Goal: Task Accomplishment & Management: Manage account settings

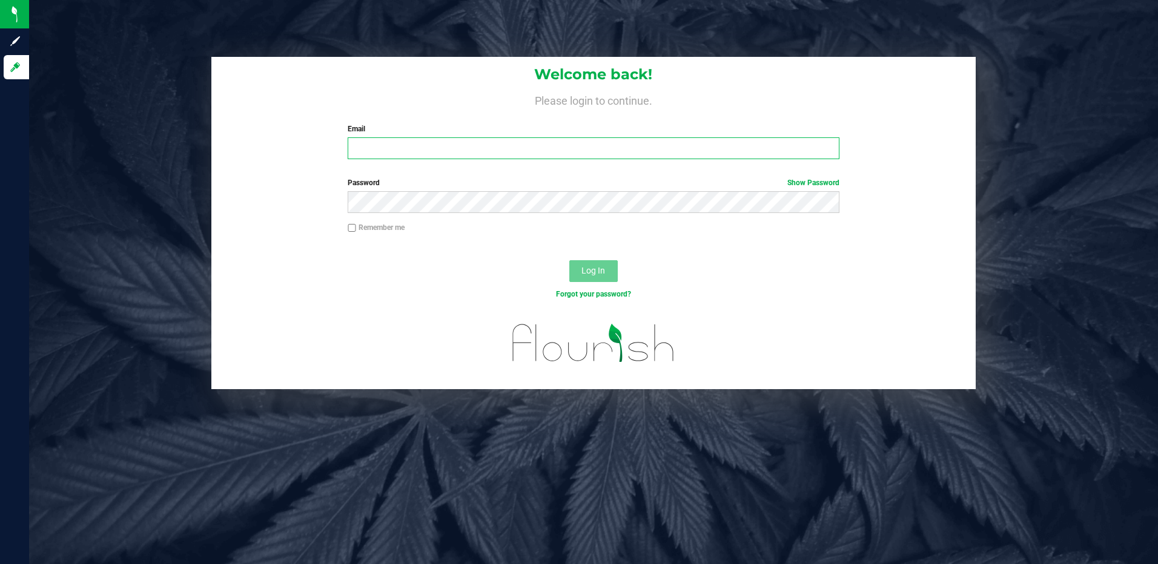
click at [416, 147] on input "Email" at bounding box center [594, 148] width 492 height 22
type input "pbosco@liveparallel.com"
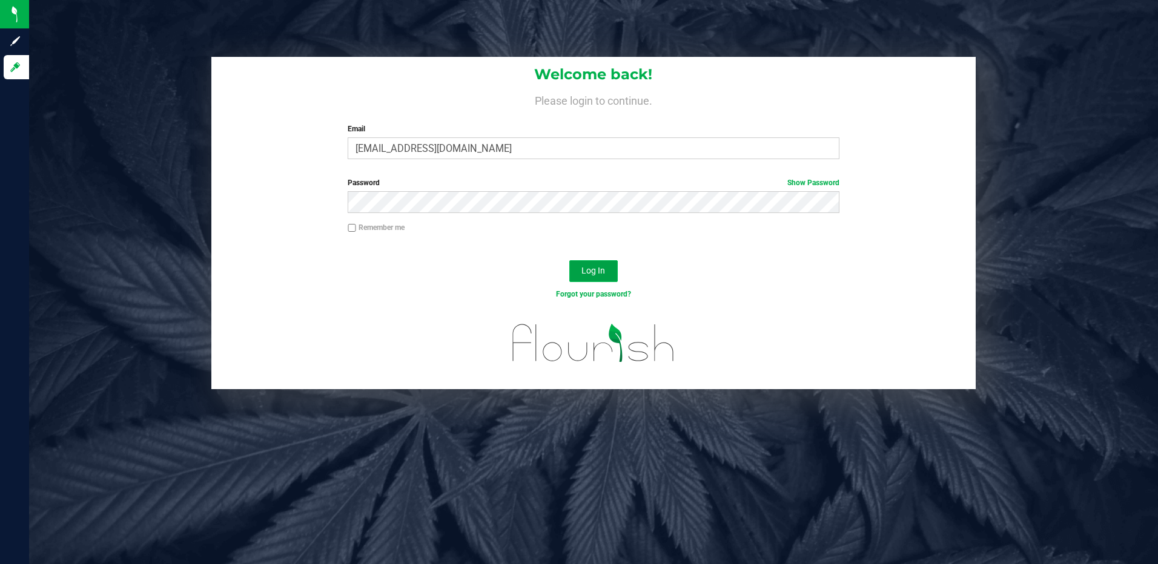
click at [598, 268] on span "Log In" at bounding box center [593, 271] width 24 height 10
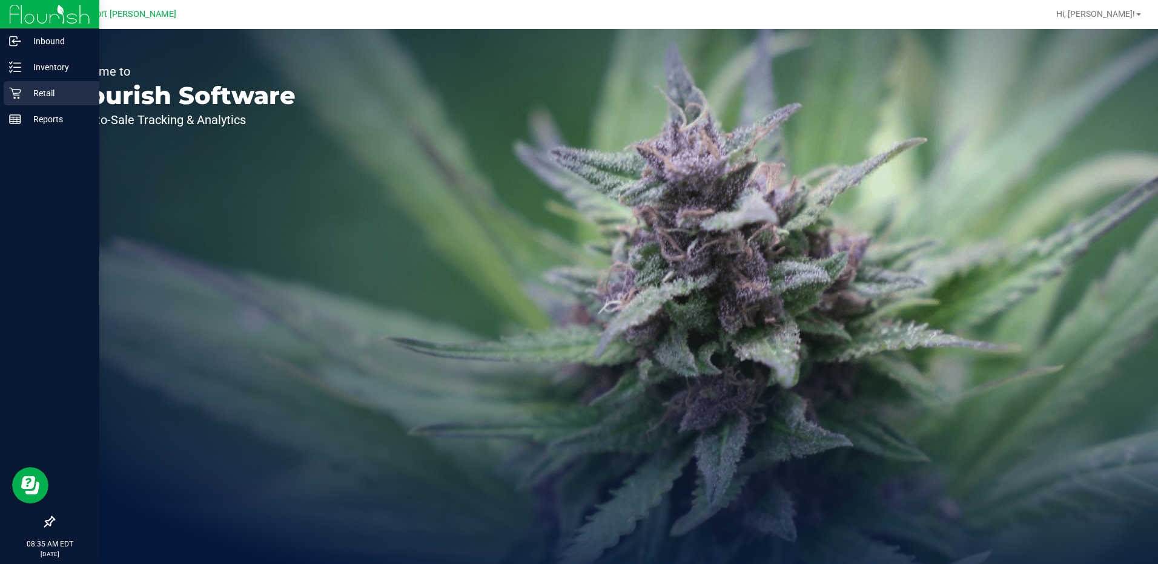
click at [18, 91] on icon at bounding box center [15, 93] width 12 height 12
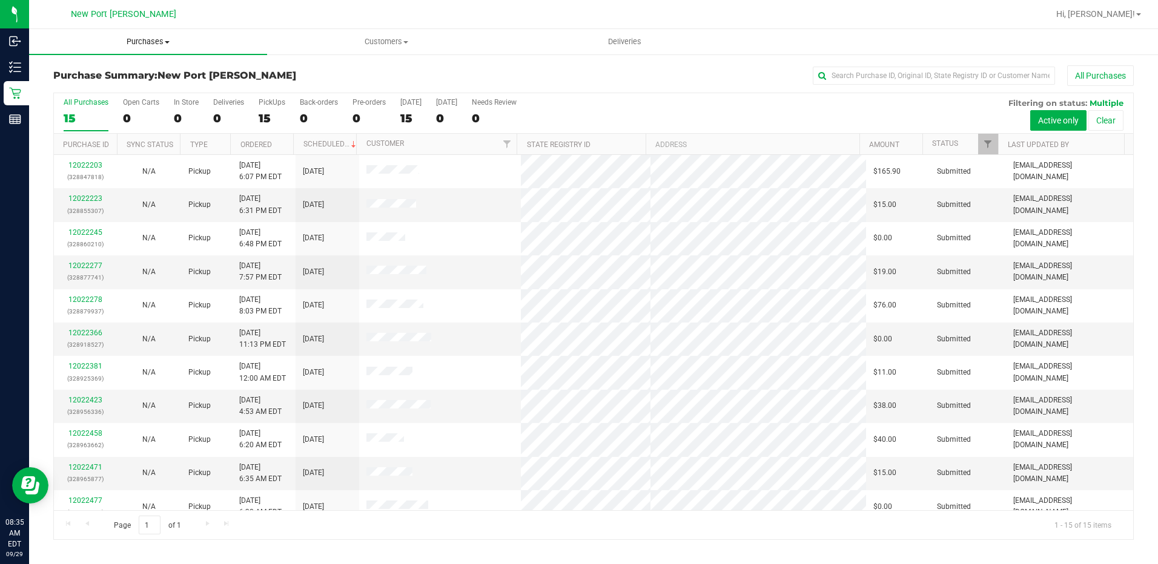
click at [157, 41] on span "Purchases" at bounding box center [148, 41] width 238 height 11
click at [142, 82] on li "Fulfillment" at bounding box center [148, 88] width 238 height 15
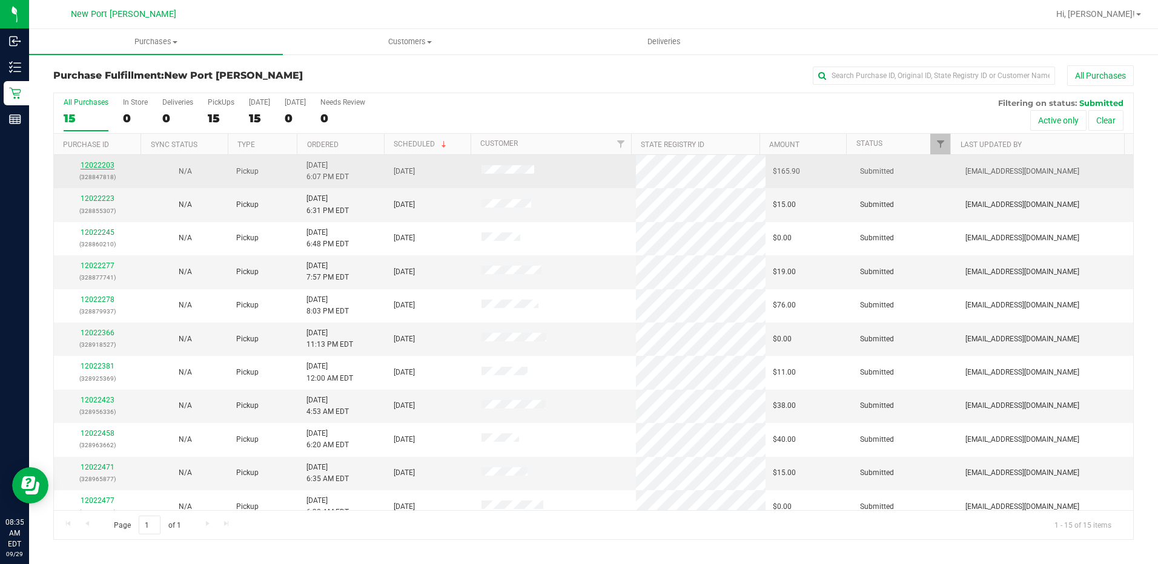
click at [103, 166] on link "12022203" at bounding box center [98, 165] width 34 height 8
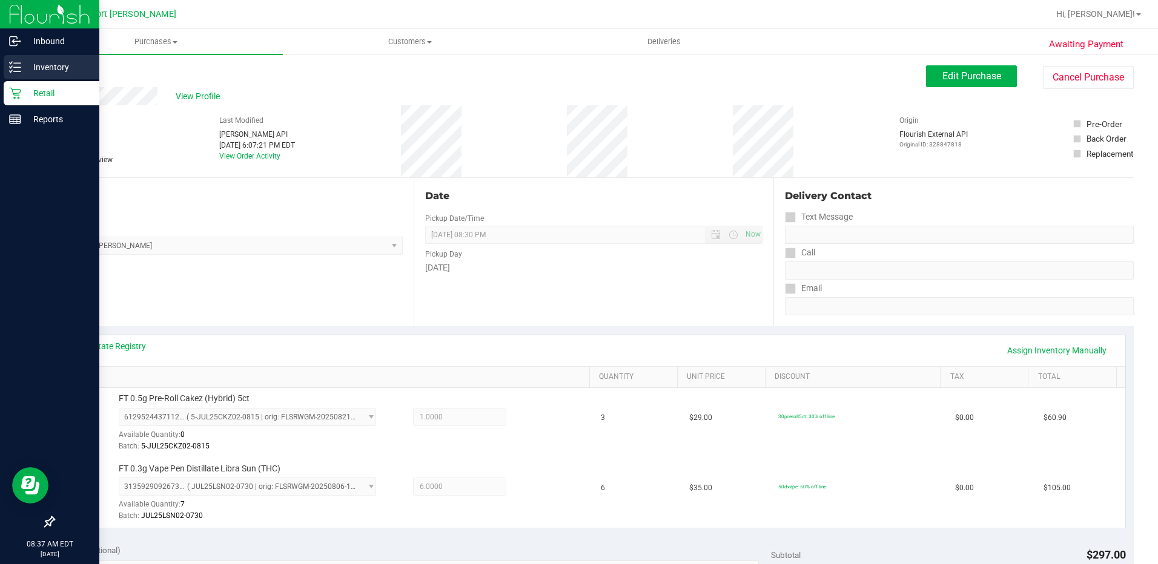
click at [25, 67] on p "Inventory" at bounding box center [57, 67] width 73 height 15
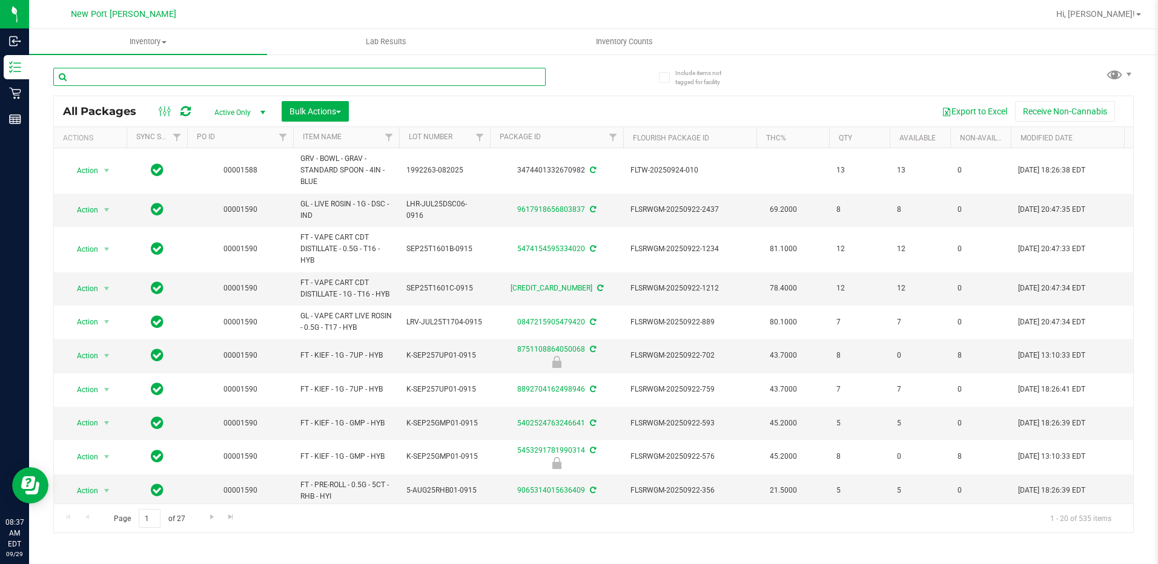
click at [101, 74] on input "text" at bounding box center [299, 77] width 492 height 18
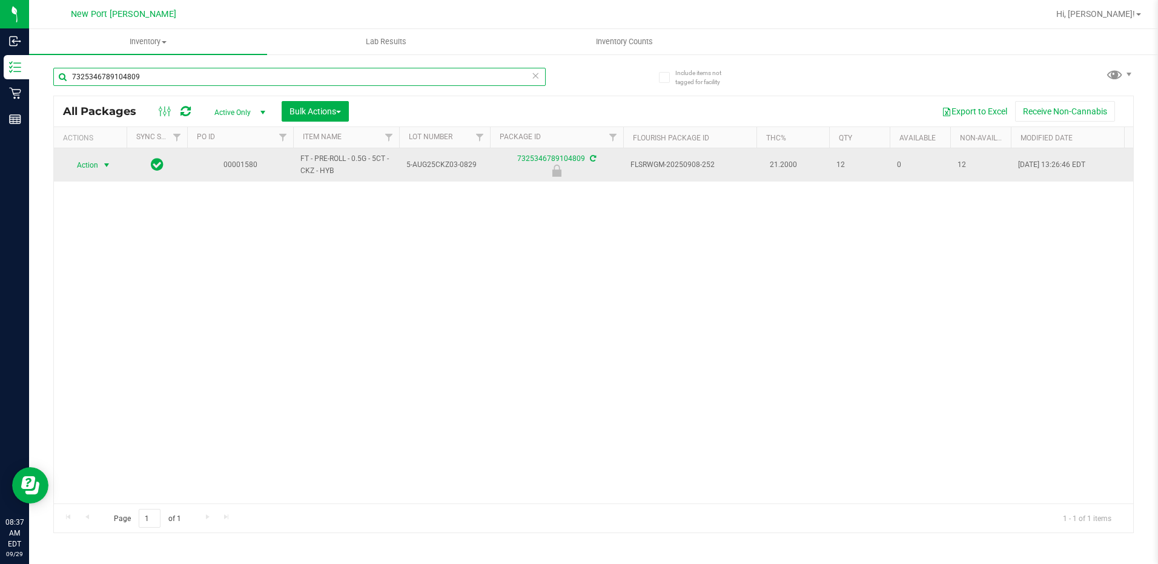
type input "7325346789104809"
click at [105, 167] on span "select" at bounding box center [107, 165] width 10 height 10
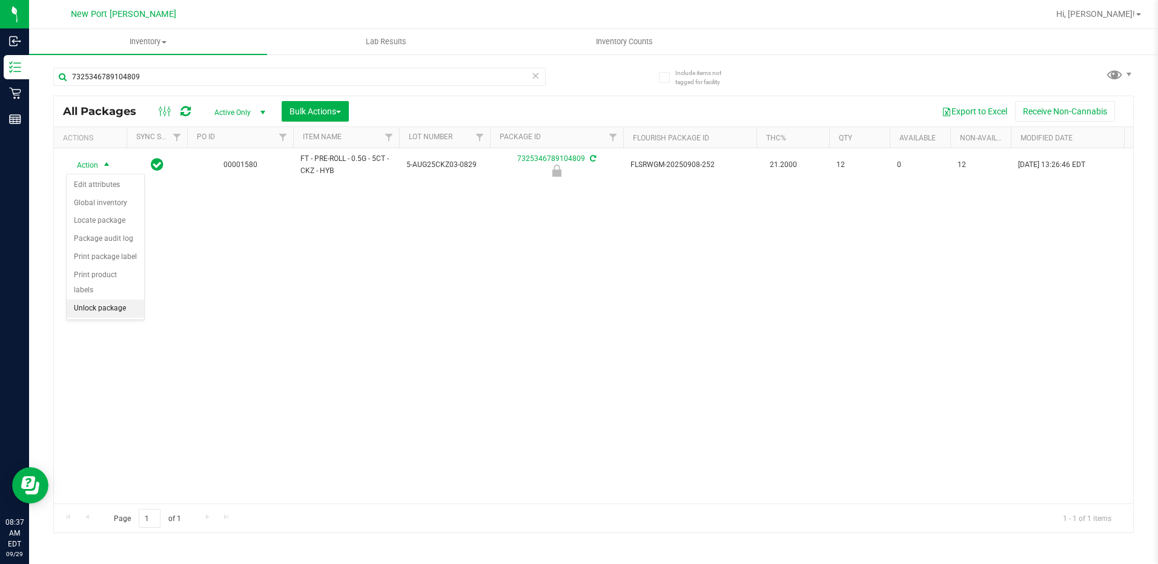
click at [114, 300] on li "Unlock package" at bounding box center [106, 309] width 78 height 18
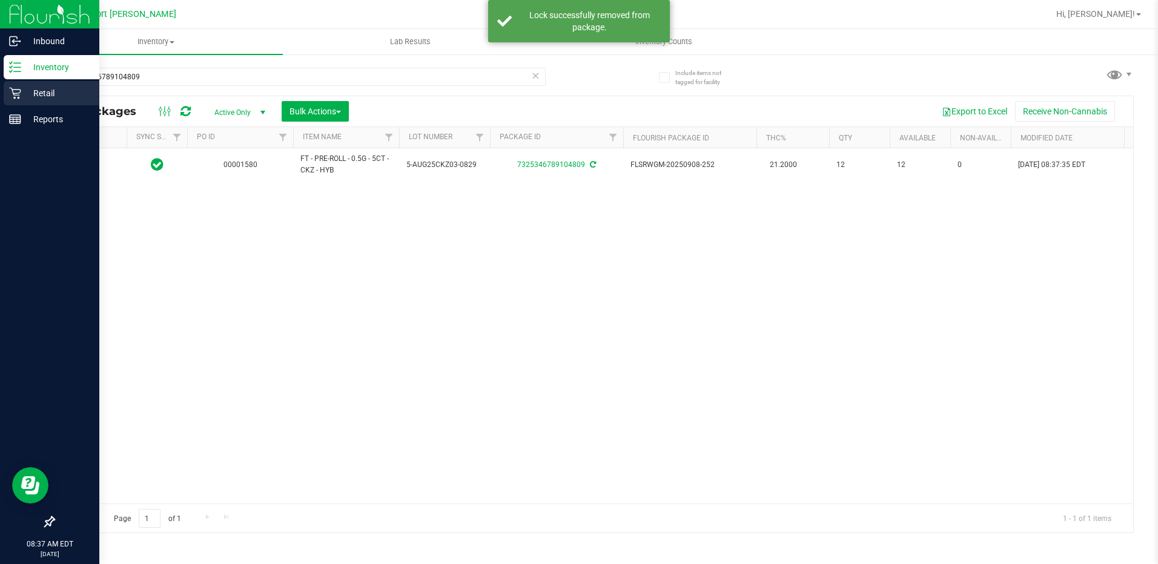
click at [19, 92] on icon at bounding box center [15, 93] width 12 height 12
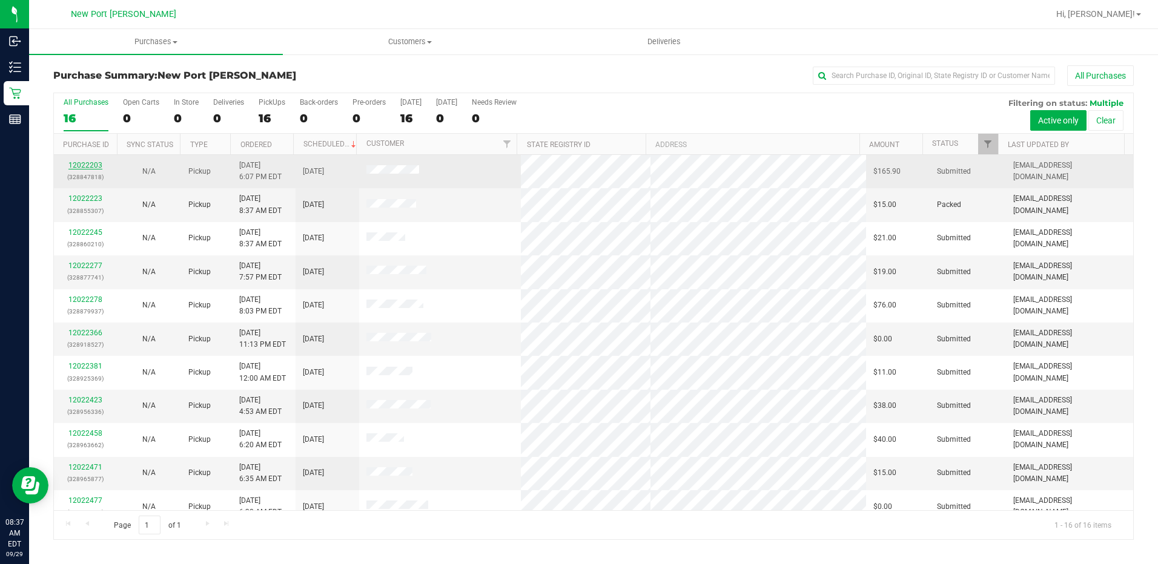
click at [95, 162] on link "12022203" at bounding box center [85, 165] width 34 height 8
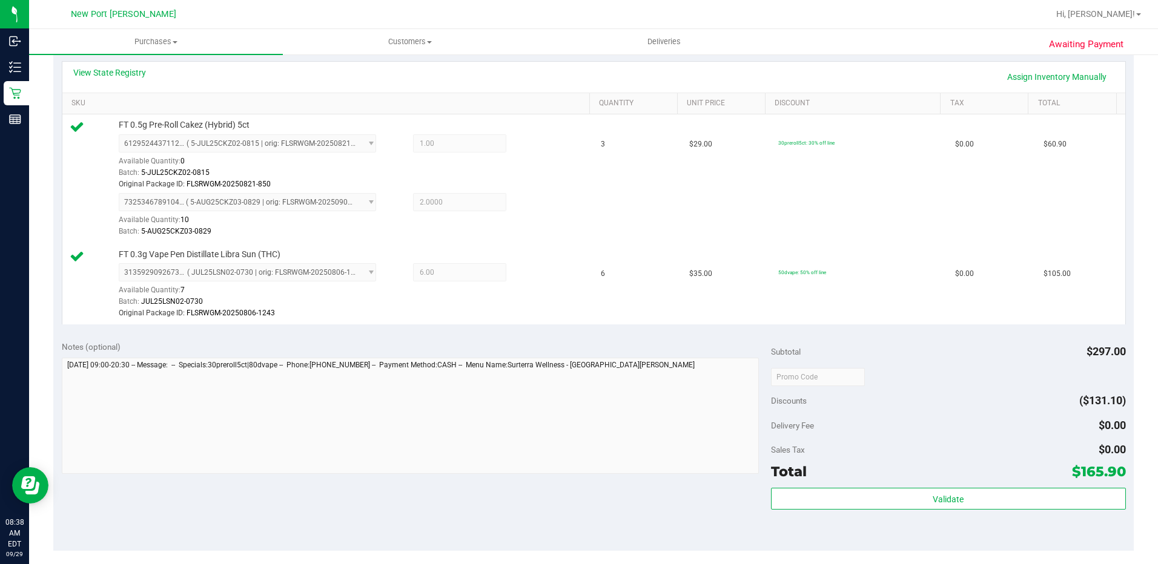
scroll to position [363, 0]
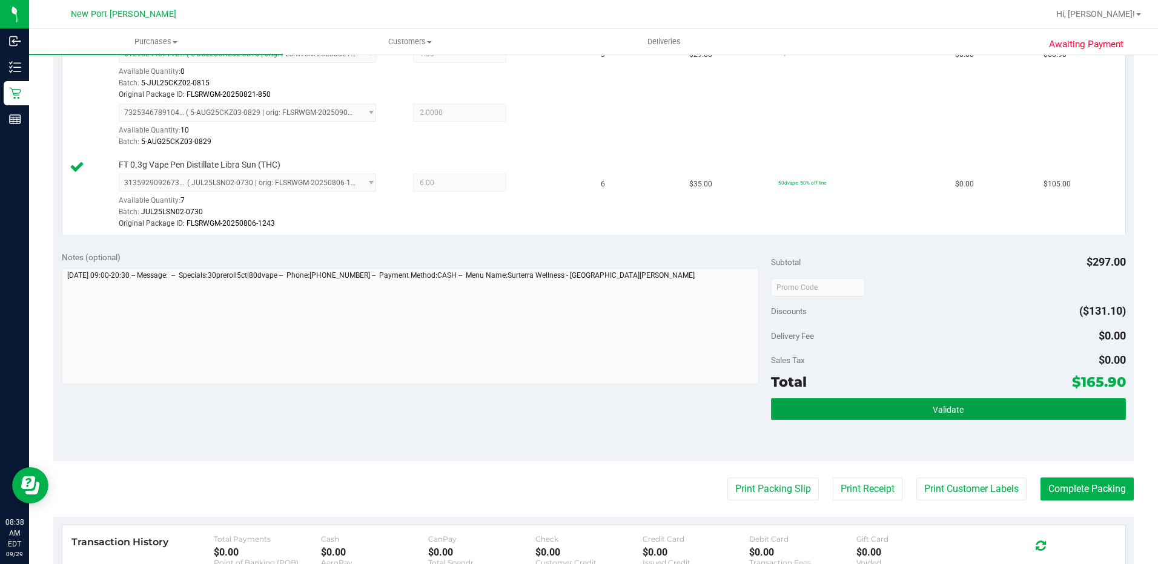
click at [905, 406] on button "Validate" at bounding box center [948, 409] width 355 height 22
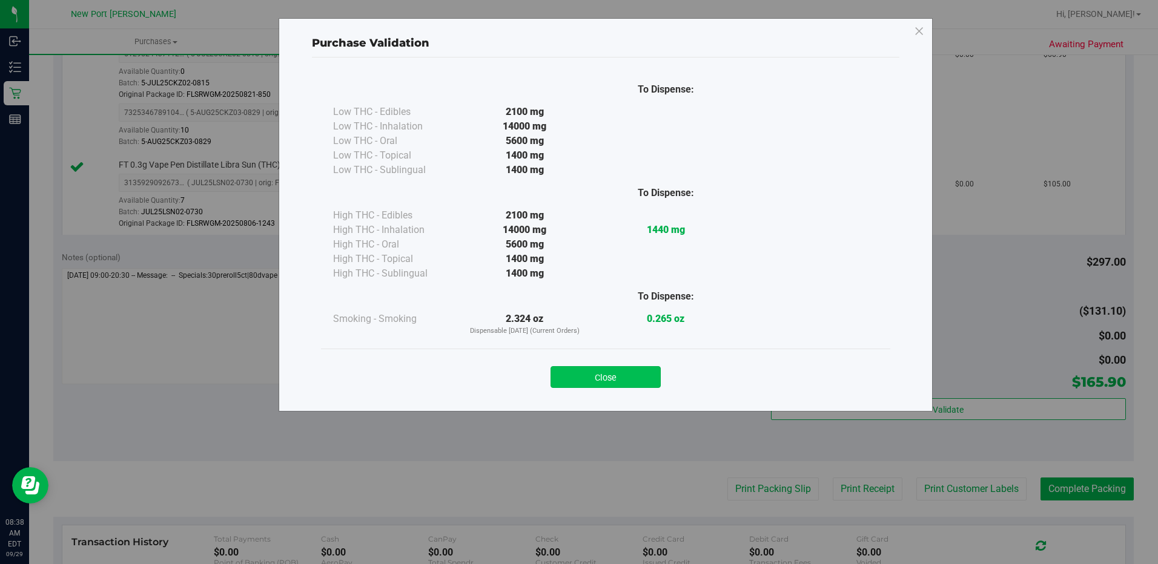
click at [630, 381] on button "Close" at bounding box center [605, 377] width 110 height 22
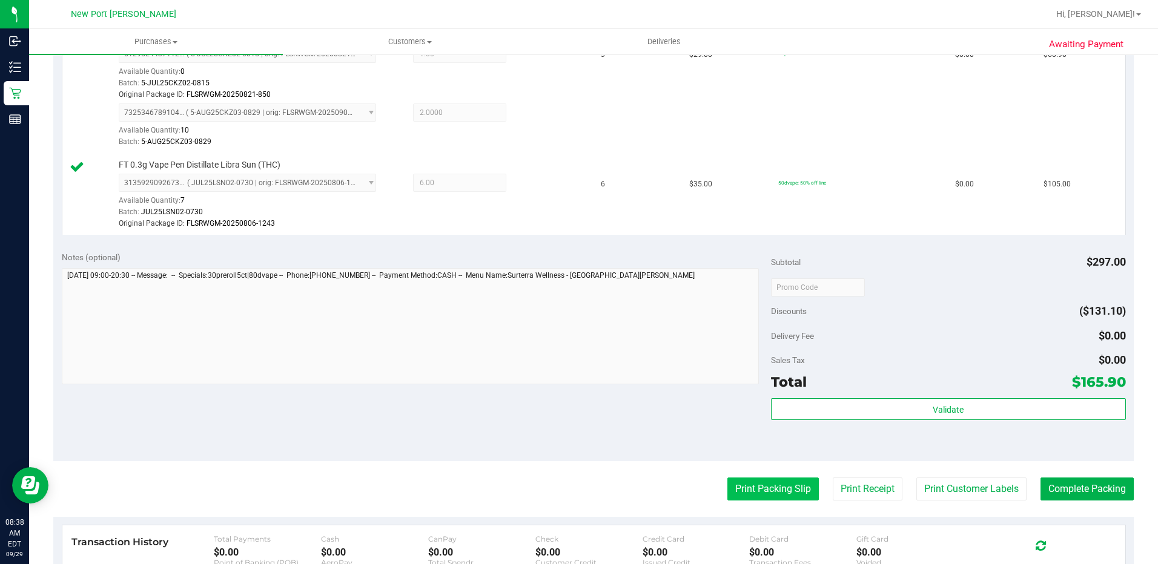
click at [765, 497] on button "Print Packing Slip" at bounding box center [772, 489] width 91 height 23
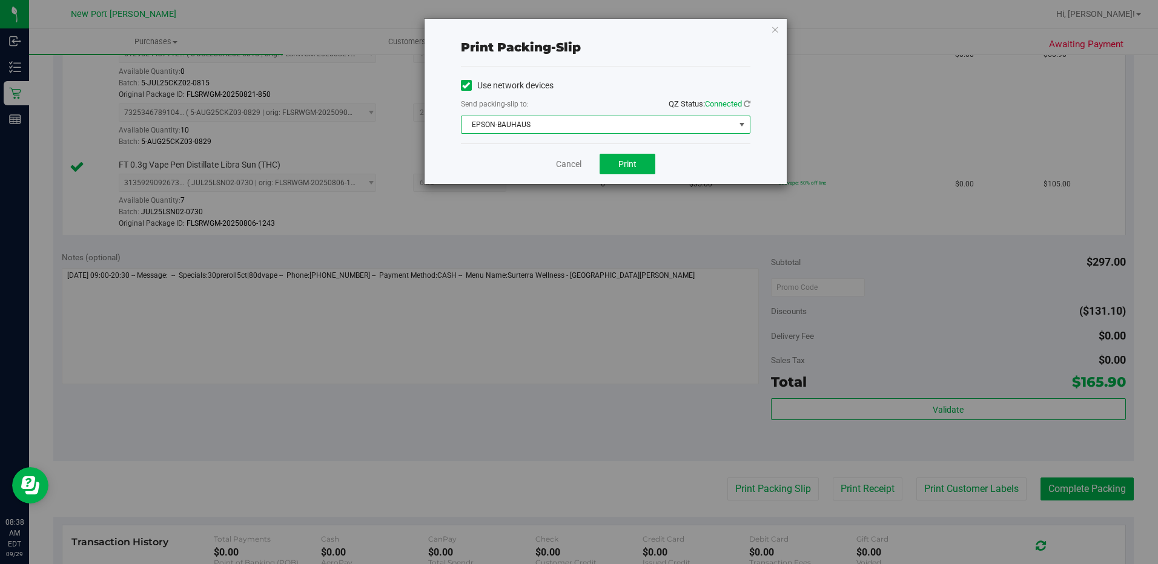
click at [738, 124] on span "select" at bounding box center [742, 125] width 10 height 10
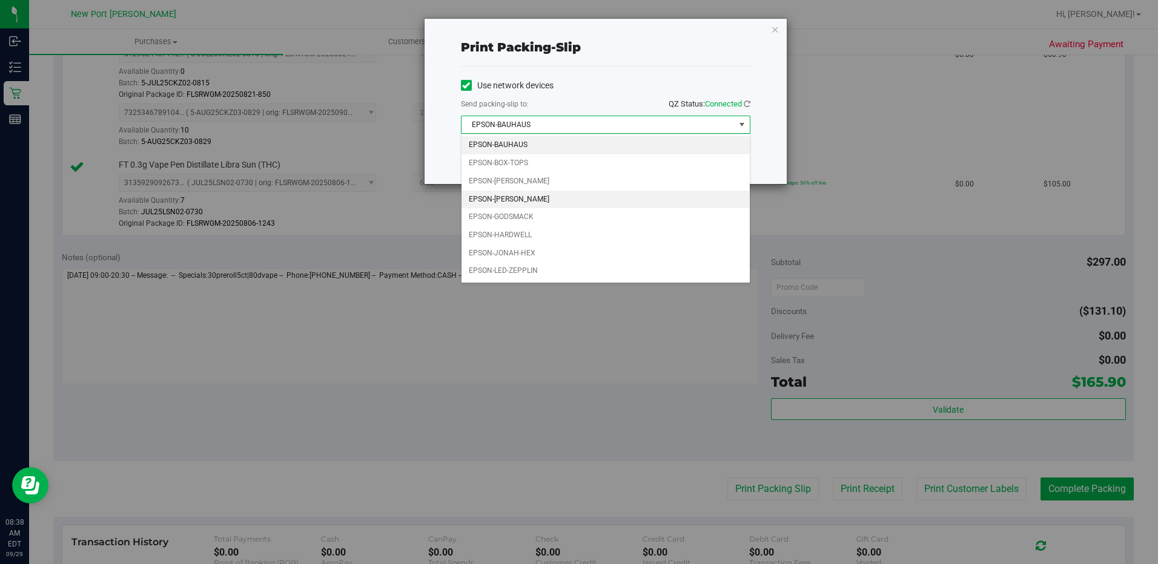
click at [656, 198] on li "EPSON-[PERSON_NAME]" at bounding box center [605, 200] width 288 height 18
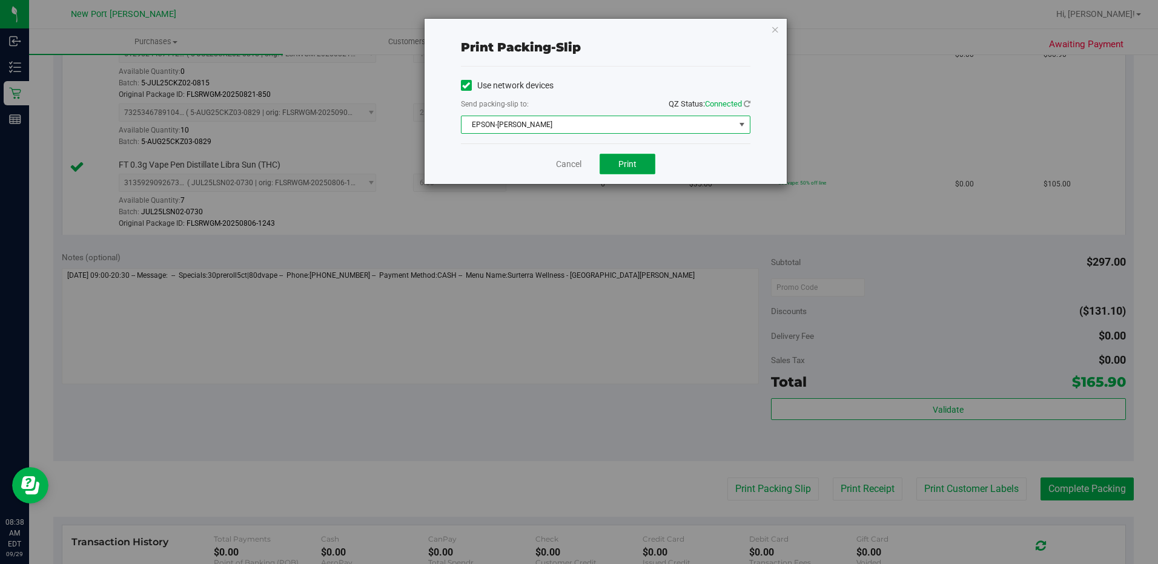
click at [629, 166] on span "Print" at bounding box center [627, 164] width 18 height 10
click at [564, 164] on link "Cancel" at bounding box center [568, 164] width 25 height 13
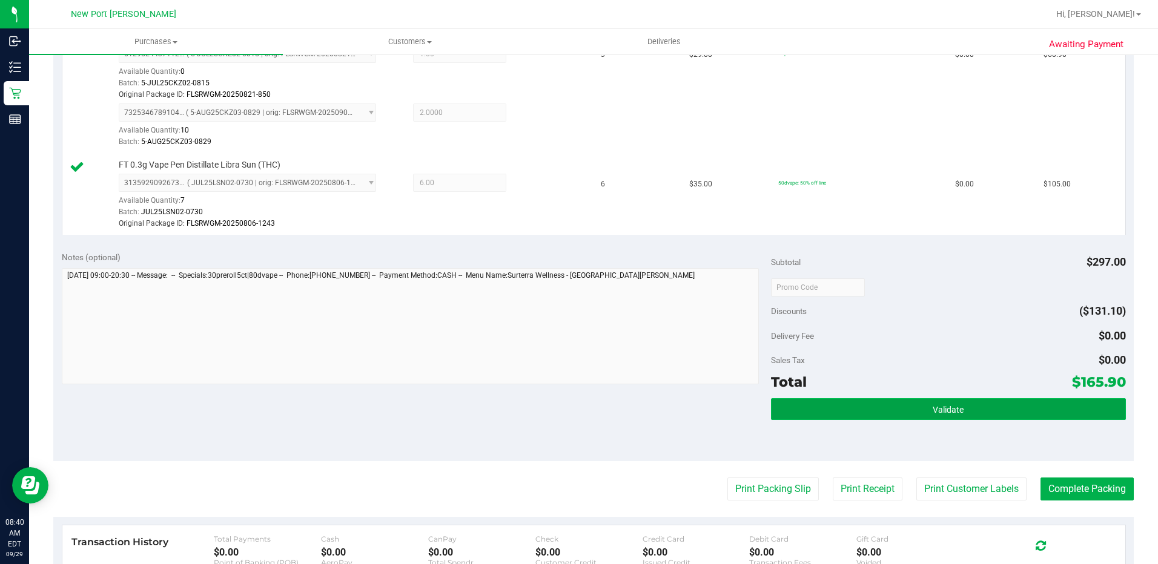
click at [997, 414] on button "Validate" at bounding box center [948, 409] width 355 height 22
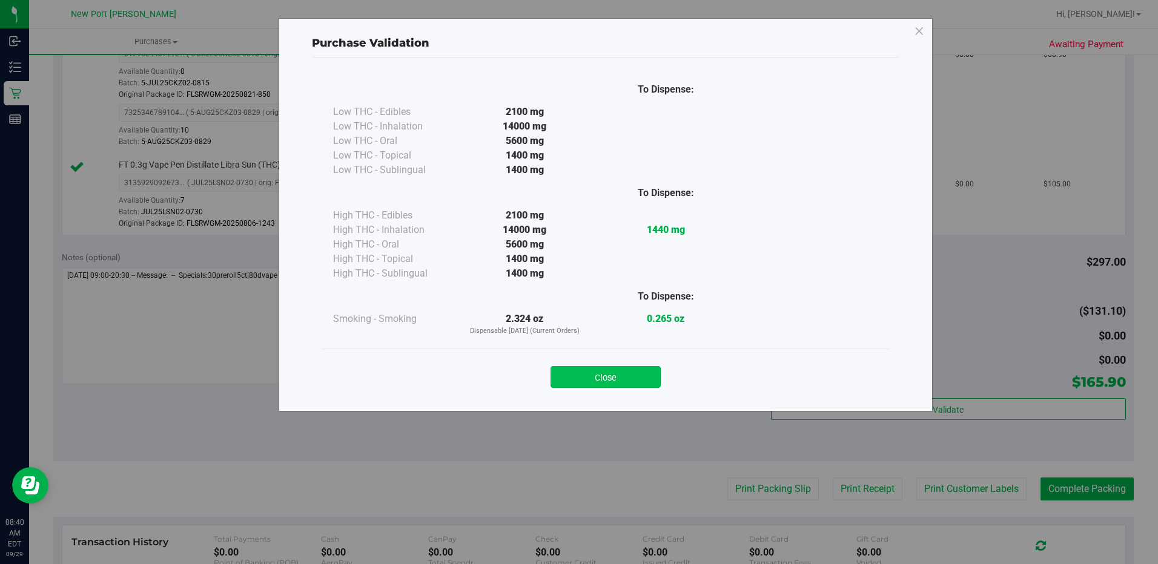
click at [611, 378] on button "Close" at bounding box center [605, 377] width 110 height 22
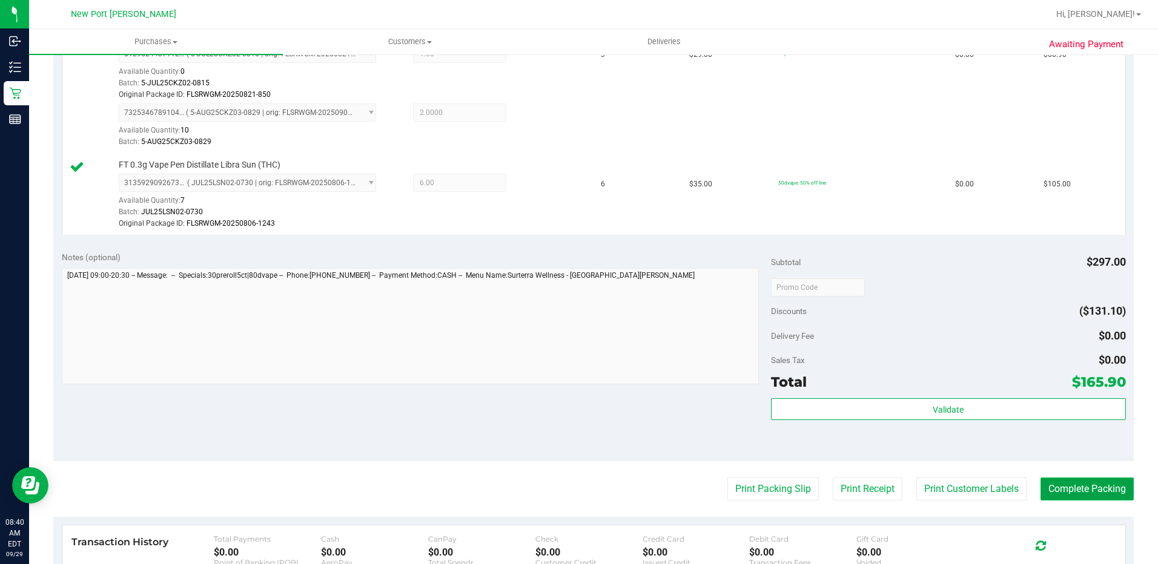
click at [1062, 485] on button "Complete Packing" at bounding box center [1086, 489] width 93 height 23
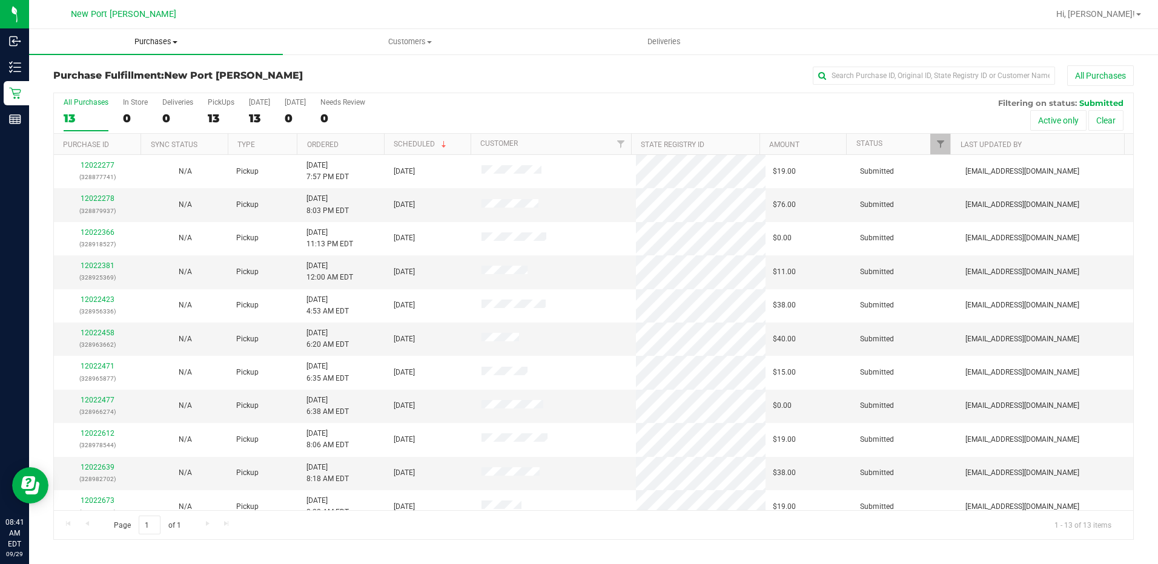
click at [157, 44] on span "Purchases" at bounding box center [156, 41] width 254 height 11
click at [157, 85] on li "Fulfillment" at bounding box center [156, 88] width 254 height 15
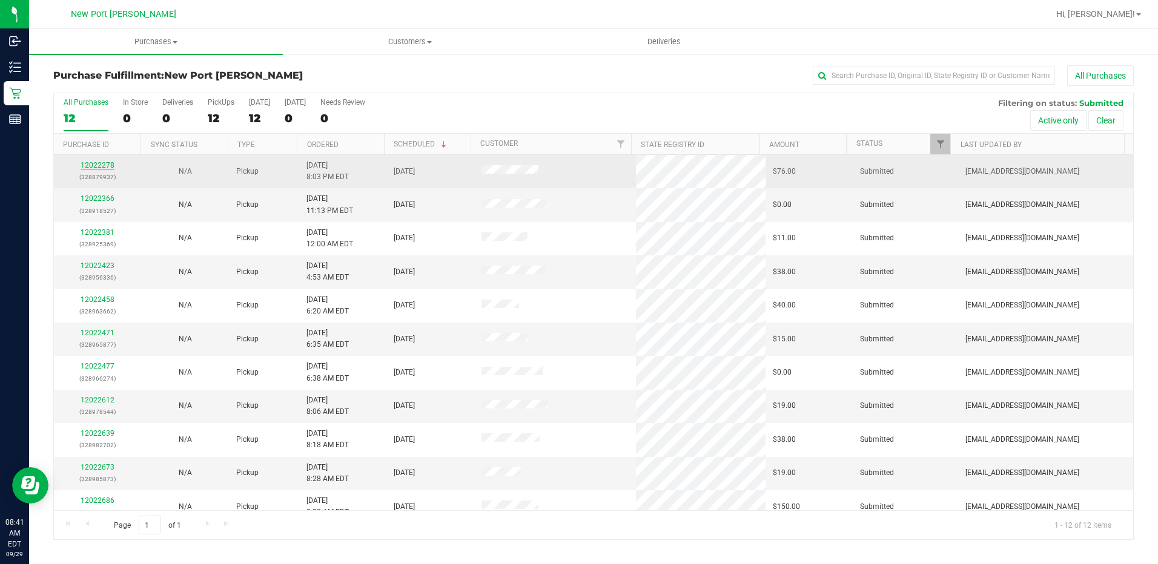
click at [100, 165] on link "12022278" at bounding box center [98, 165] width 34 height 8
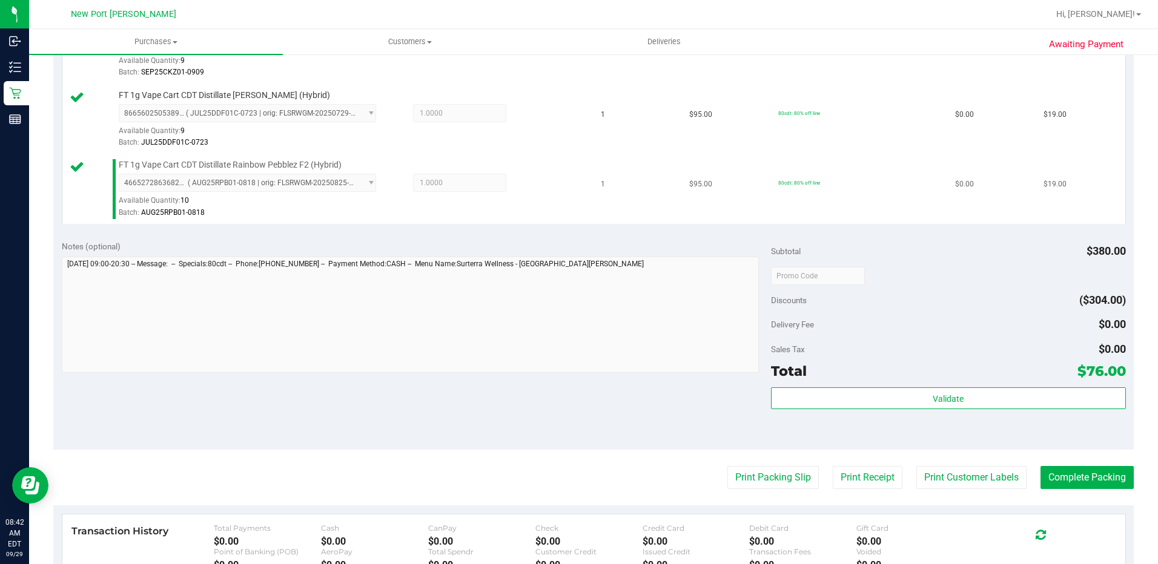
scroll to position [535, 0]
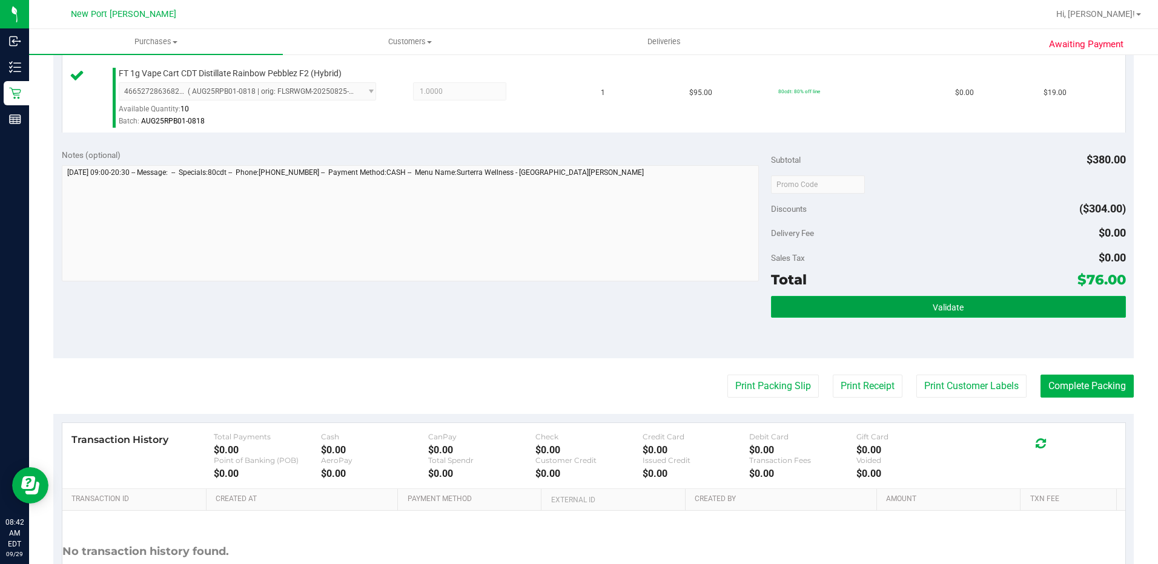
click at [850, 316] on button "Validate" at bounding box center [948, 307] width 355 height 22
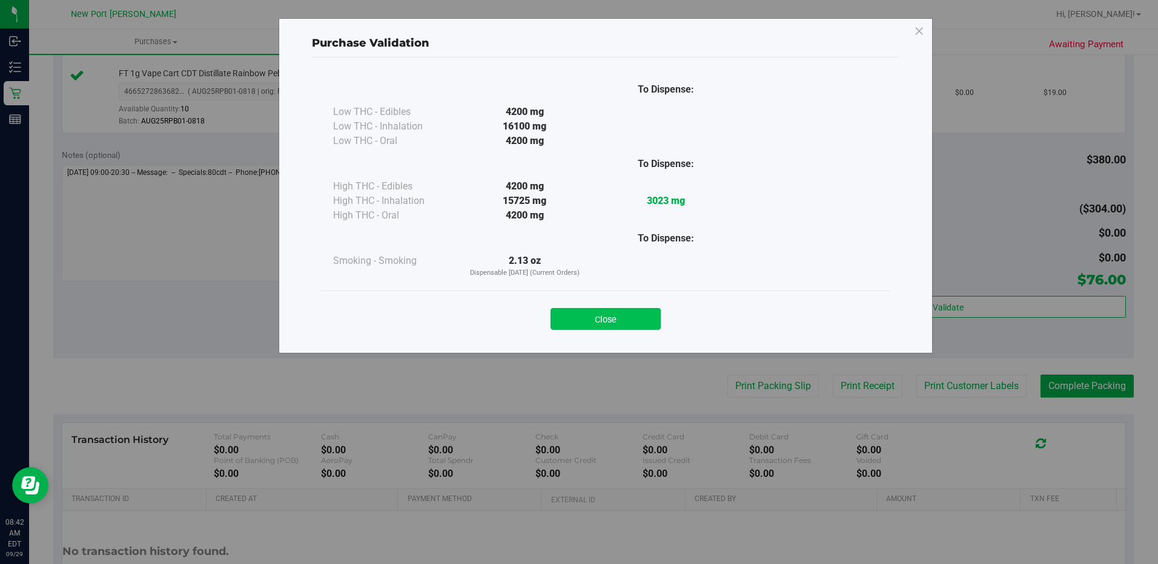
click at [618, 325] on button "Close" at bounding box center [605, 319] width 110 height 22
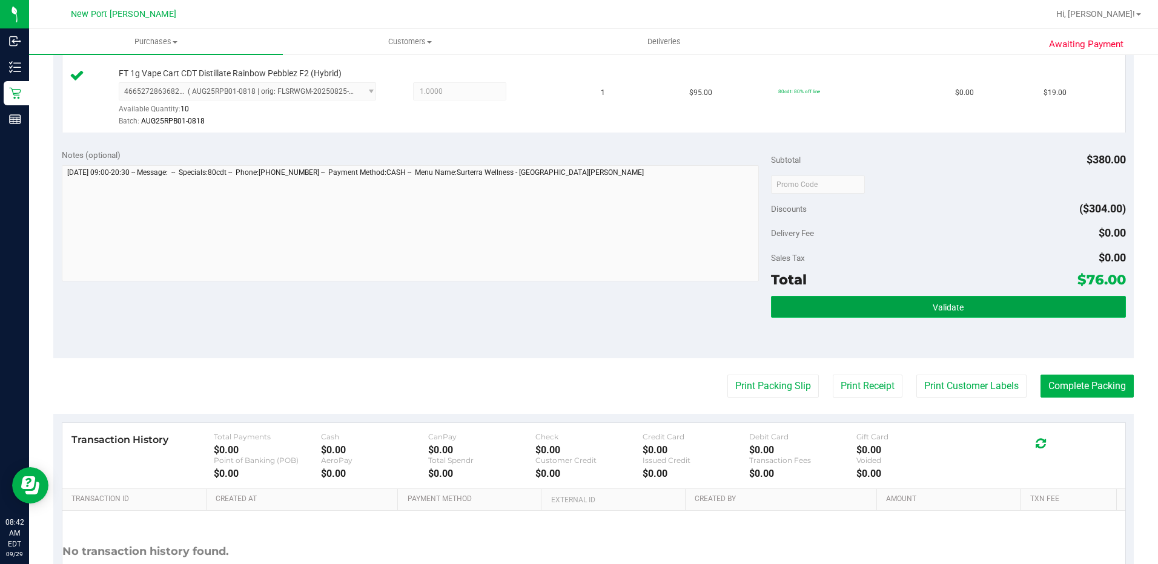
click at [895, 303] on button "Validate" at bounding box center [948, 307] width 355 height 22
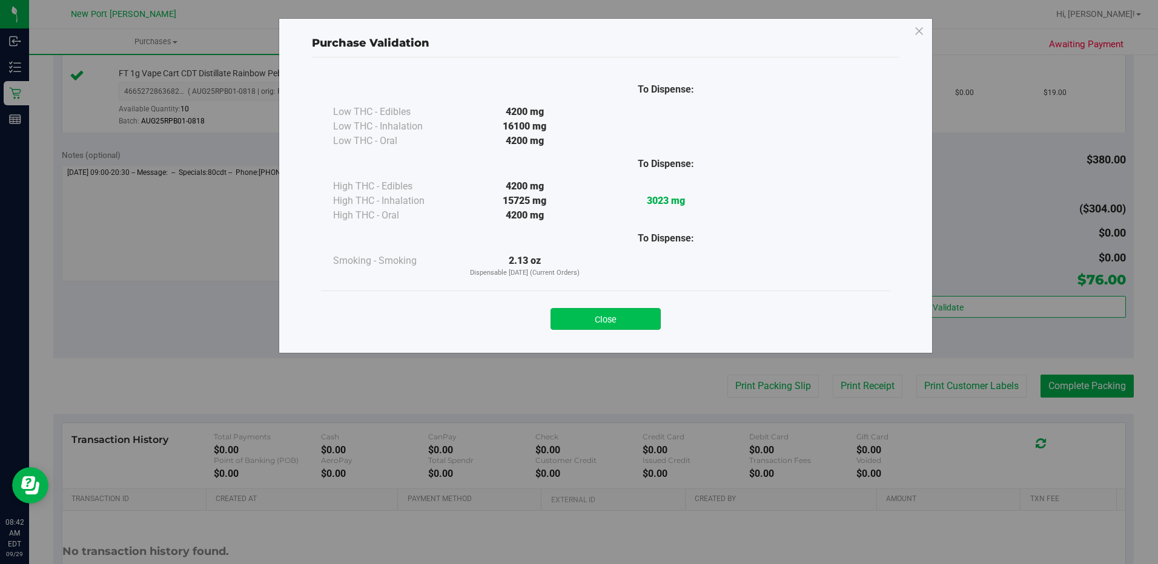
click at [636, 322] on button "Close" at bounding box center [605, 319] width 110 height 22
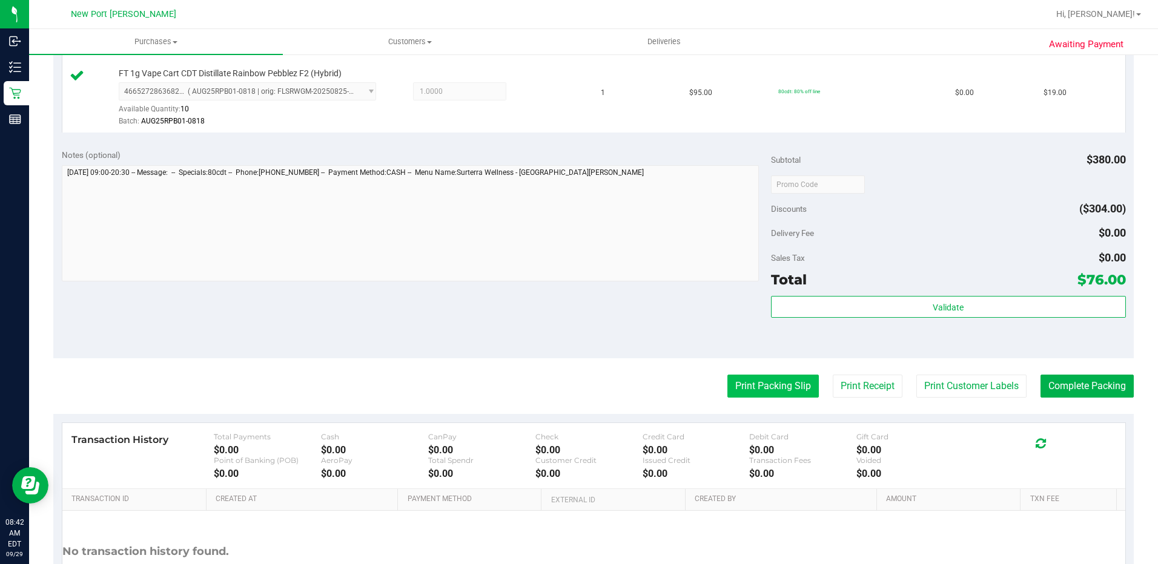
click at [754, 391] on button "Print Packing Slip" at bounding box center [772, 386] width 91 height 23
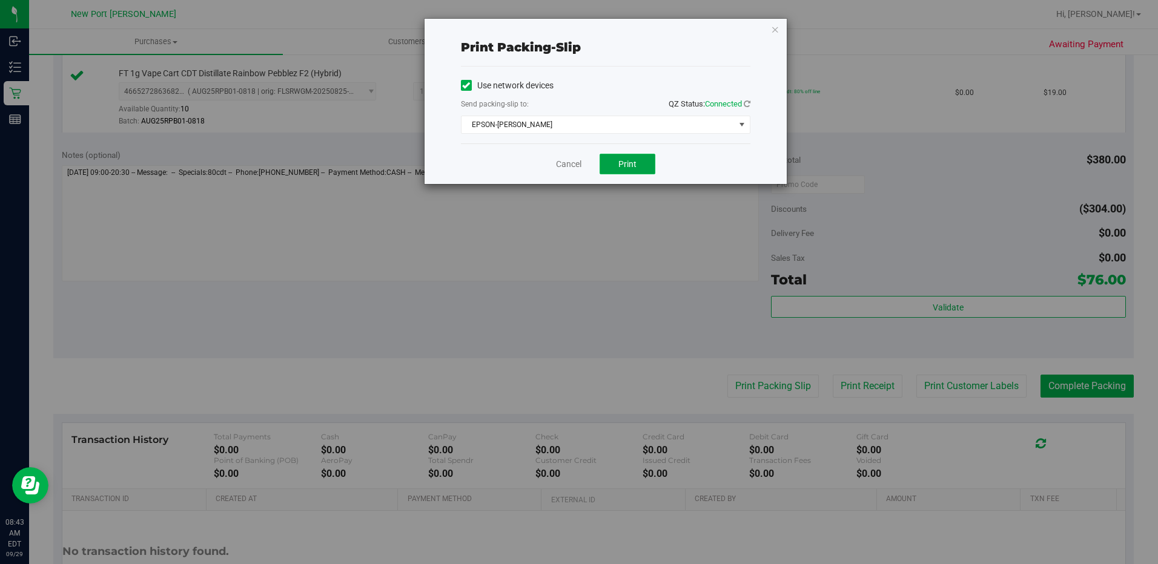
click at [635, 170] on button "Print" at bounding box center [627, 164] width 56 height 21
click at [569, 163] on link "Cancel" at bounding box center [568, 164] width 25 height 13
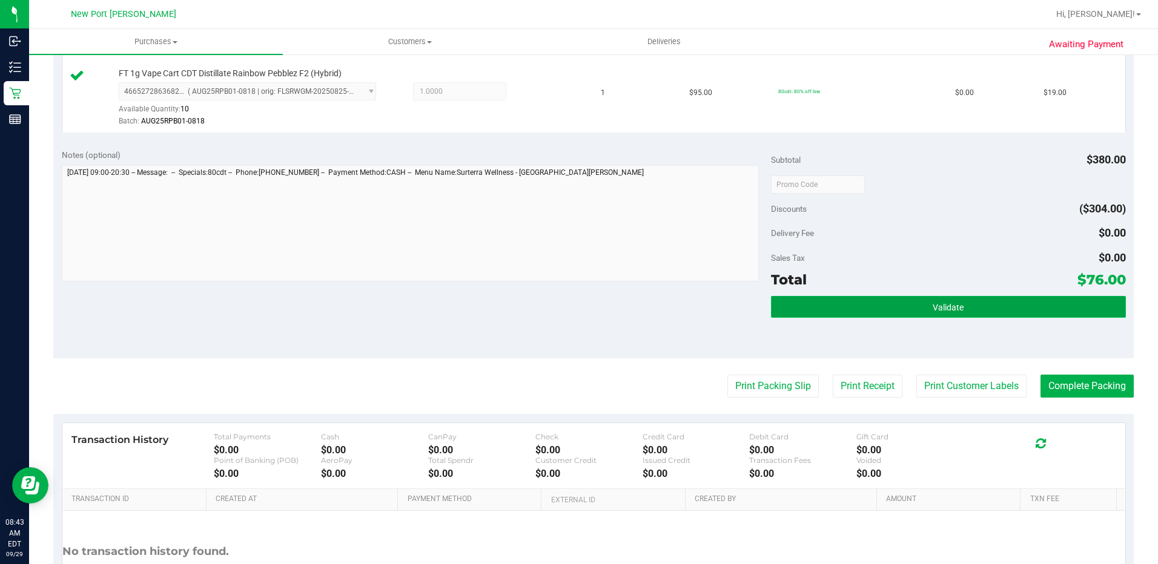
click at [819, 309] on button "Validate" at bounding box center [948, 307] width 355 height 22
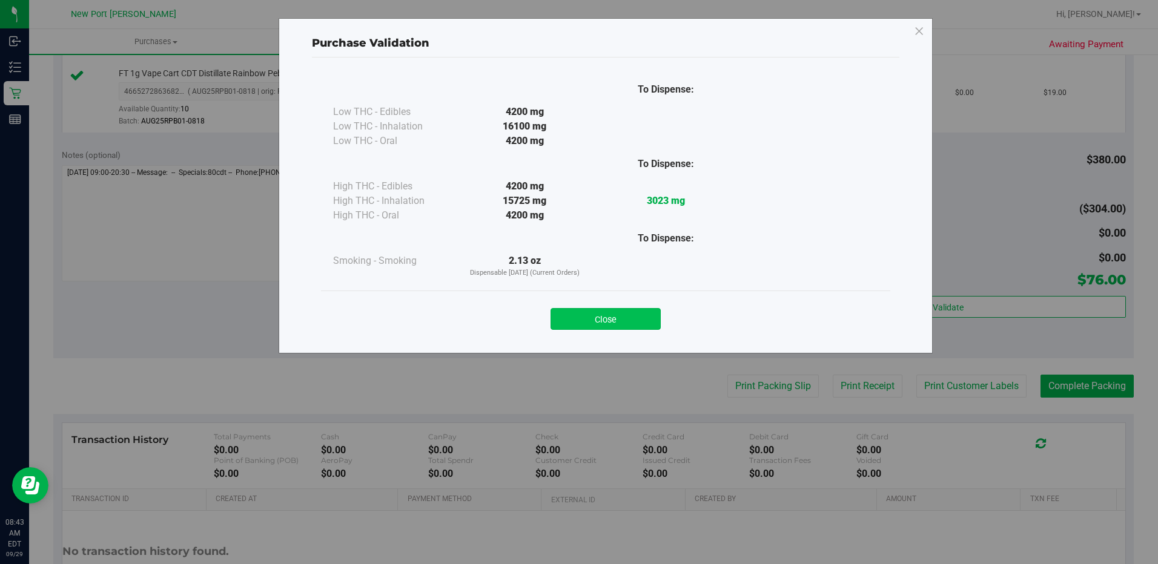
click at [598, 322] on button "Close" at bounding box center [605, 319] width 110 height 22
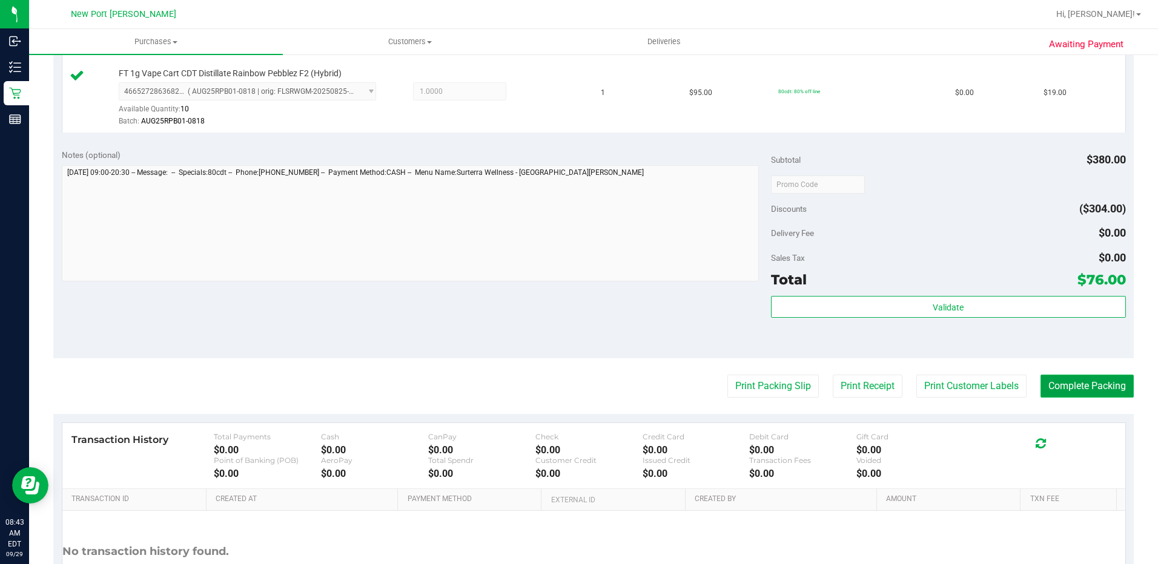
click at [1069, 391] on button "Complete Packing" at bounding box center [1086, 386] width 93 height 23
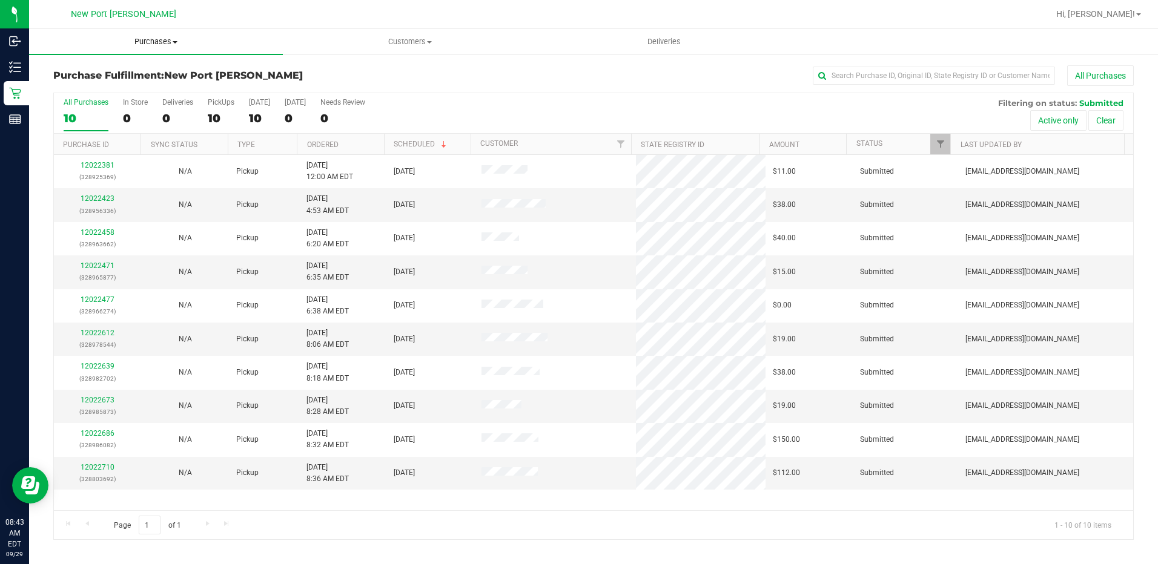
click at [157, 42] on span "Purchases" at bounding box center [156, 41] width 254 height 11
click at [142, 93] on li "Fulfillment" at bounding box center [156, 88] width 254 height 15
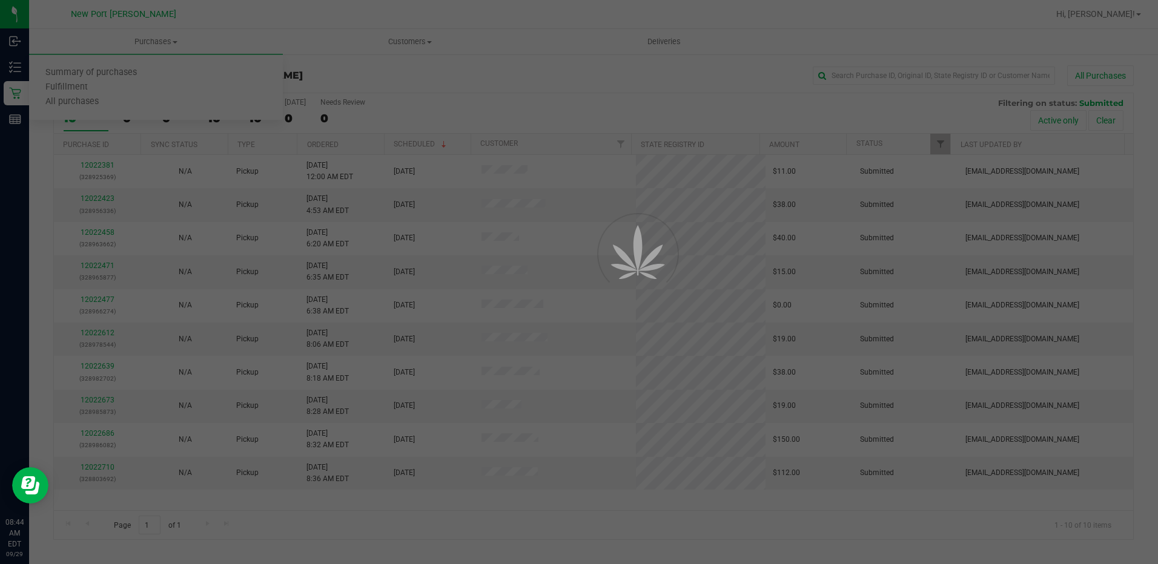
click at [362, 94] on div at bounding box center [579, 282] width 1158 height 564
click at [24, 90] on div at bounding box center [579, 282] width 1158 height 564
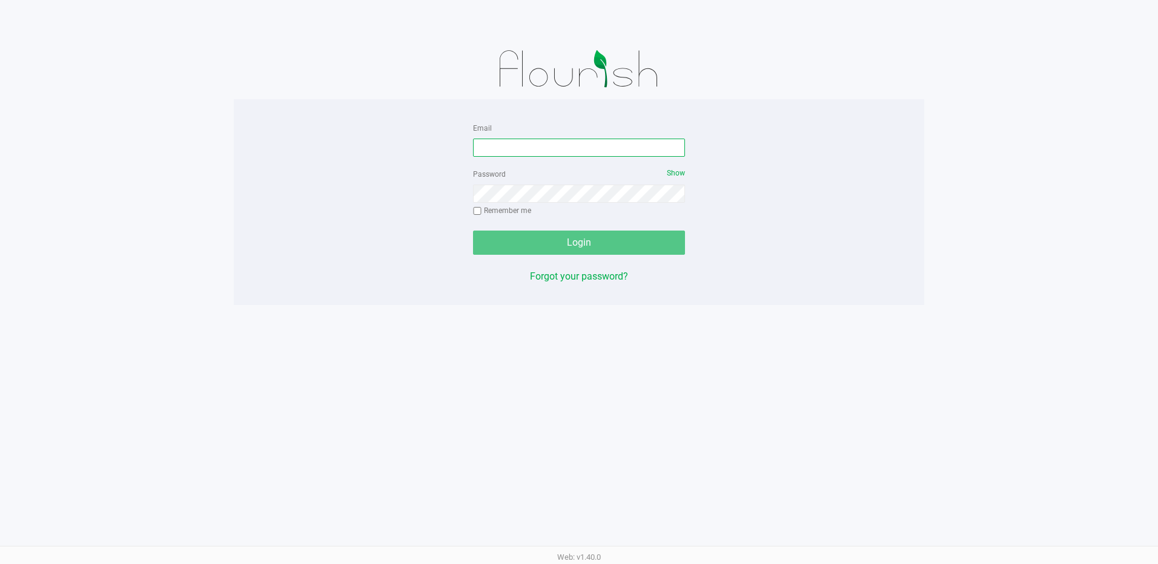
click at [522, 153] on input "Email" at bounding box center [579, 148] width 212 height 18
type input "[EMAIL_ADDRESS][DOMAIN_NAME]"
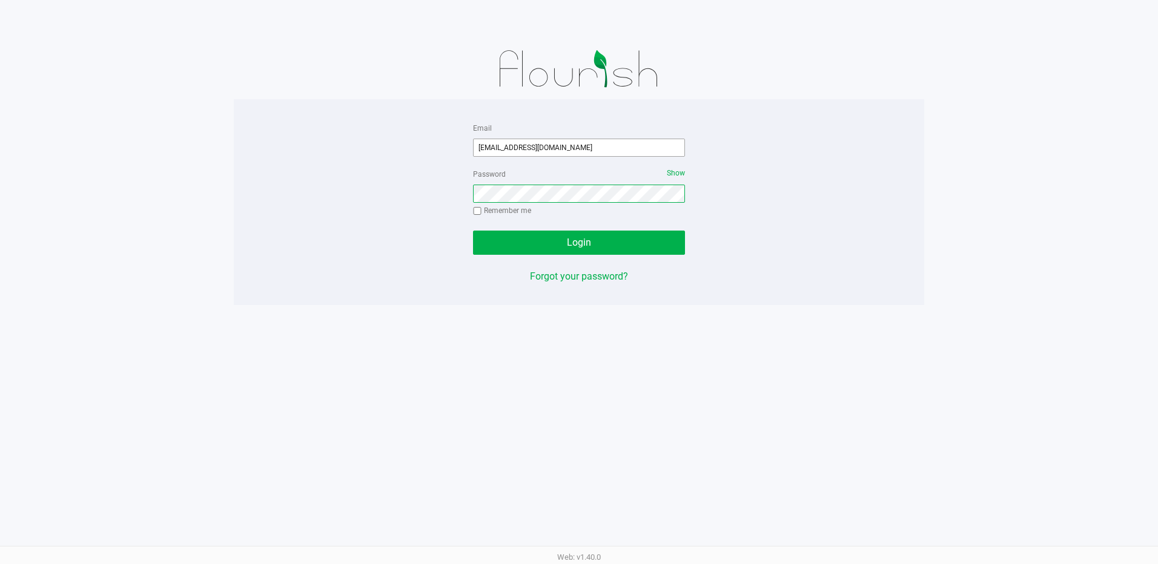
click at [473, 231] on button "Login" at bounding box center [579, 243] width 212 height 24
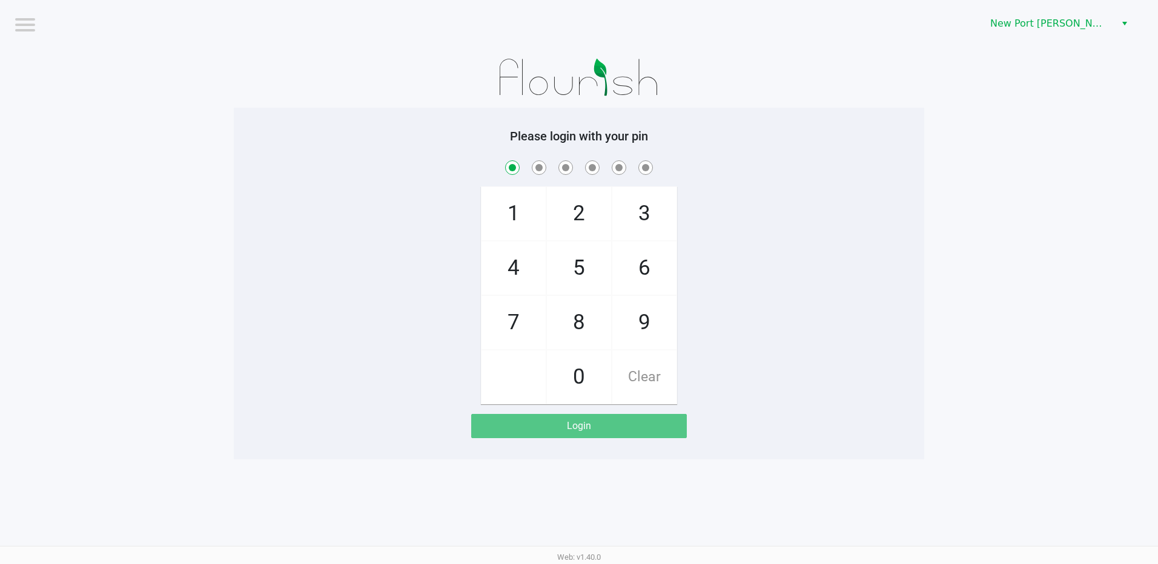
checkbox input "true"
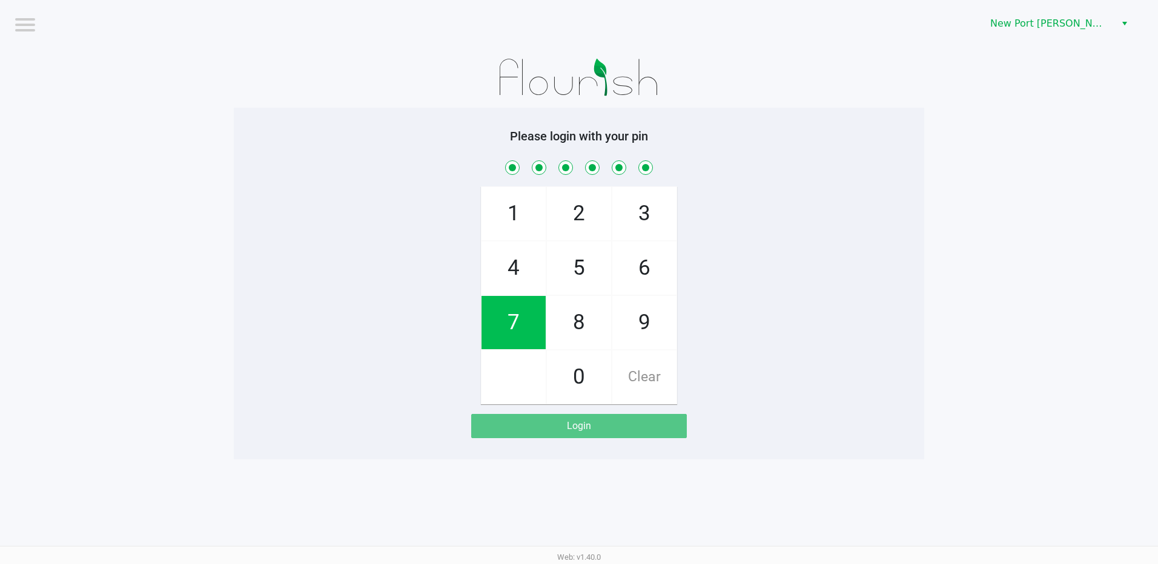
checkbox input "true"
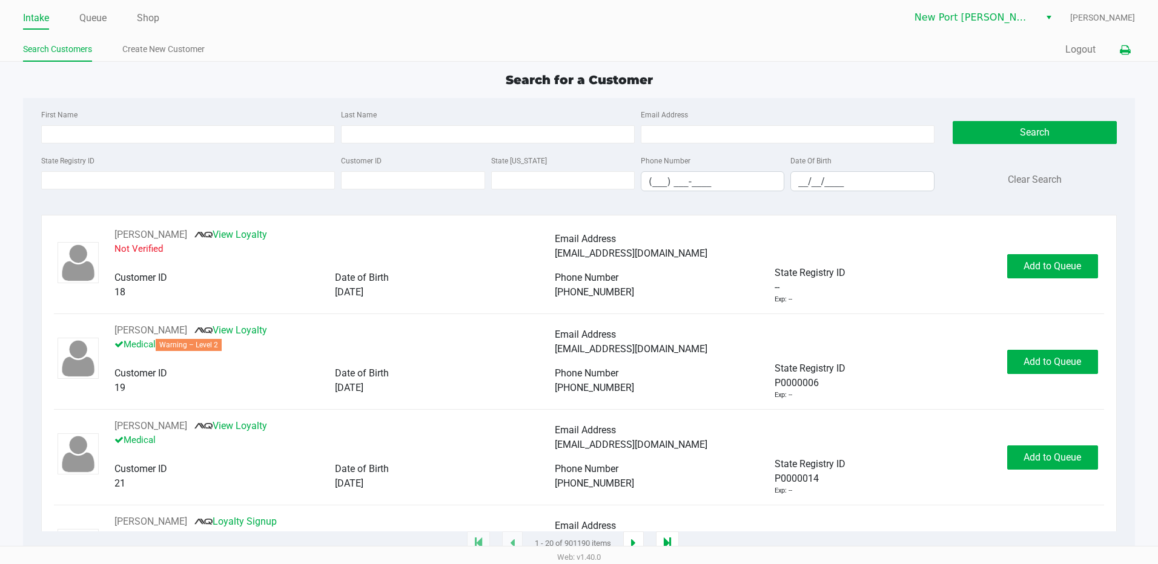
click at [1126, 47] on icon at bounding box center [1125, 50] width 10 height 8
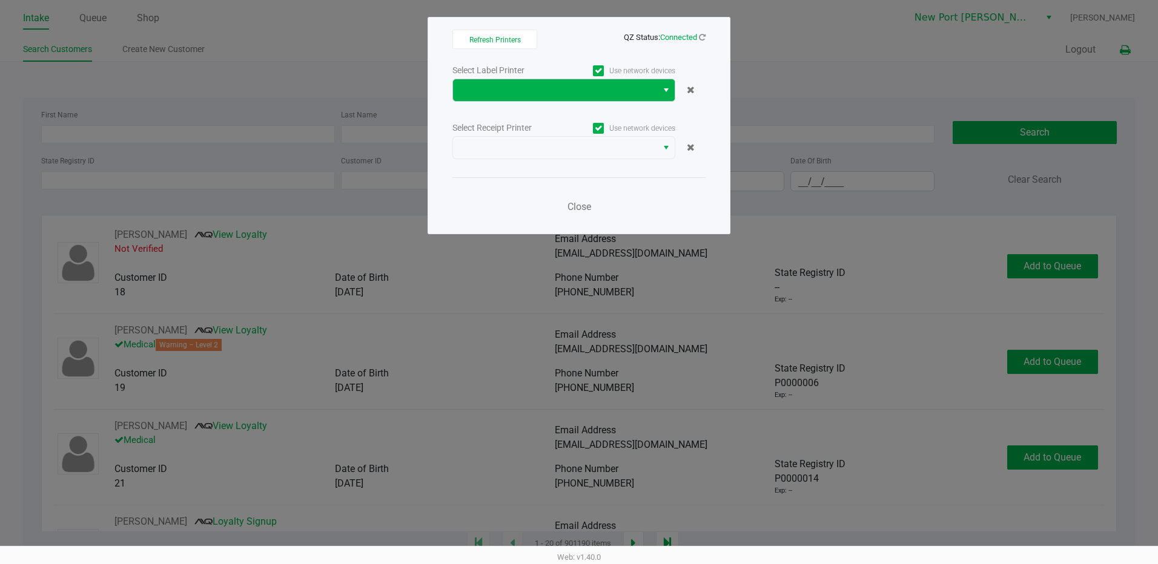
click at [668, 85] on span "Select" at bounding box center [666, 90] width 10 height 15
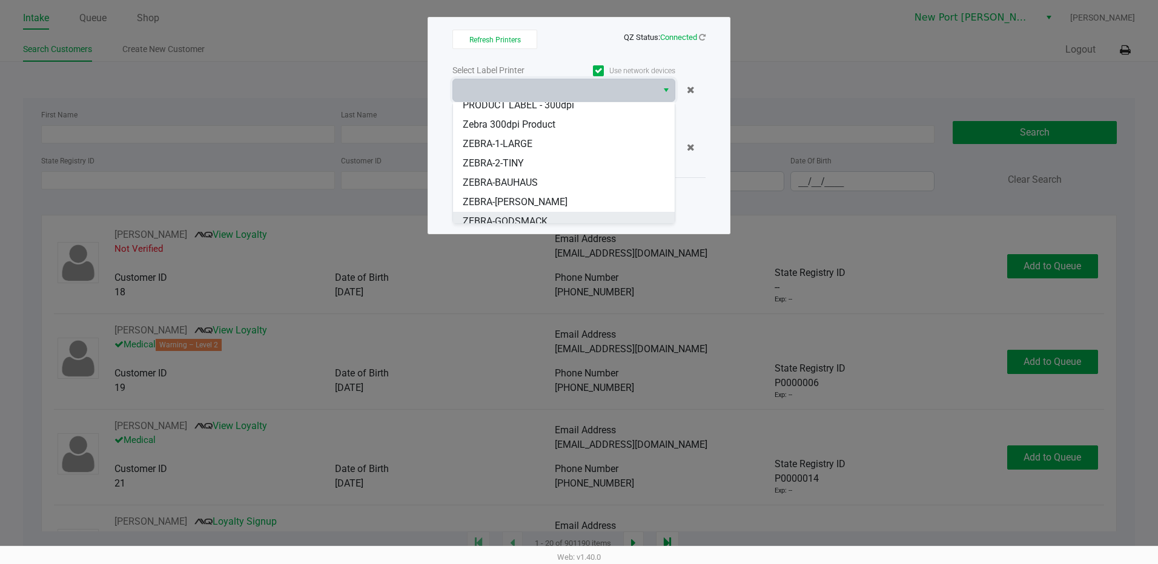
scroll to position [92, 0]
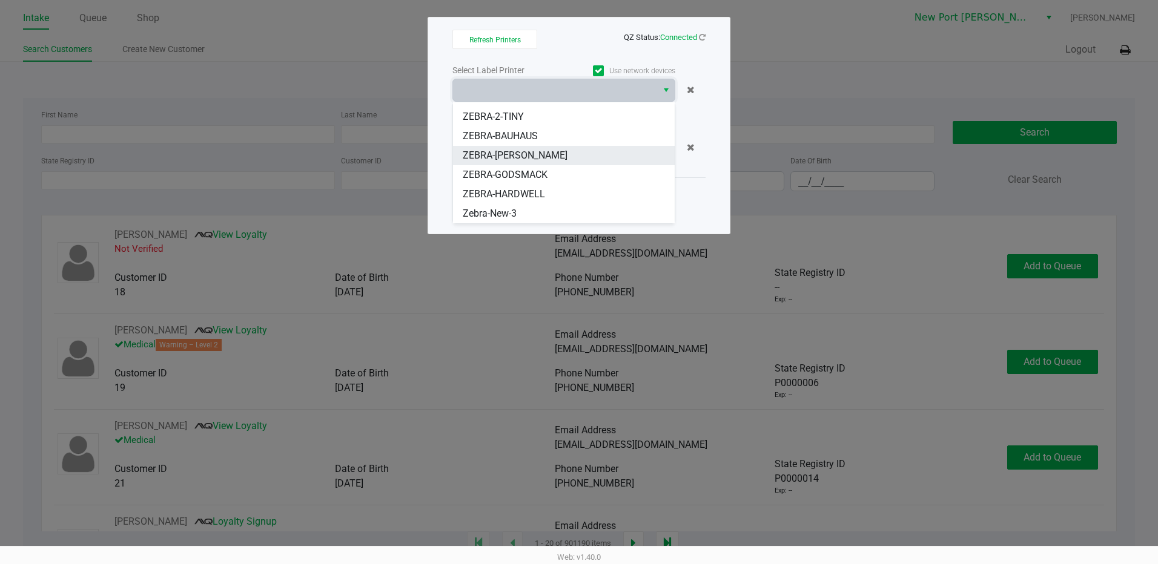
click at [520, 154] on span "ZEBRA-DEAN-MILLER" at bounding box center [515, 155] width 105 height 15
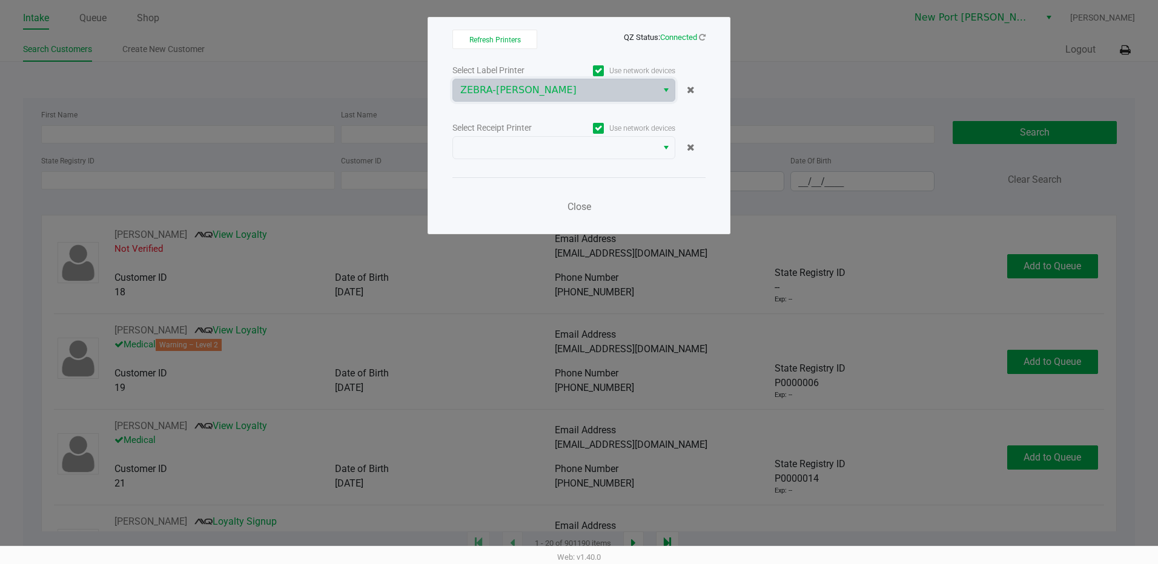
click at [680, 141] on div at bounding box center [690, 147] width 30 height 15
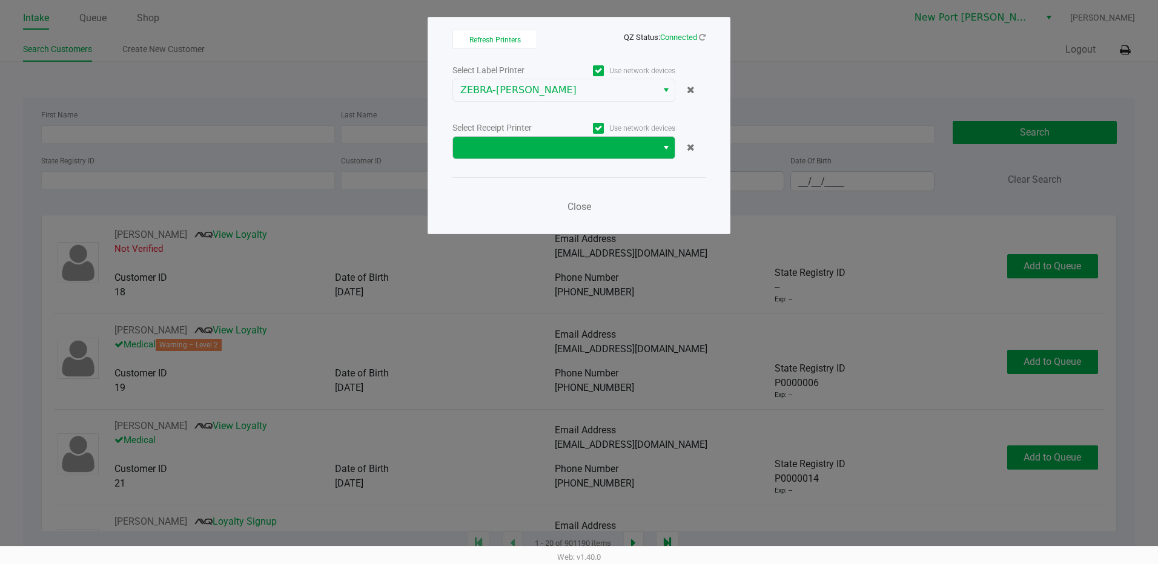
click at [662, 151] on span "Select" at bounding box center [666, 147] width 10 height 15
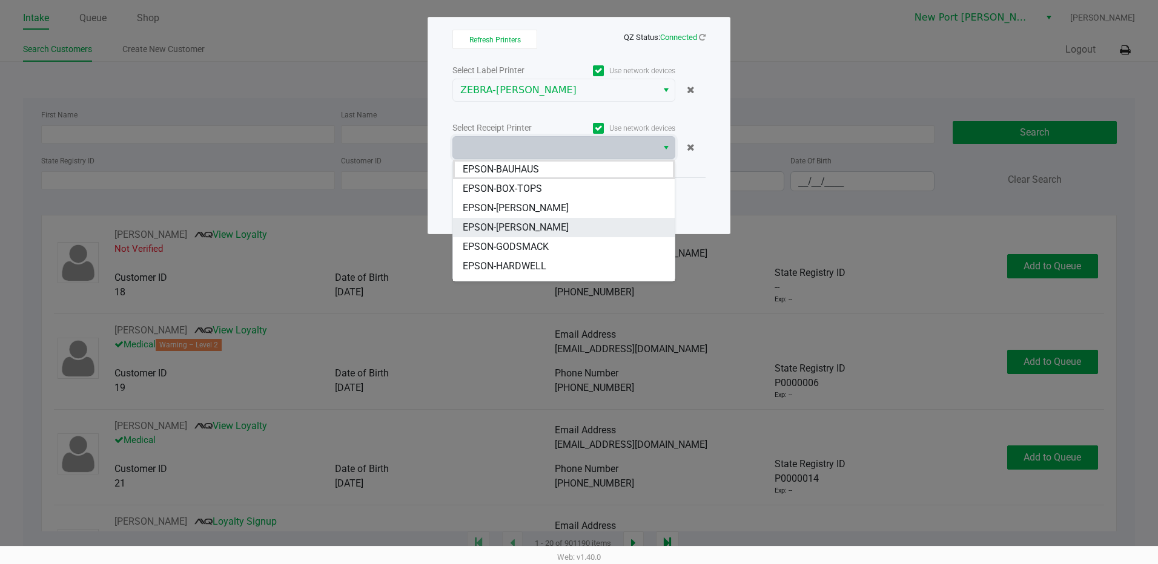
click at [527, 229] on span "EPSON-[PERSON_NAME]" at bounding box center [516, 227] width 106 height 15
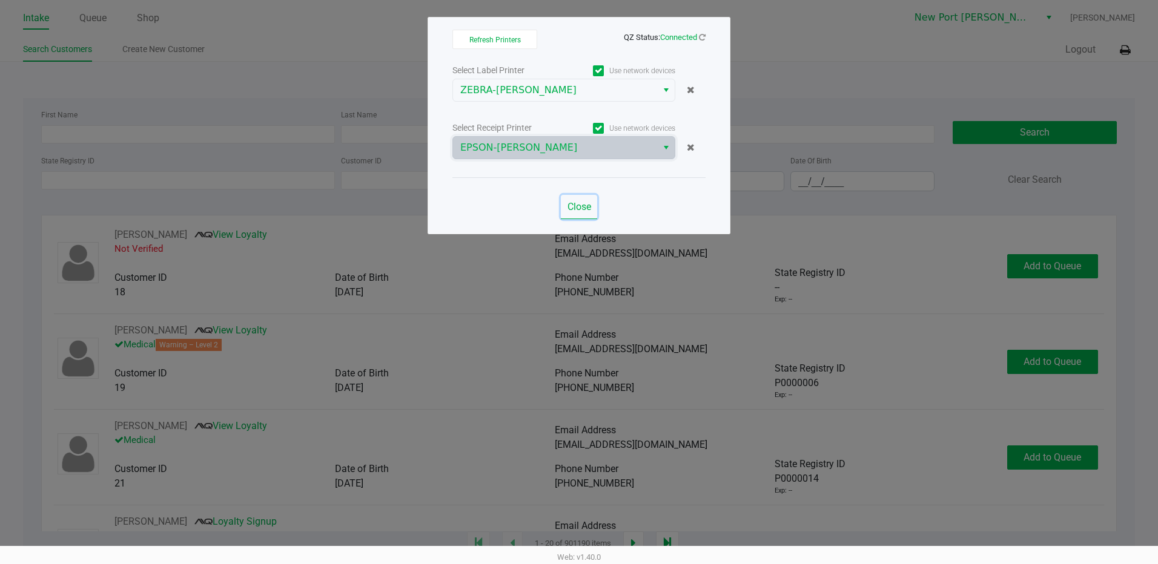
click at [573, 208] on span "Close" at bounding box center [579, 207] width 24 height 12
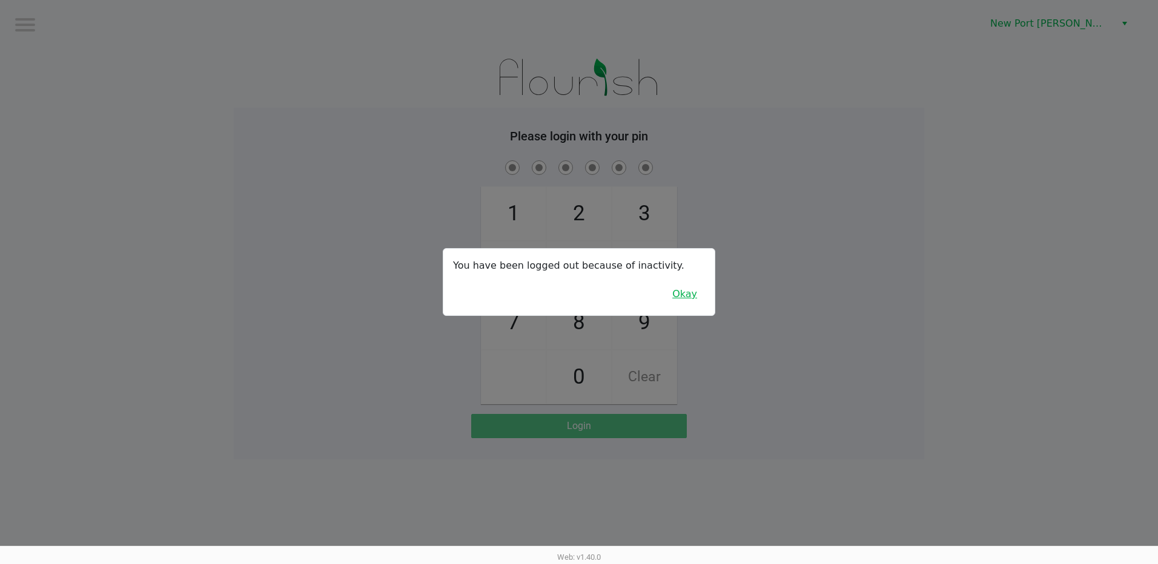
click at [696, 297] on button "Okay" at bounding box center [684, 294] width 41 height 23
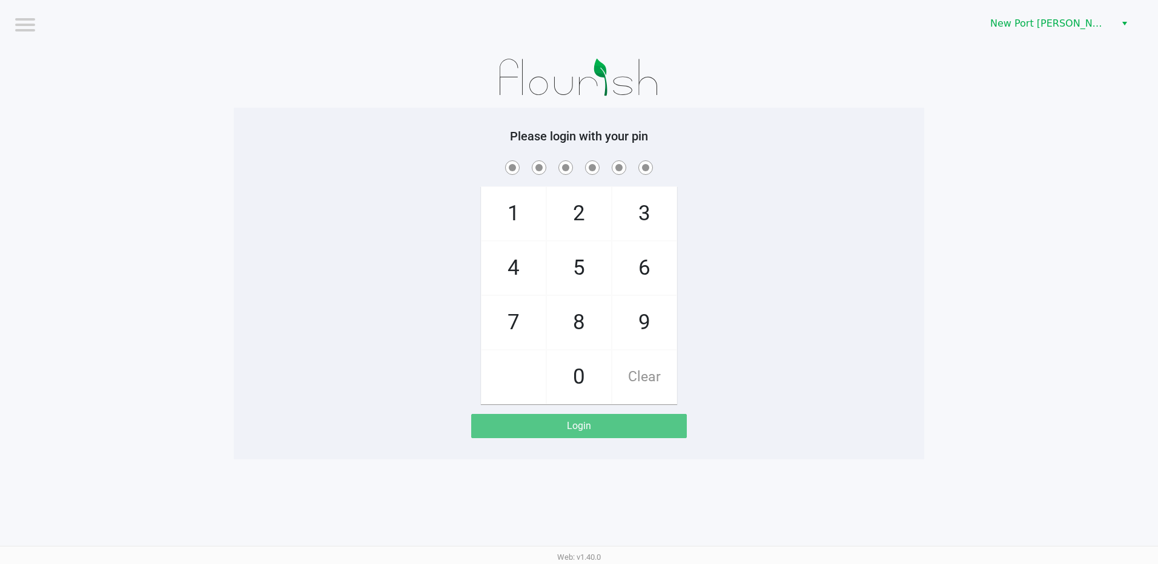
click at [586, 272] on span "5" at bounding box center [579, 268] width 64 height 53
checkbox input "true"
click at [648, 210] on span "3" at bounding box center [644, 213] width 64 height 53
checkbox input "true"
click at [581, 383] on span "0" at bounding box center [579, 377] width 64 height 53
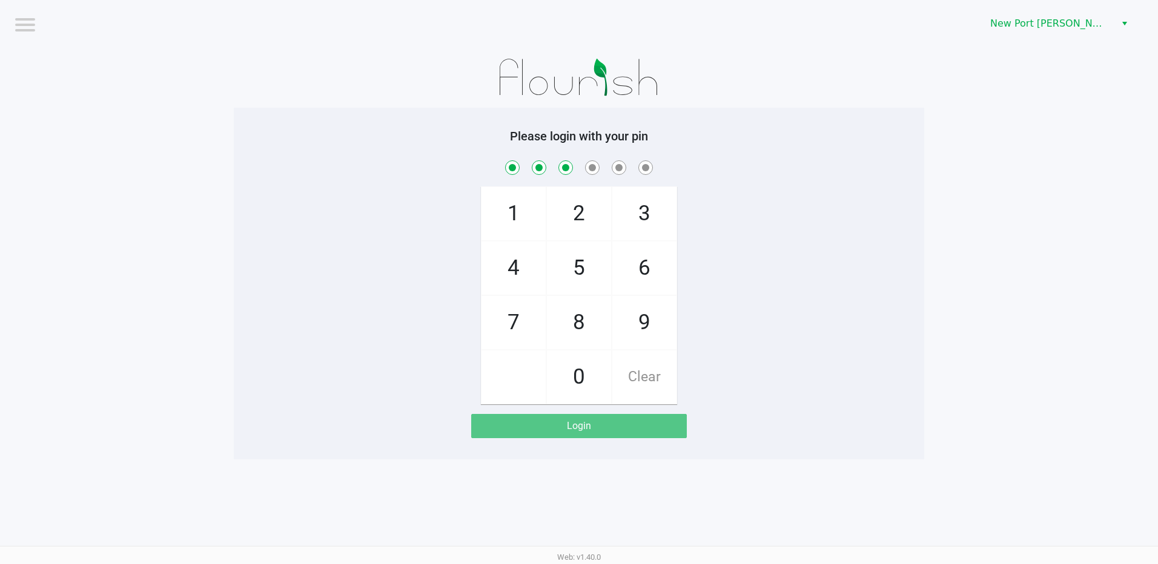
checkbox input "true"
click at [641, 260] on span "6" at bounding box center [644, 268] width 64 height 53
checkbox input "true"
click at [647, 324] on span "9" at bounding box center [644, 322] width 64 height 53
checkbox input "true"
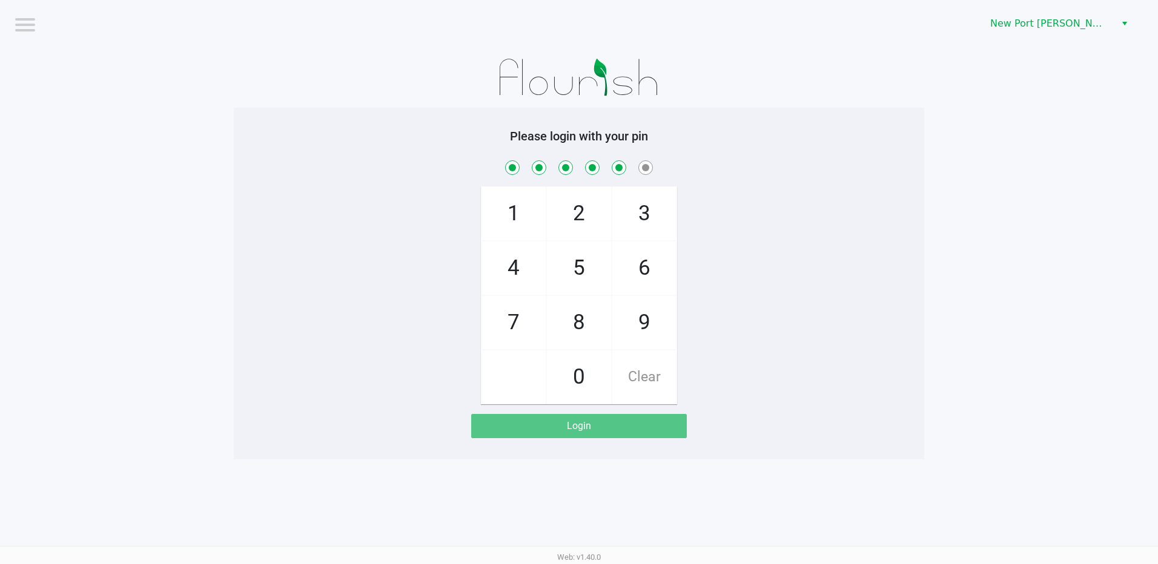
click at [517, 312] on span "7" at bounding box center [513, 322] width 64 height 53
checkbox input "true"
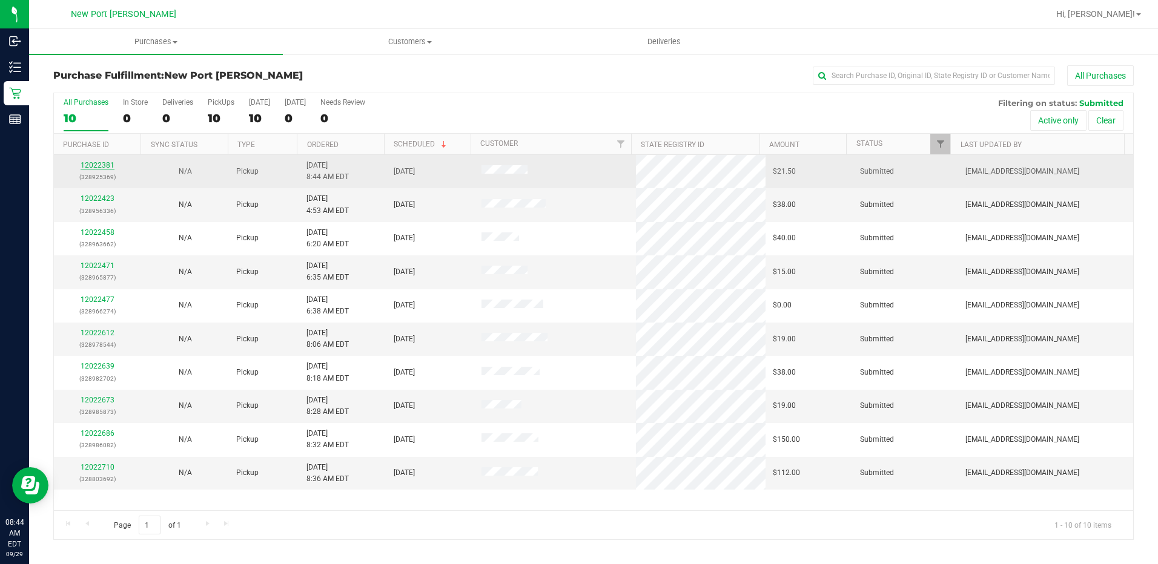
click at [97, 168] on link "12022381" at bounding box center [98, 165] width 34 height 8
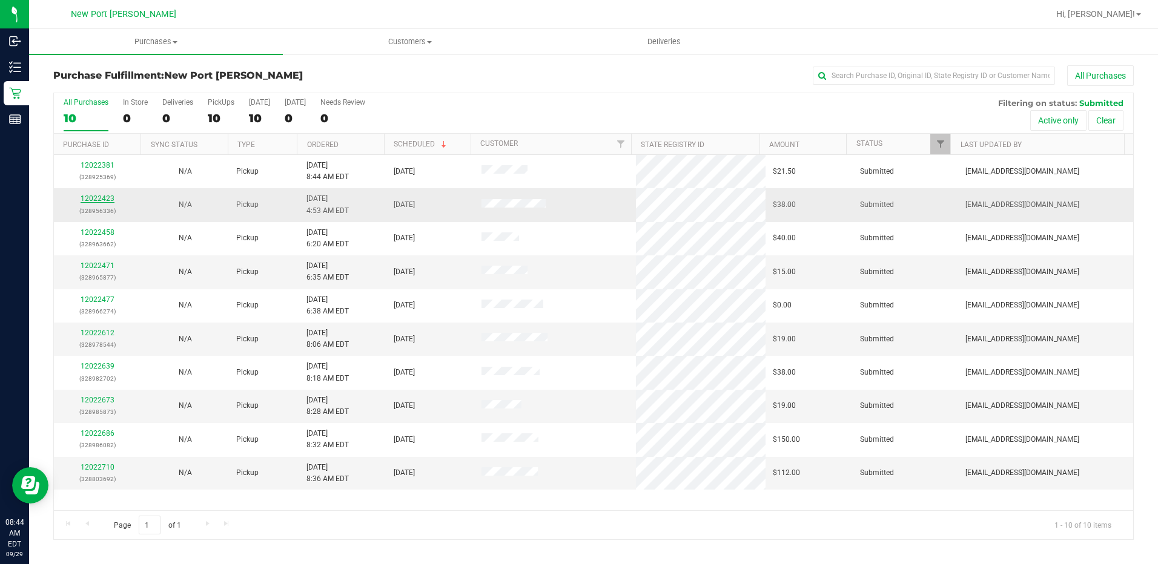
click at [101, 199] on link "12022423" at bounding box center [98, 198] width 34 height 8
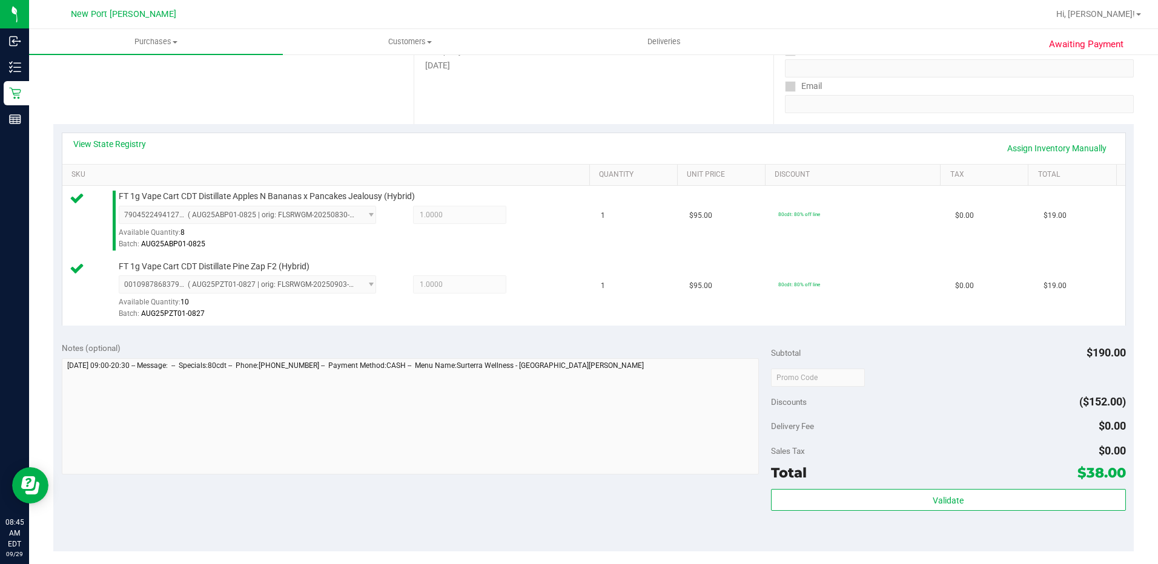
scroll to position [242, 0]
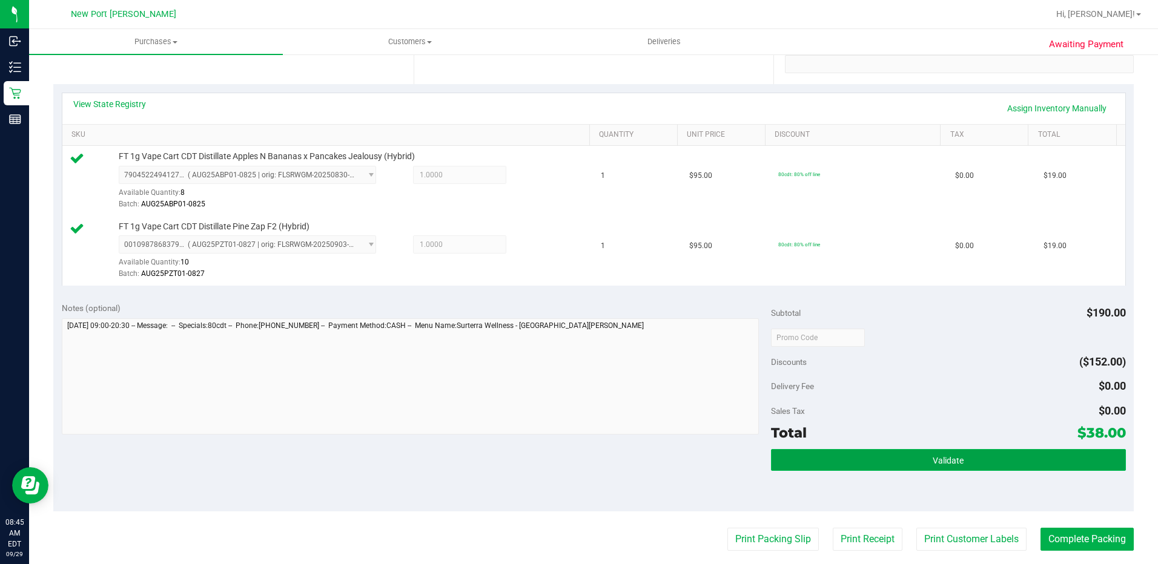
click at [906, 467] on button "Validate" at bounding box center [948, 460] width 355 height 22
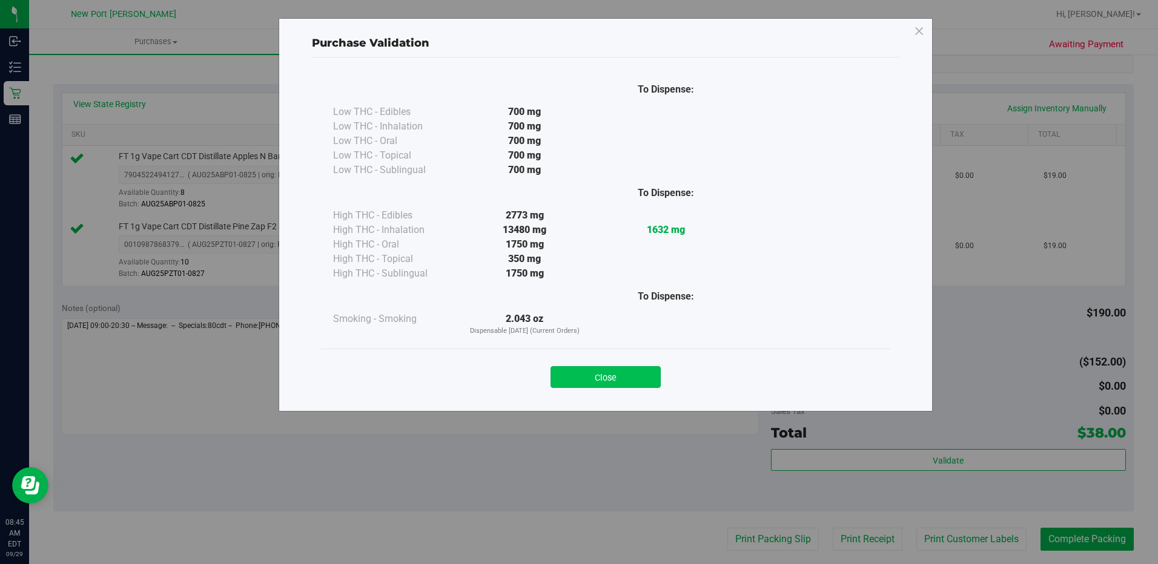
click at [646, 378] on button "Close" at bounding box center [605, 377] width 110 height 22
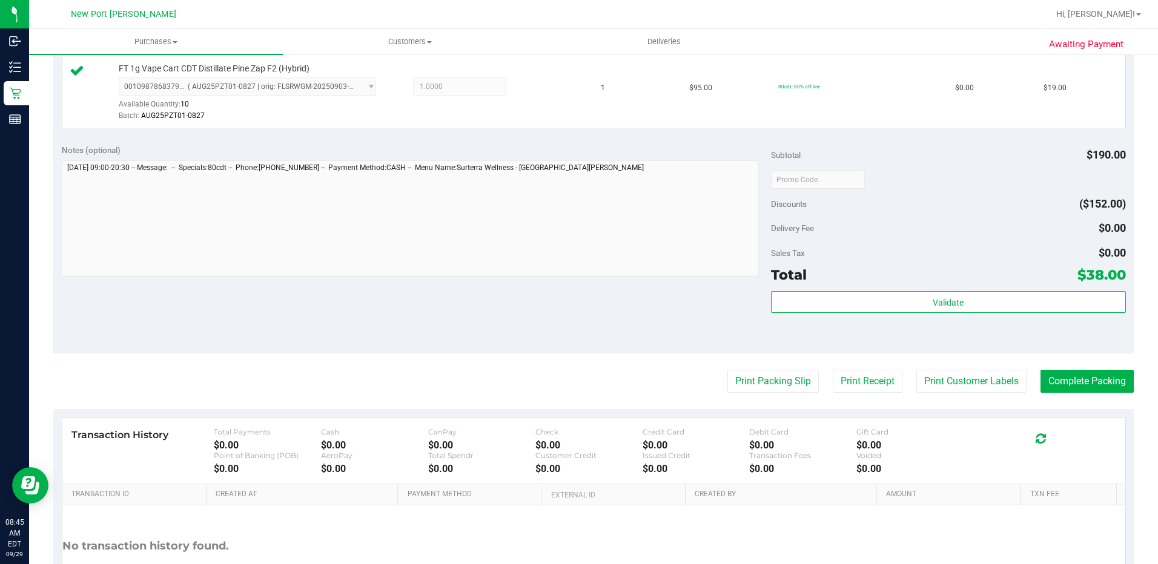
scroll to position [424, 0]
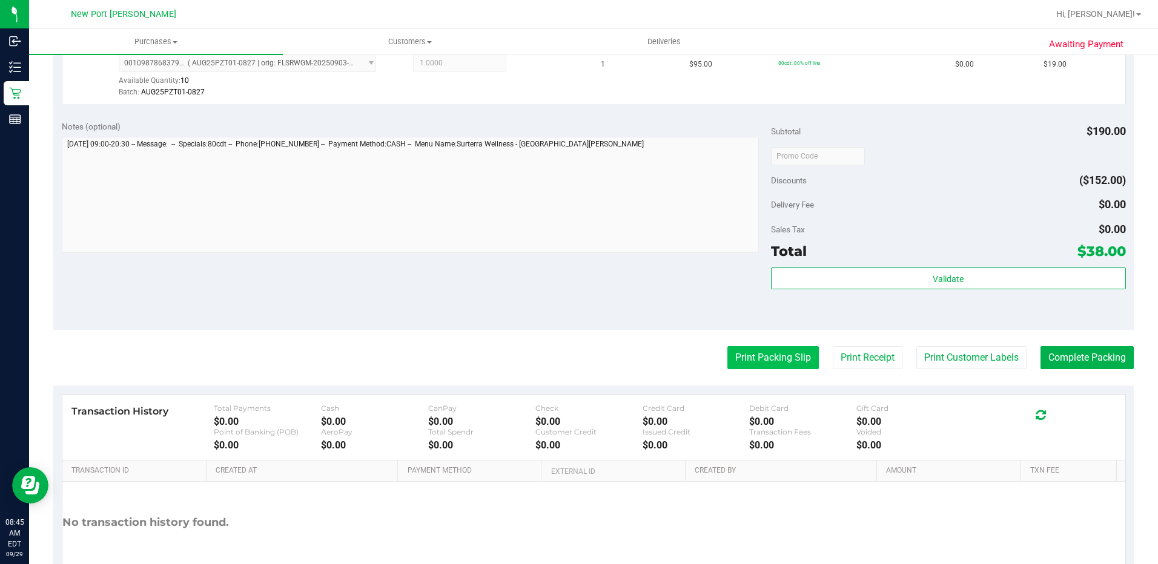
click at [775, 361] on button "Print Packing Slip" at bounding box center [772, 357] width 91 height 23
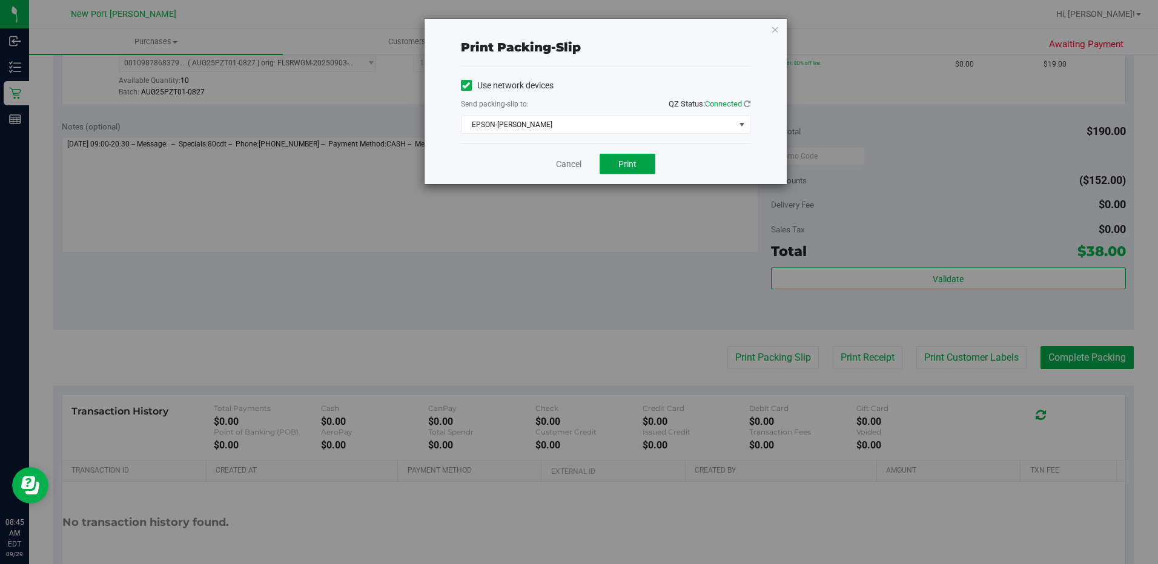
click at [641, 157] on button "Print" at bounding box center [627, 164] width 56 height 21
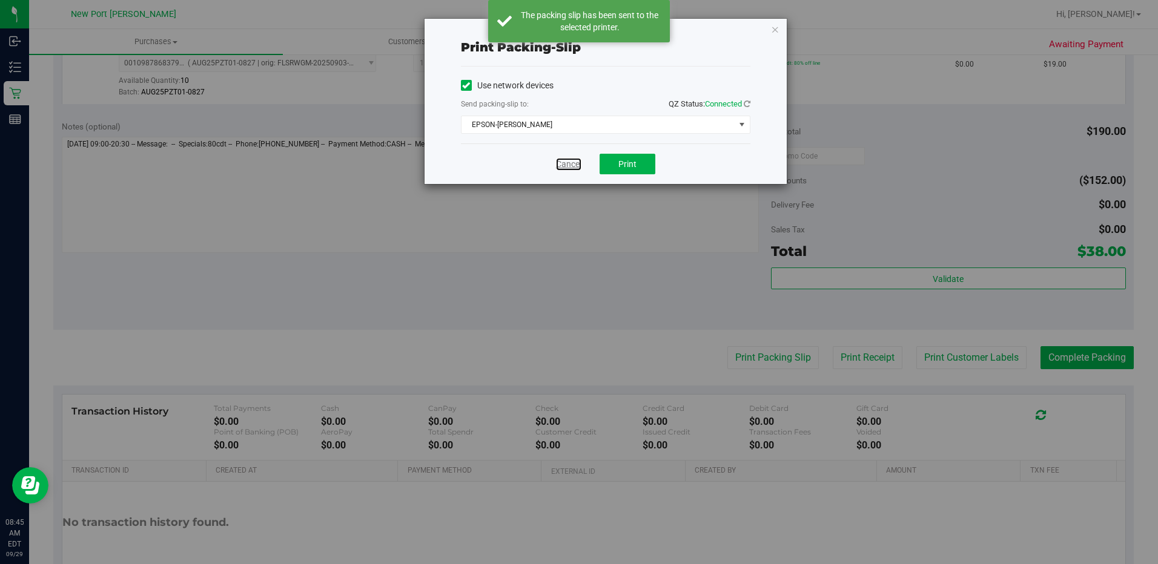
click at [572, 162] on link "Cancel" at bounding box center [568, 164] width 25 height 13
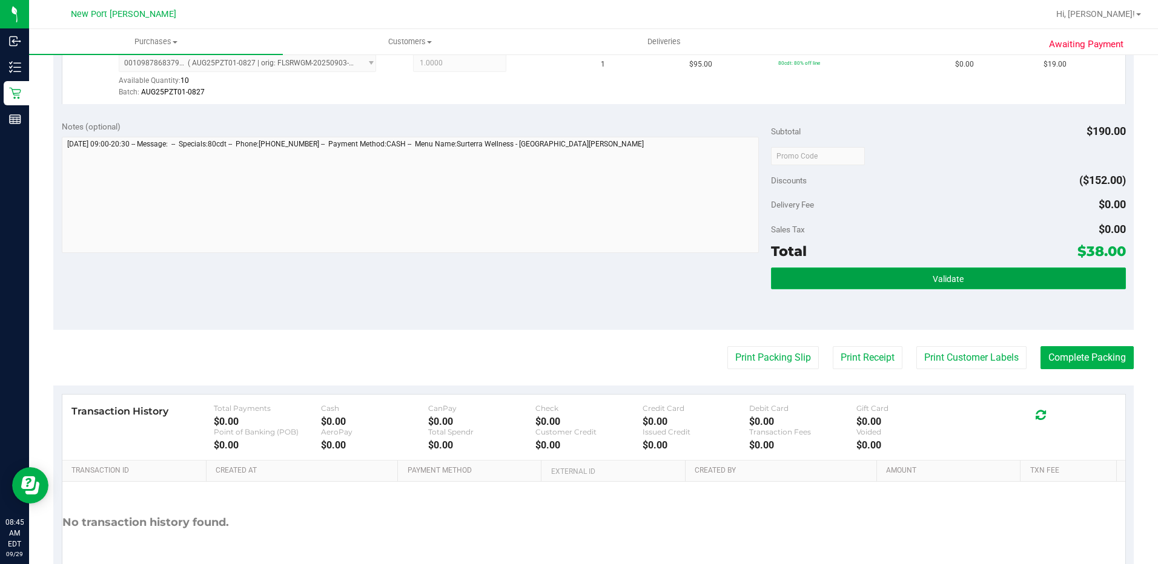
click at [936, 280] on span "Validate" at bounding box center [947, 279] width 31 height 10
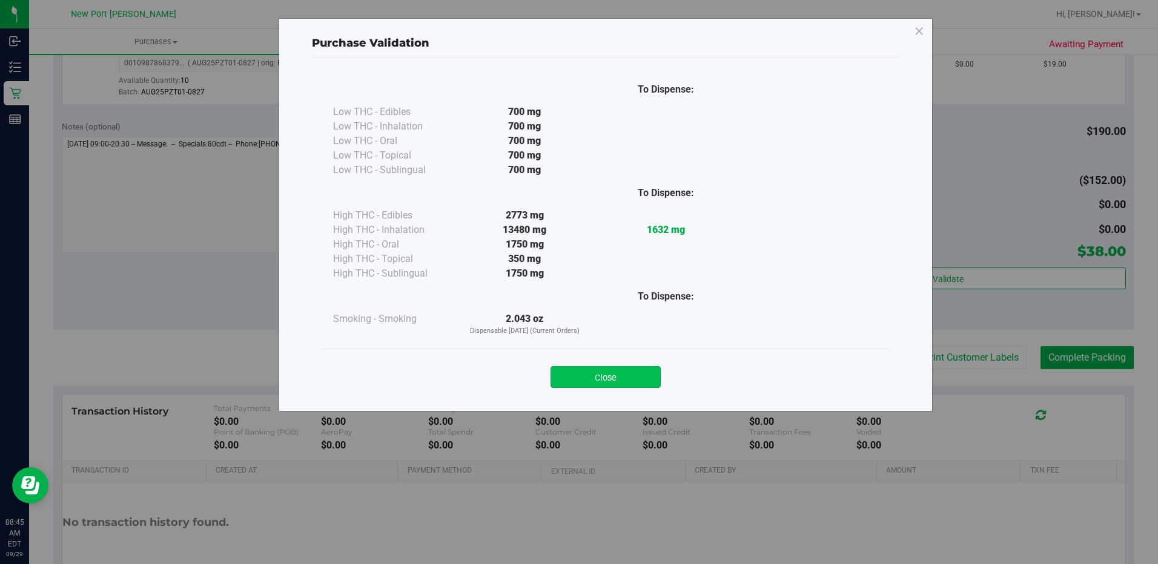
click at [613, 378] on button "Close" at bounding box center [605, 377] width 110 height 22
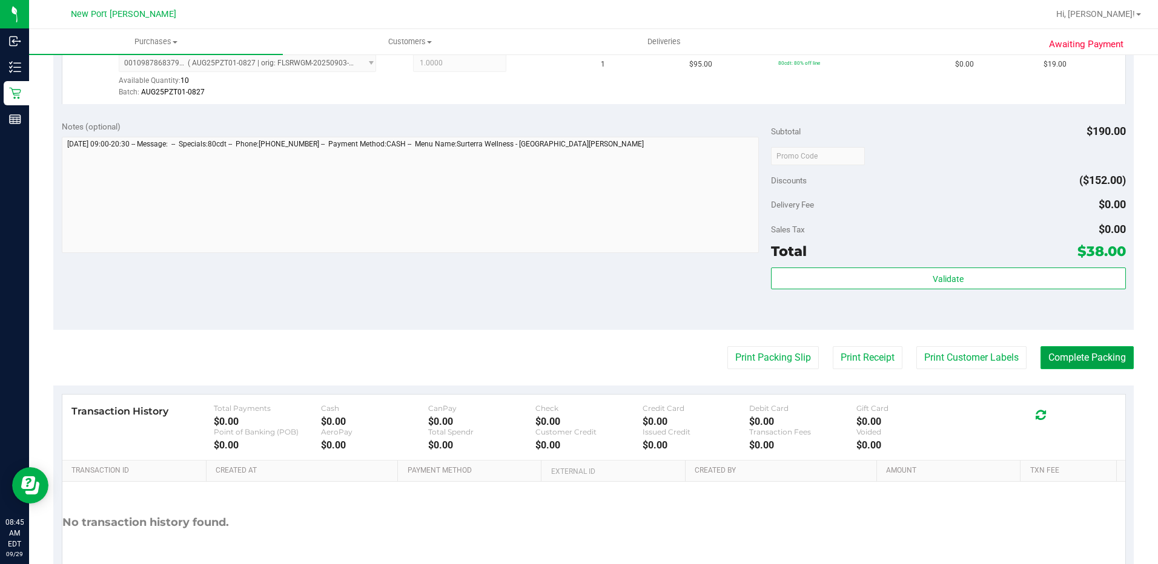
click at [1084, 356] on button "Complete Packing" at bounding box center [1086, 357] width 93 height 23
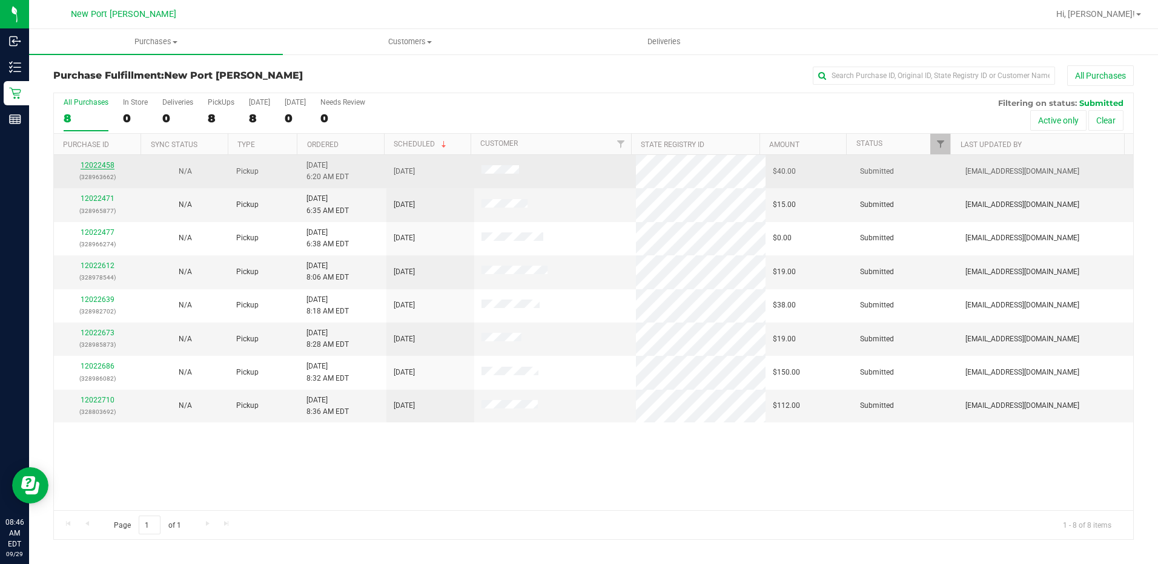
click at [101, 168] on link "12022458" at bounding box center [98, 165] width 34 height 8
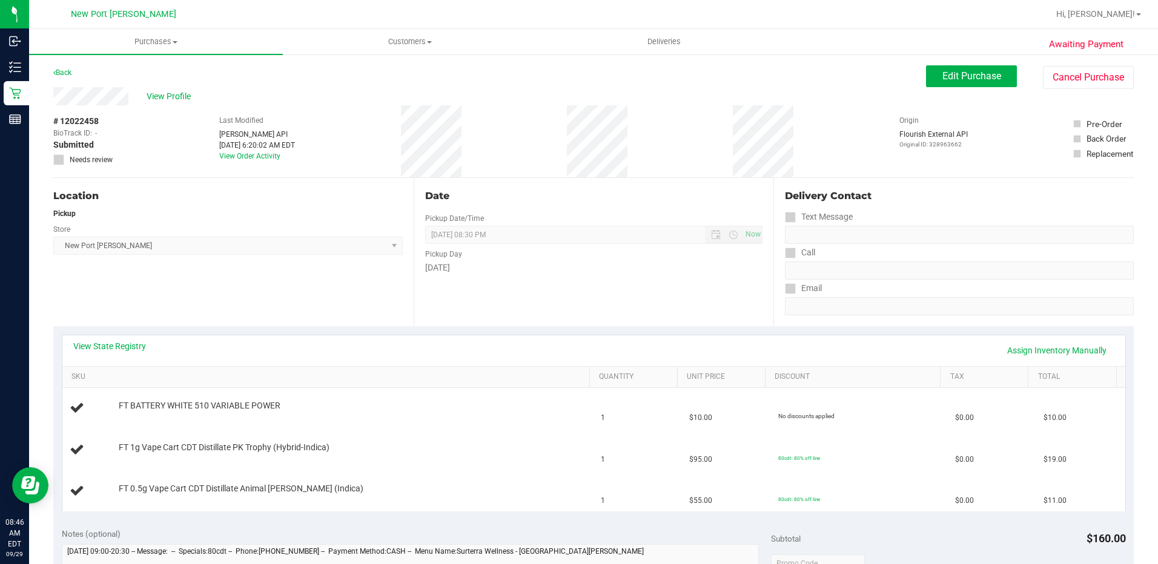
scroll to position [61, 0]
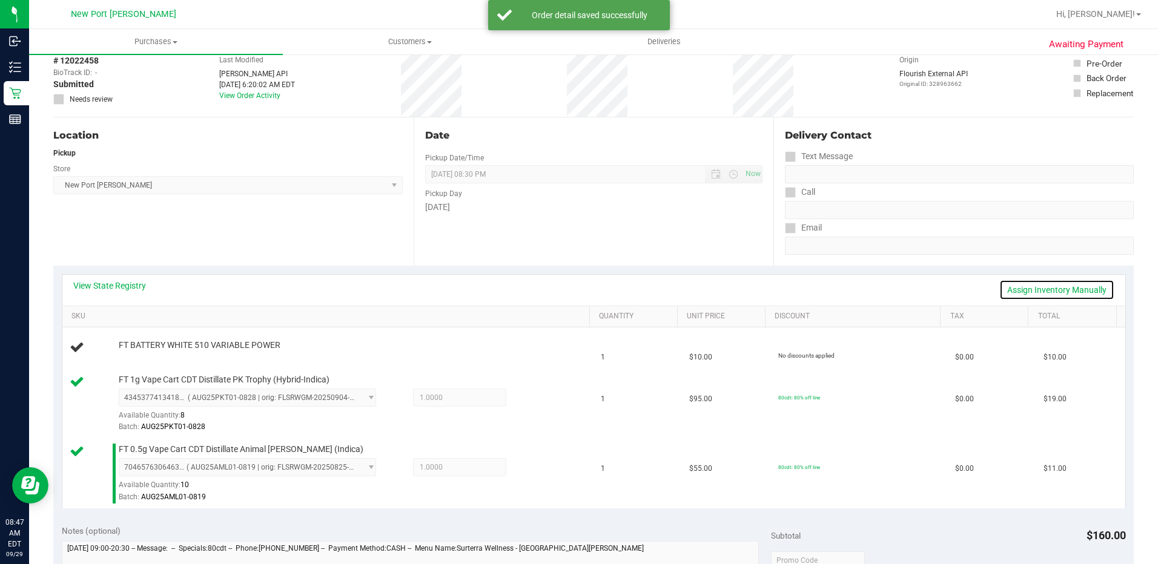
click at [1018, 288] on link "Assign Inventory Manually" at bounding box center [1056, 290] width 115 height 21
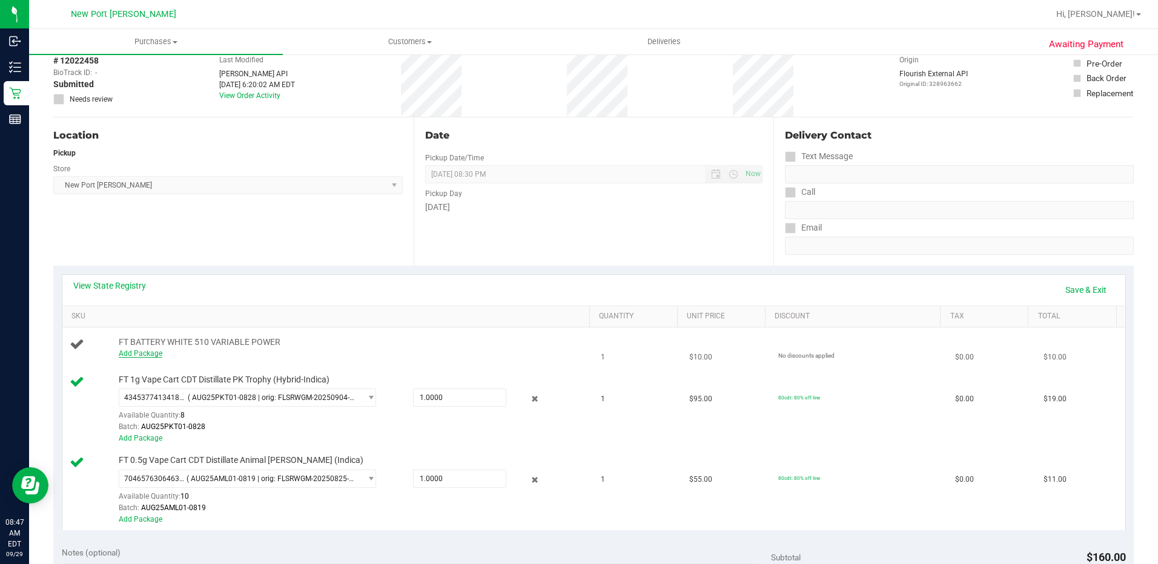
click at [145, 355] on link "Add Package" at bounding box center [141, 353] width 44 height 8
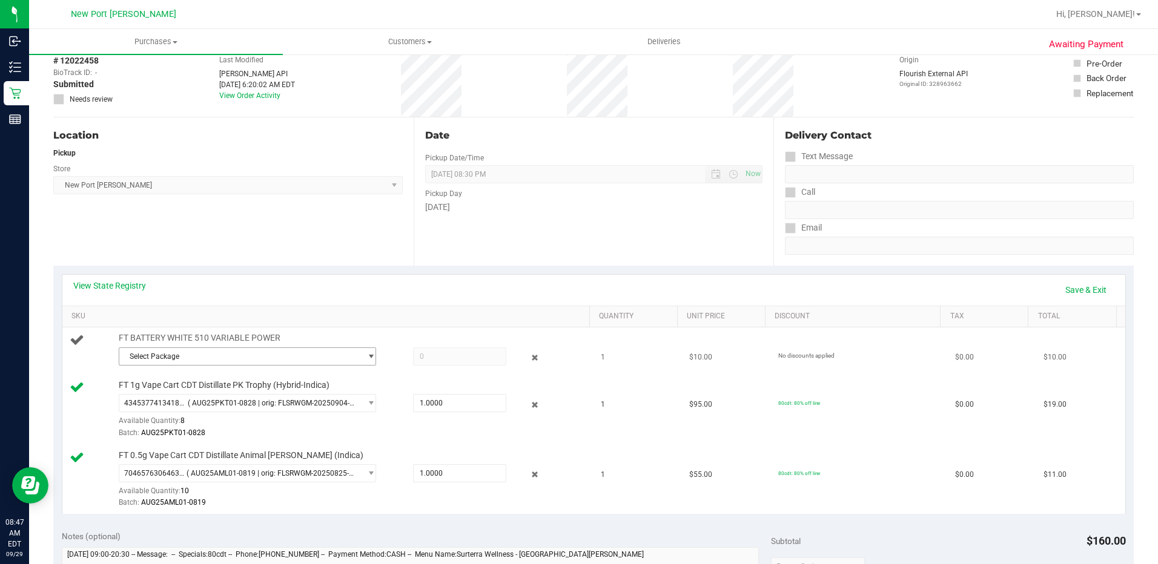
click at [366, 359] on span "select" at bounding box center [370, 357] width 9 height 10
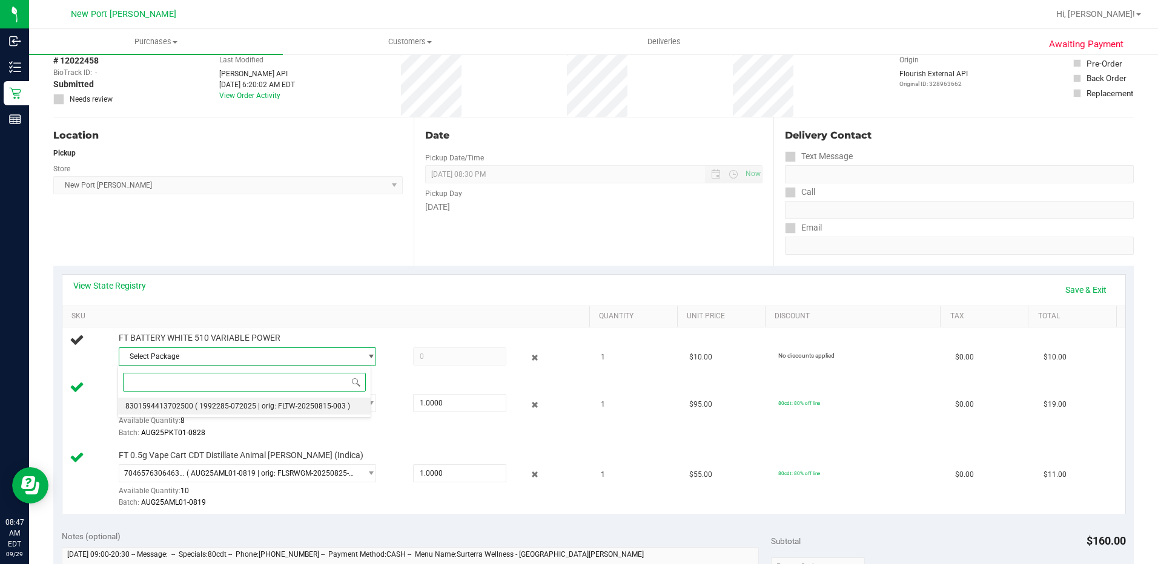
click at [323, 409] on span "( 1992285-072025 | orig: FLTW-20250815-003 )" at bounding box center [272, 406] width 155 height 8
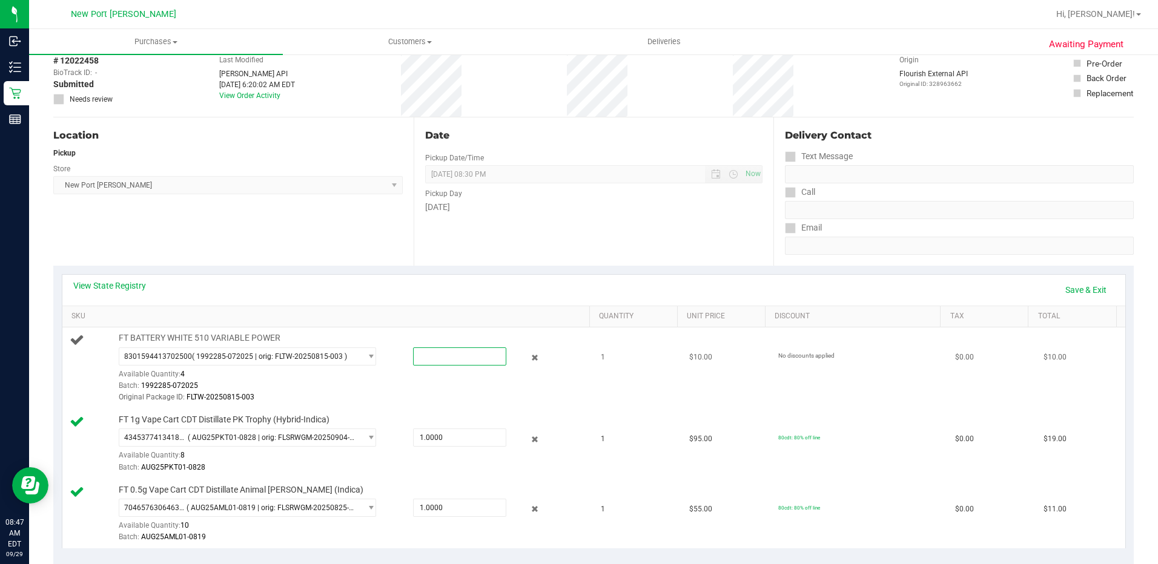
click at [424, 358] on span at bounding box center [459, 357] width 93 height 18
type input "1"
type input "1.0000"
click at [434, 395] on div "Original Package ID: FLTW-20250815-003" at bounding box center [351, 398] width 465 height 12
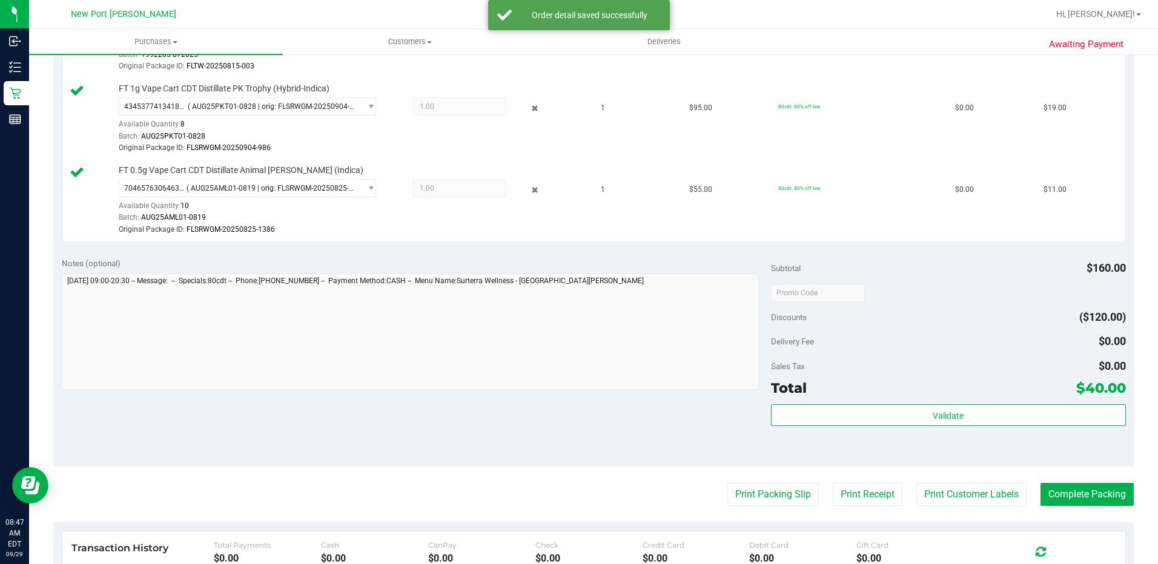
scroll to position [424, 0]
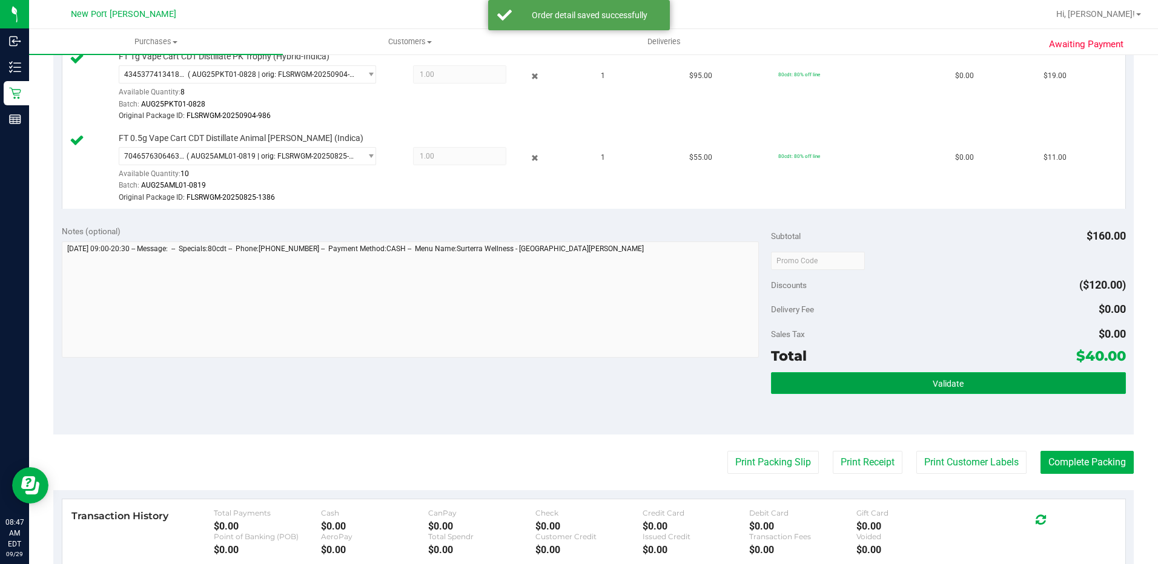
click at [897, 386] on button "Validate" at bounding box center [948, 383] width 355 height 22
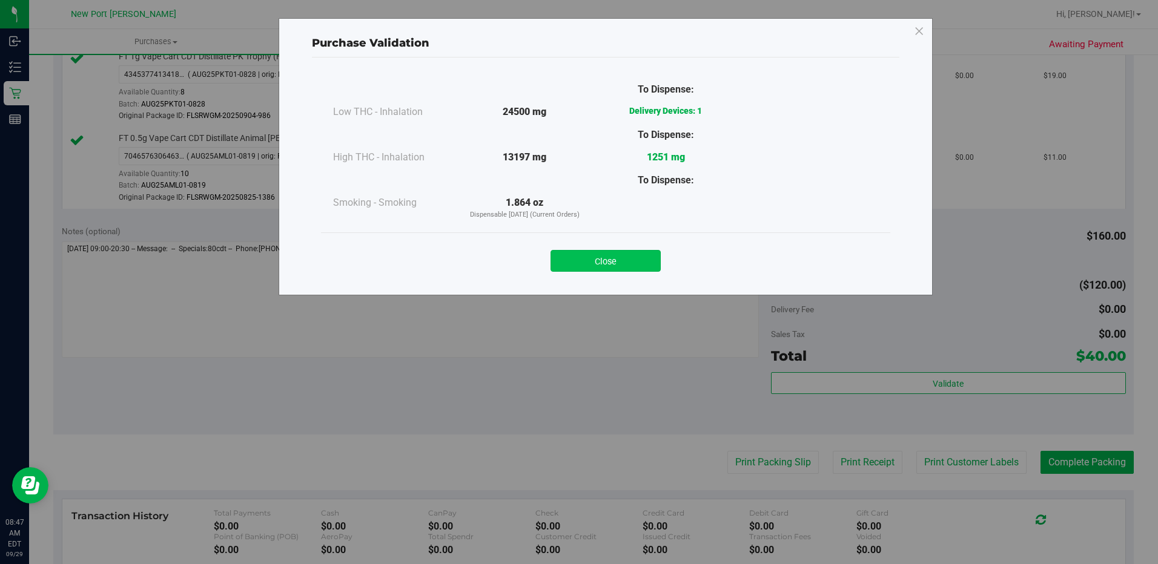
click at [630, 265] on button "Close" at bounding box center [605, 261] width 110 height 22
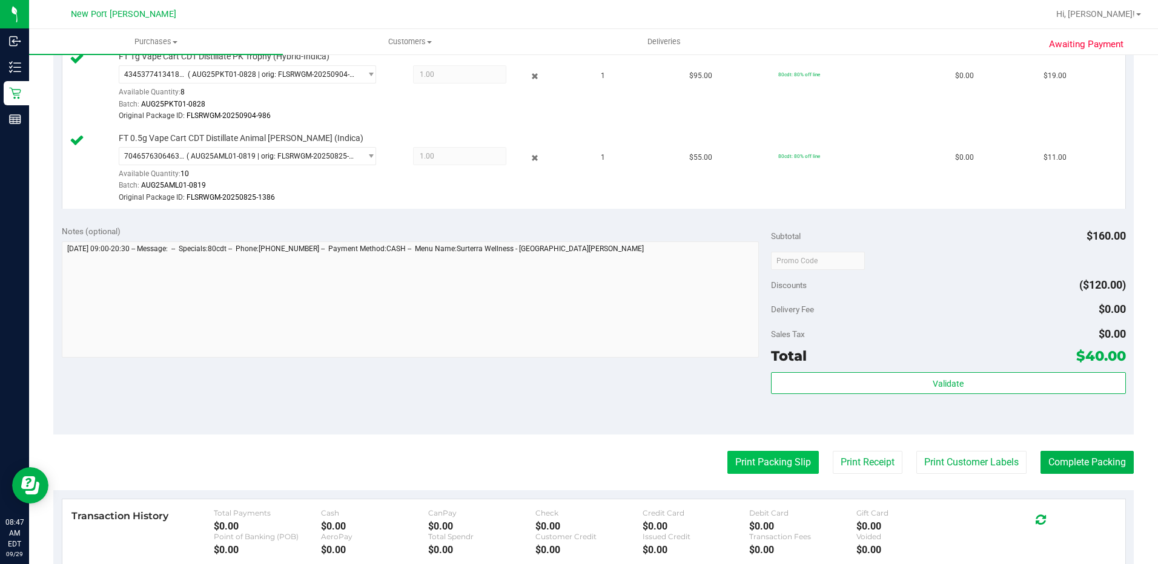
click at [743, 469] on button "Print Packing Slip" at bounding box center [772, 462] width 91 height 23
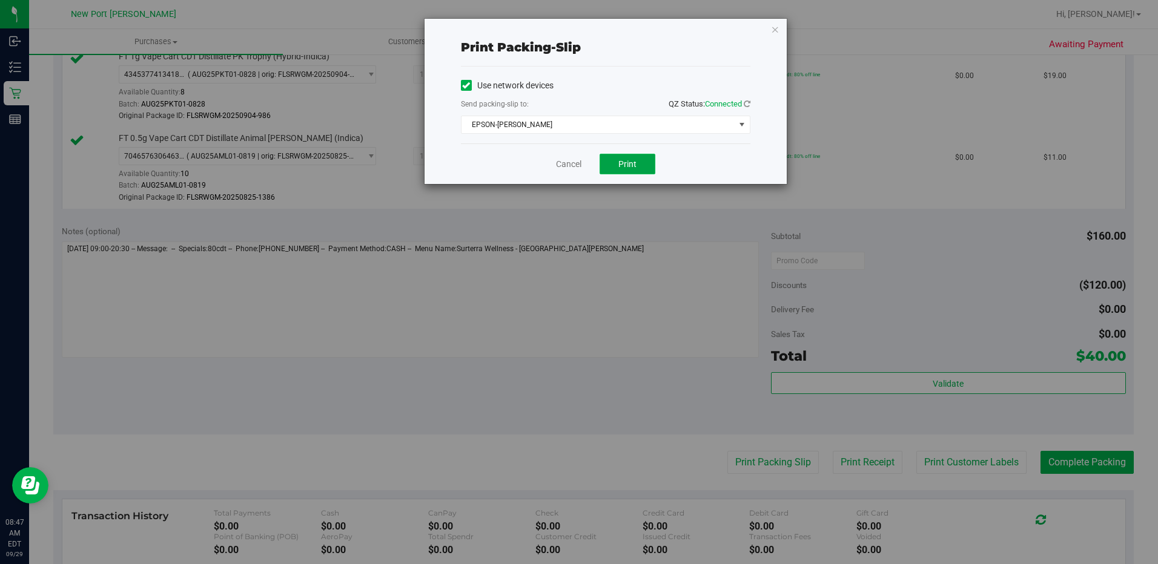
click at [632, 158] on button "Print" at bounding box center [627, 164] width 56 height 21
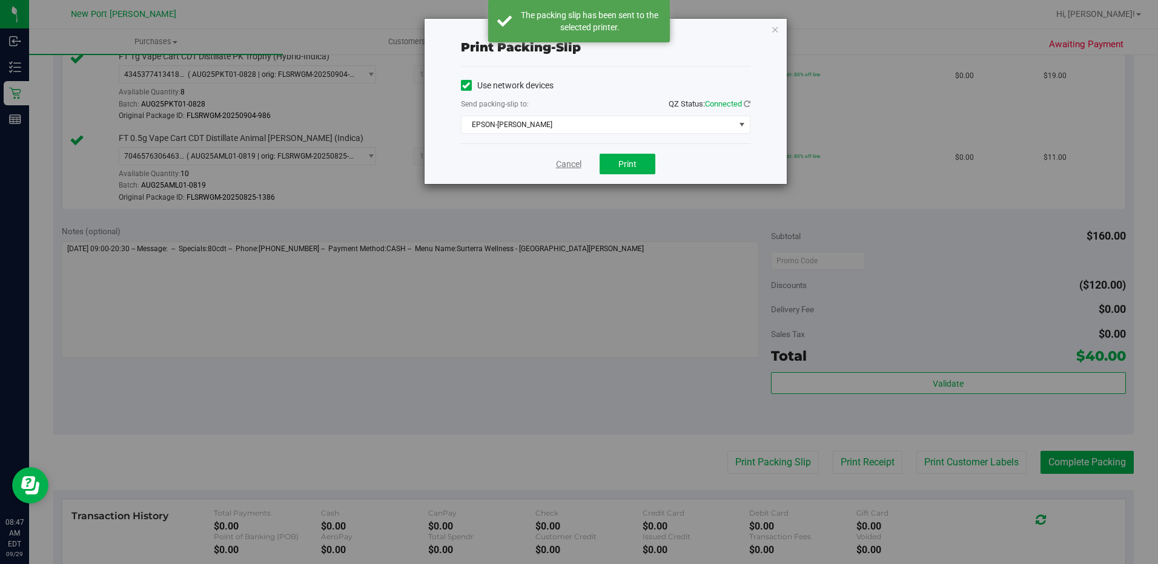
click at [561, 165] on link "Cancel" at bounding box center [568, 164] width 25 height 13
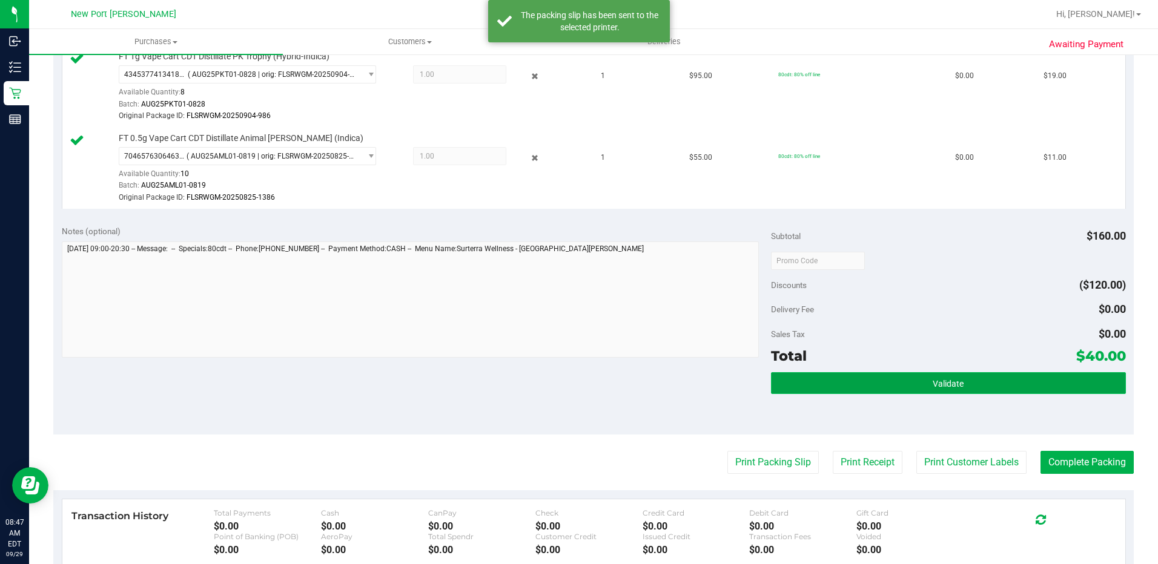
click at [819, 386] on button "Validate" at bounding box center [948, 383] width 355 height 22
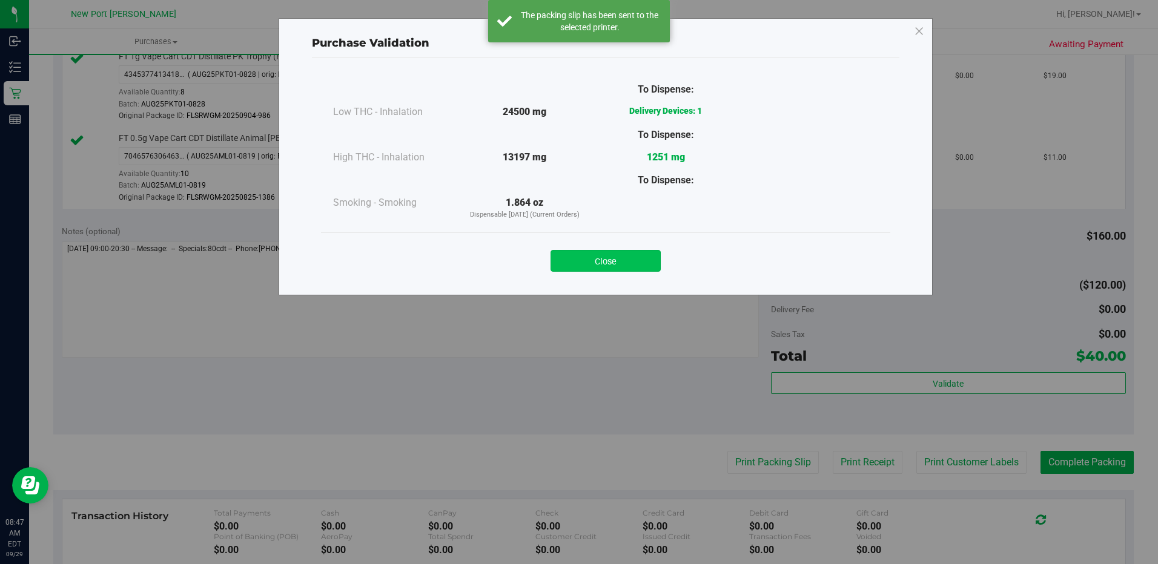
click at [622, 257] on button "Close" at bounding box center [605, 261] width 110 height 22
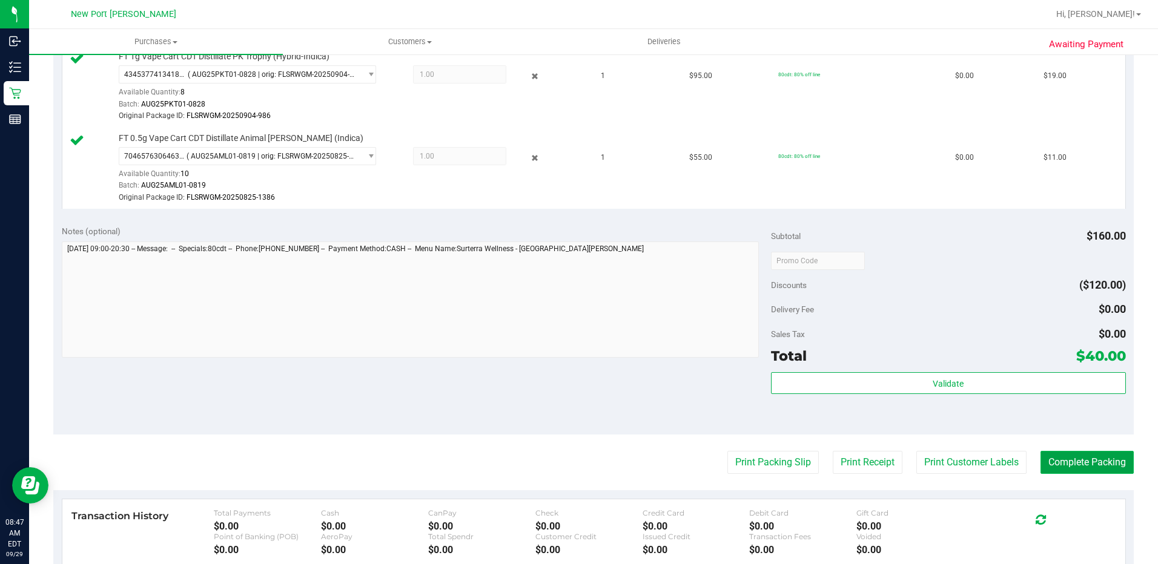
click at [1087, 465] on button "Complete Packing" at bounding box center [1086, 462] width 93 height 23
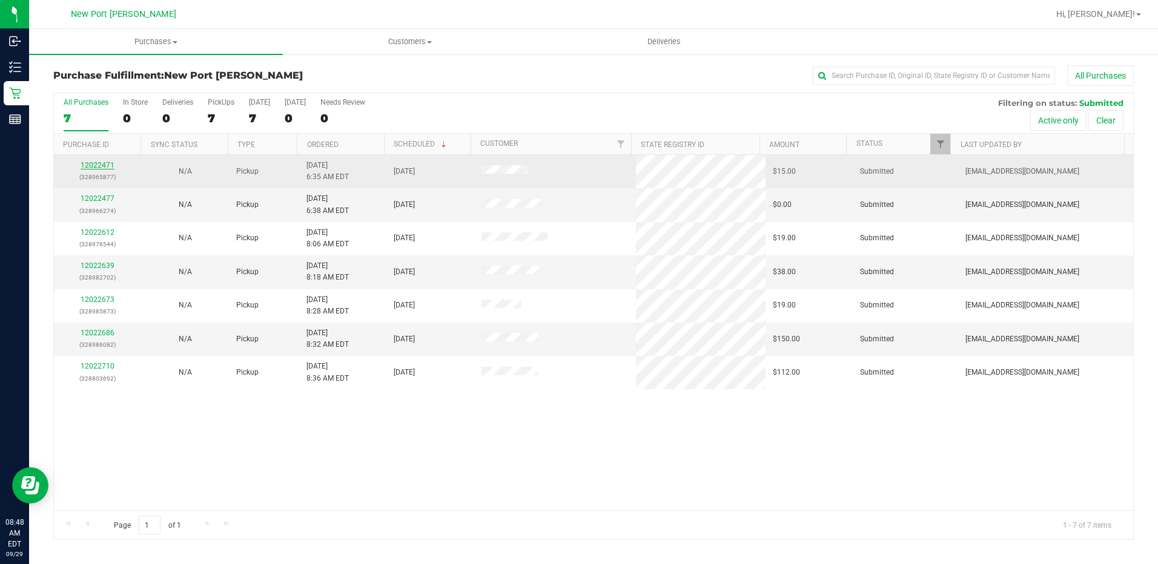
click at [102, 162] on link "12022471" at bounding box center [98, 165] width 34 height 8
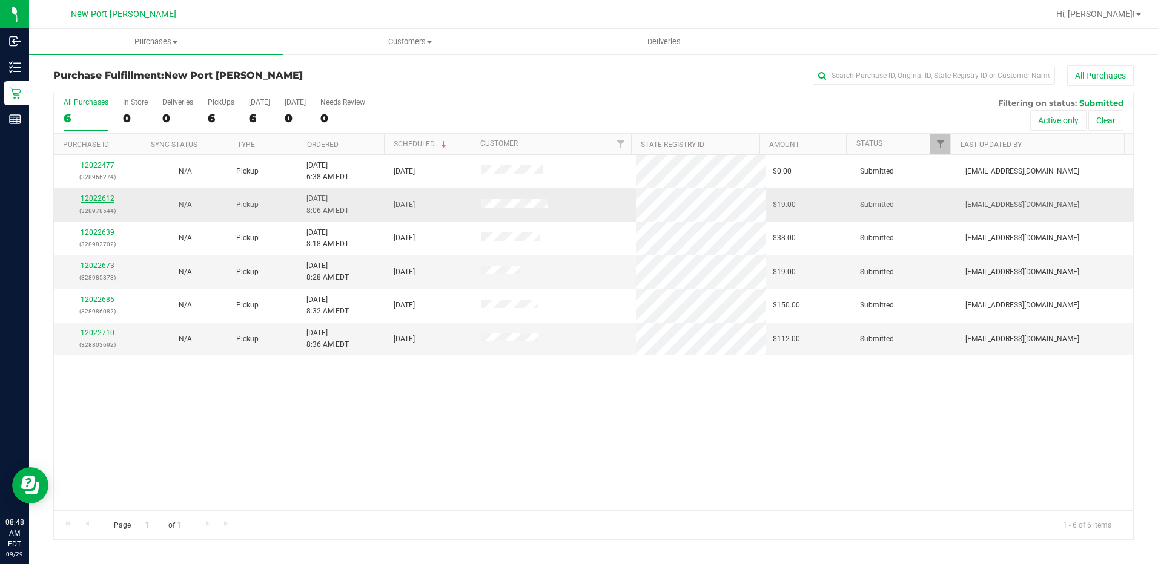
click at [98, 197] on link "12022612" at bounding box center [98, 198] width 34 height 8
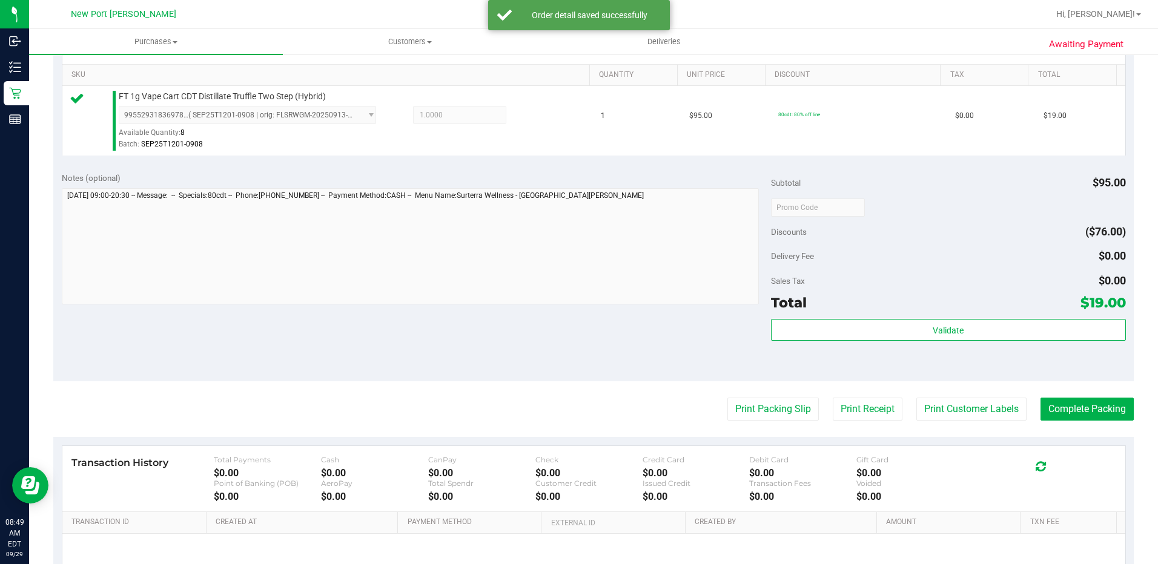
scroll to position [303, 0]
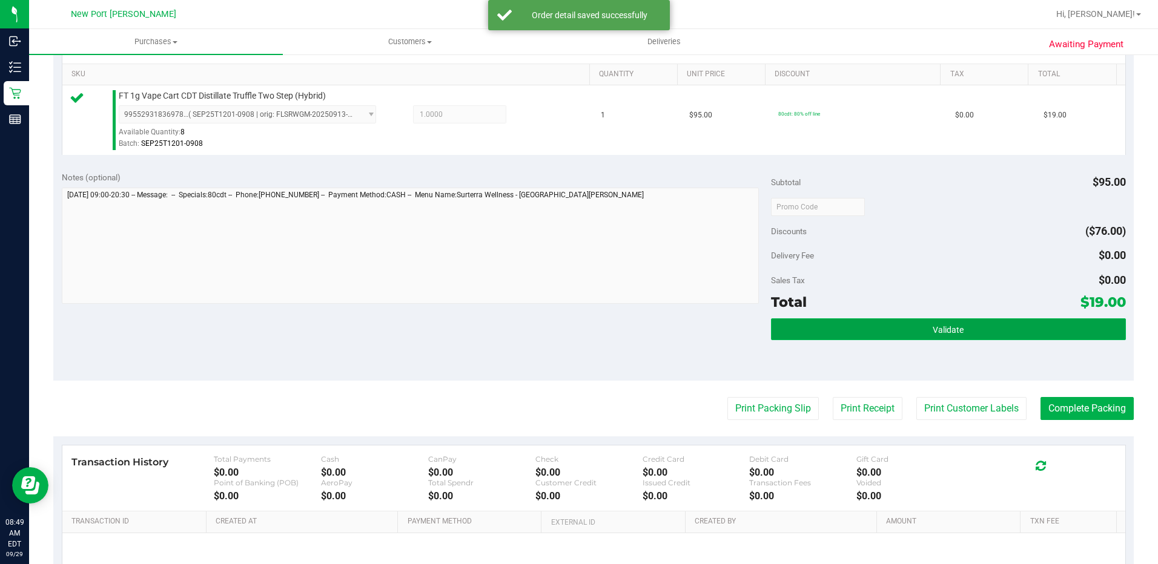
click at [864, 335] on button "Validate" at bounding box center [948, 329] width 355 height 22
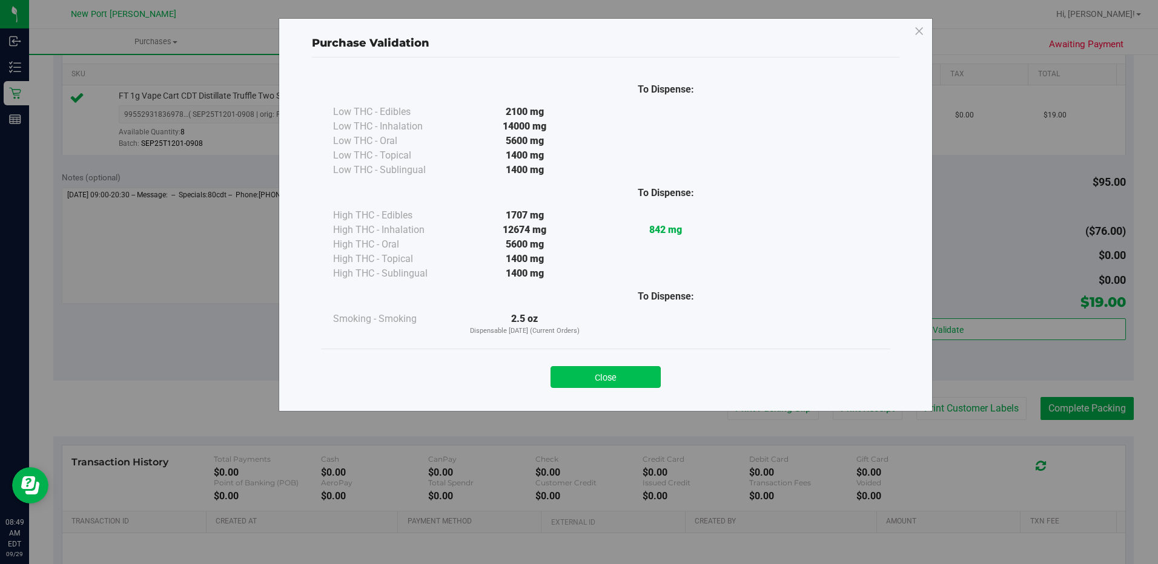
click at [627, 383] on button "Close" at bounding box center [605, 377] width 110 height 22
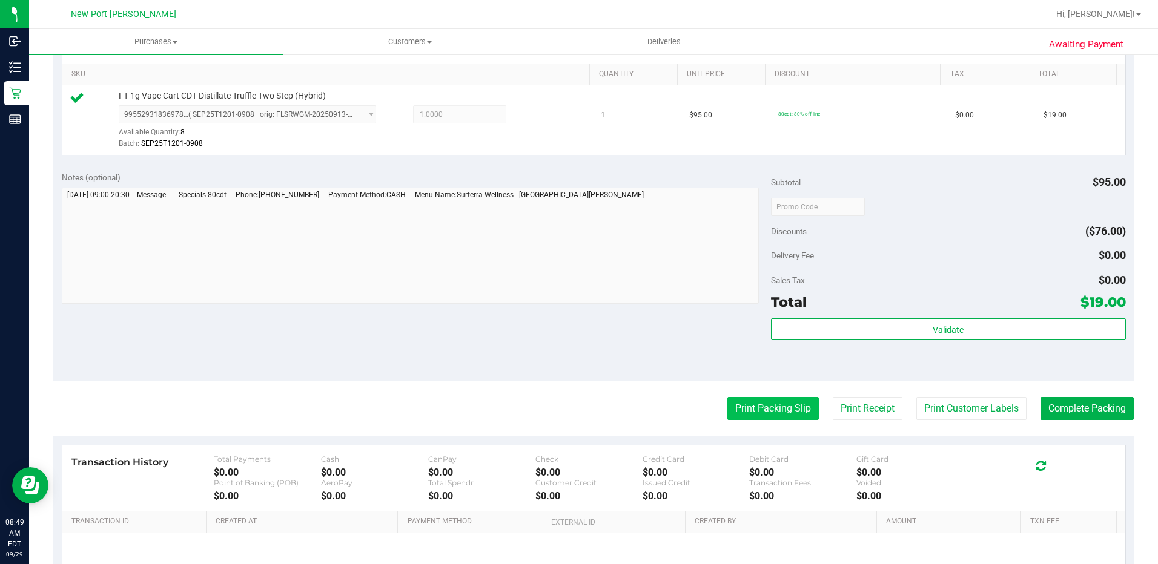
click at [757, 412] on button "Print Packing Slip" at bounding box center [772, 408] width 91 height 23
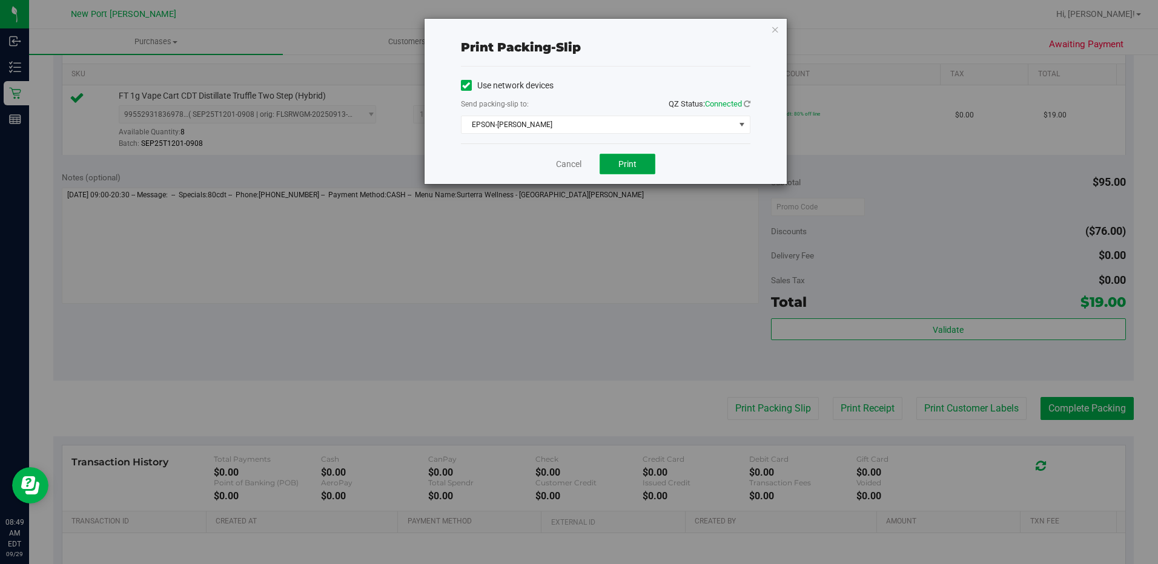
click at [630, 162] on span "Print" at bounding box center [627, 164] width 18 height 10
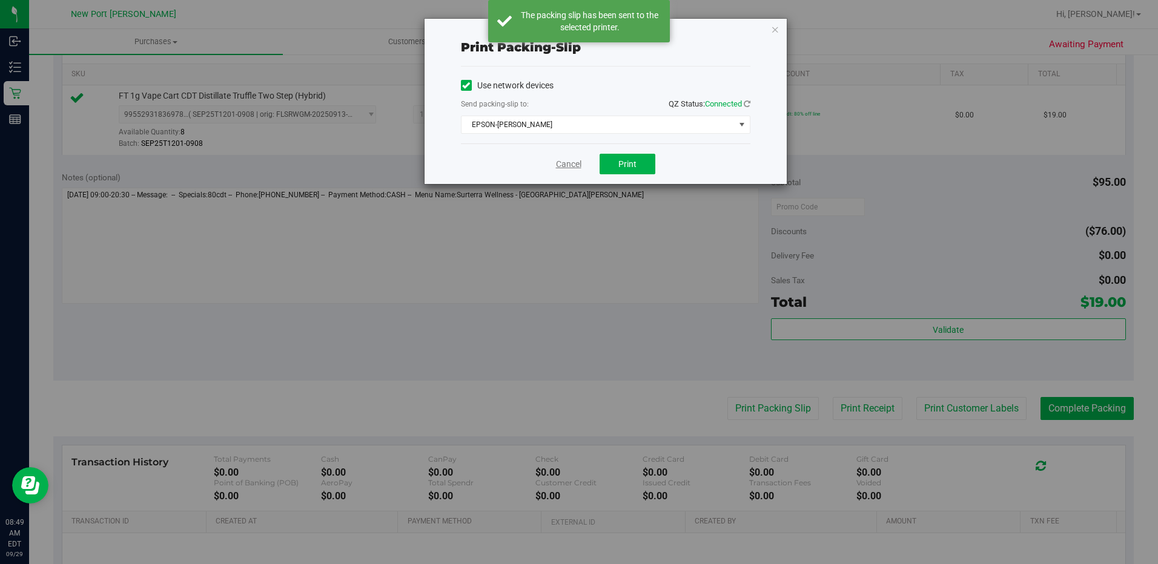
click at [569, 162] on link "Cancel" at bounding box center [568, 164] width 25 height 13
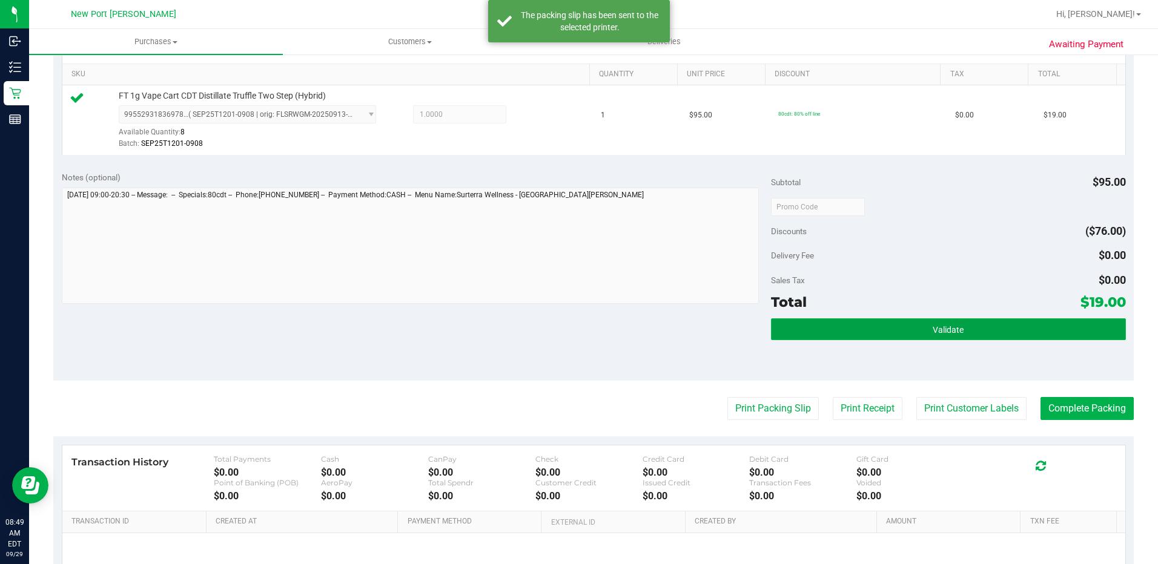
click at [840, 338] on button "Validate" at bounding box center [948, 329] width 355 height 22
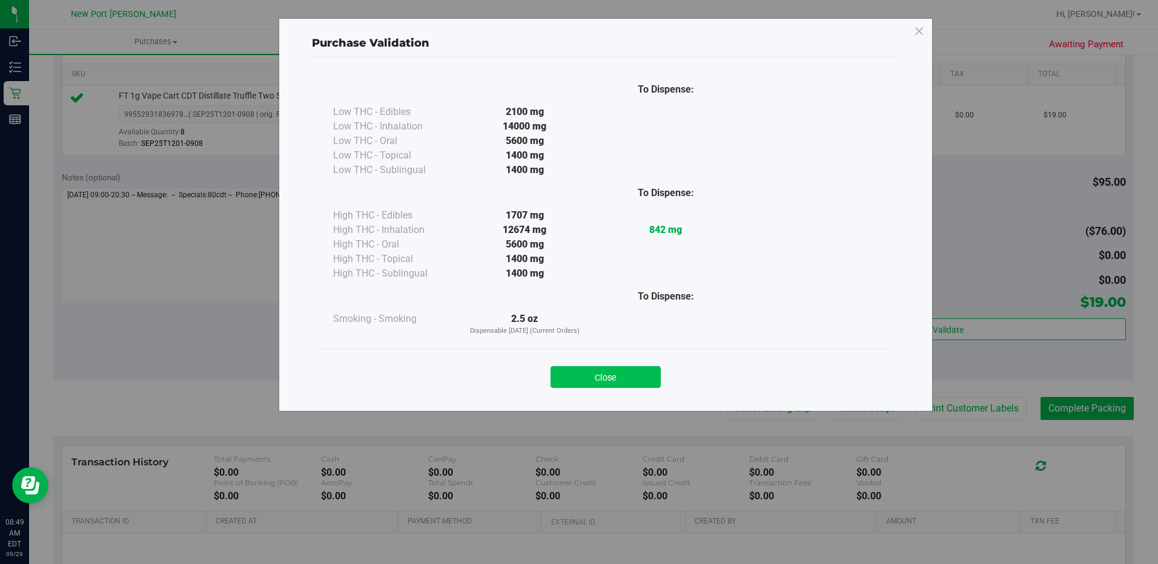
click at [624, 377] on button "Close" at bounding box center [605, 377] width 110 height 22
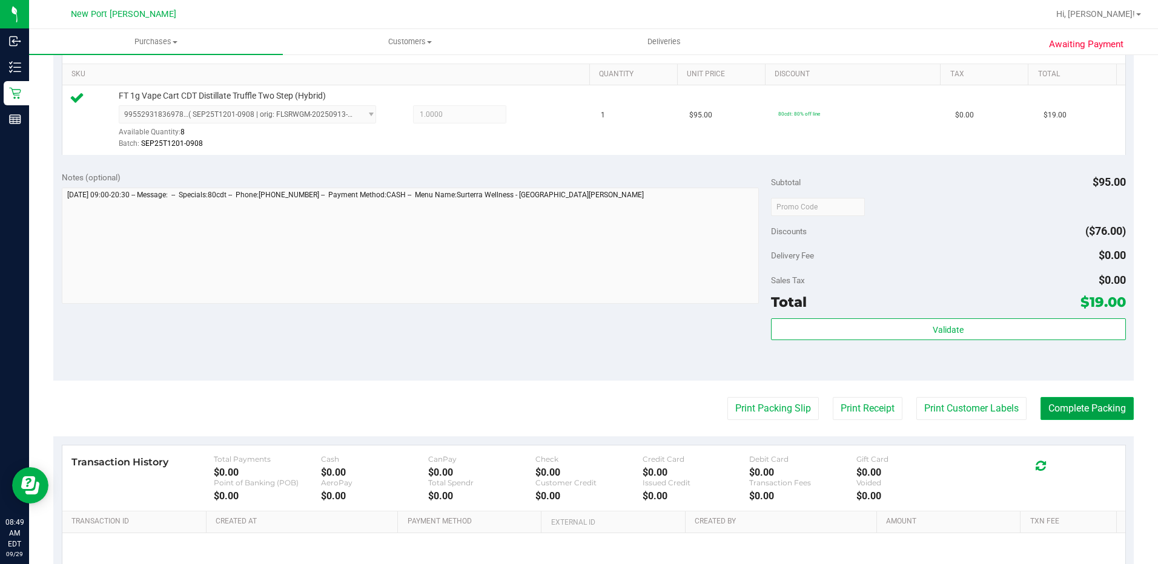
click at [1065, 413] on button "Complete Packing" at bounding box center [1086, 408] width 93 height 23
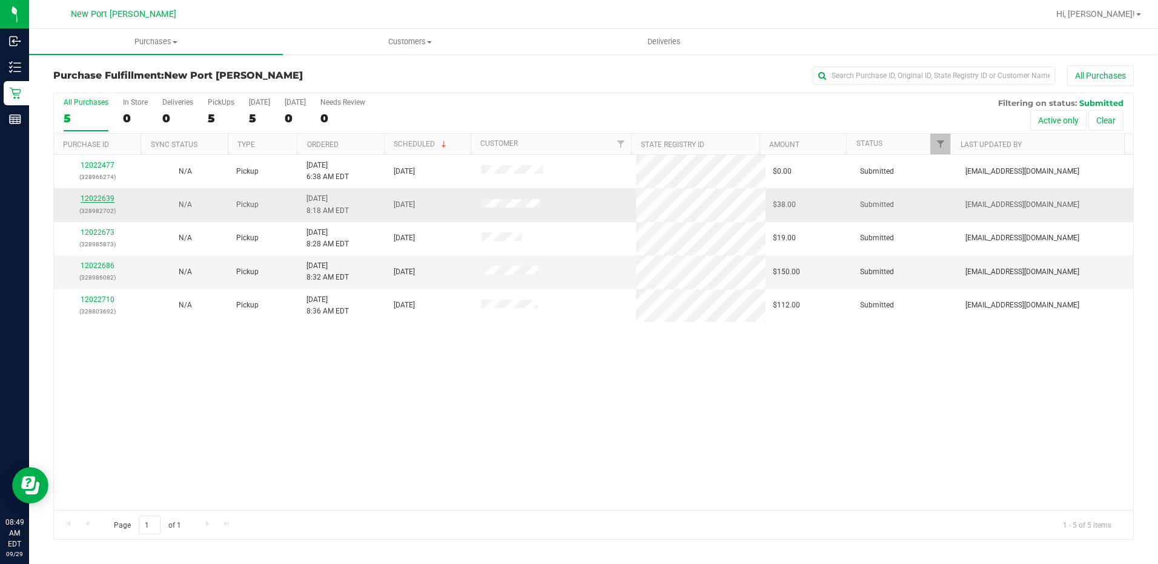
click at [96, 197] on link "12022639" at bounding box center [98, 198] width 34 height 8
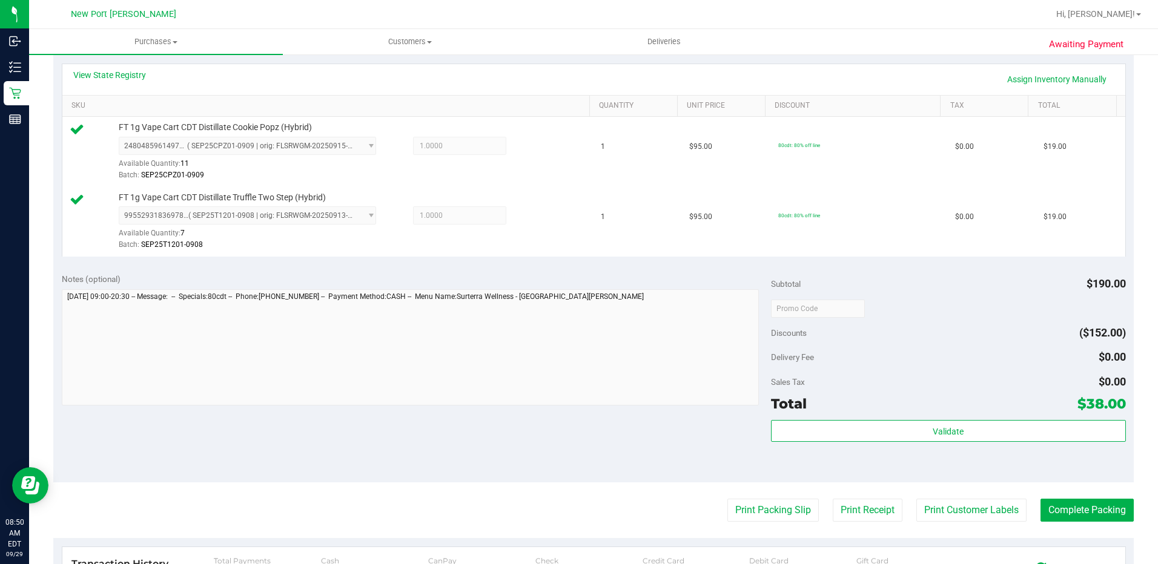
scroll to position [303, 0]
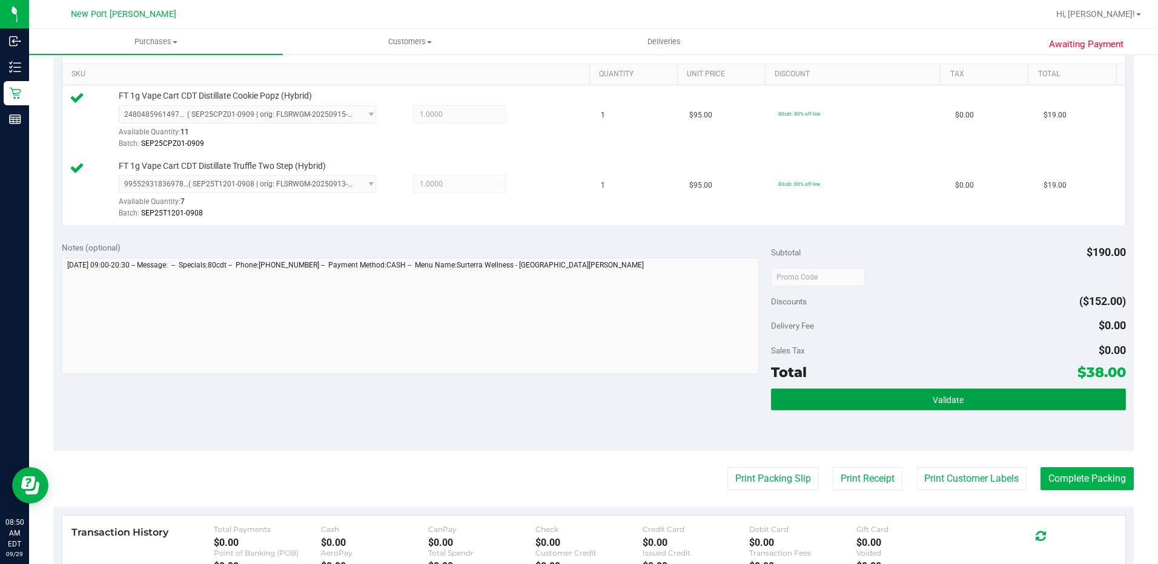
click at [920, 403] on button "Validate" at bounding box center [948, 400] width 355 height 22
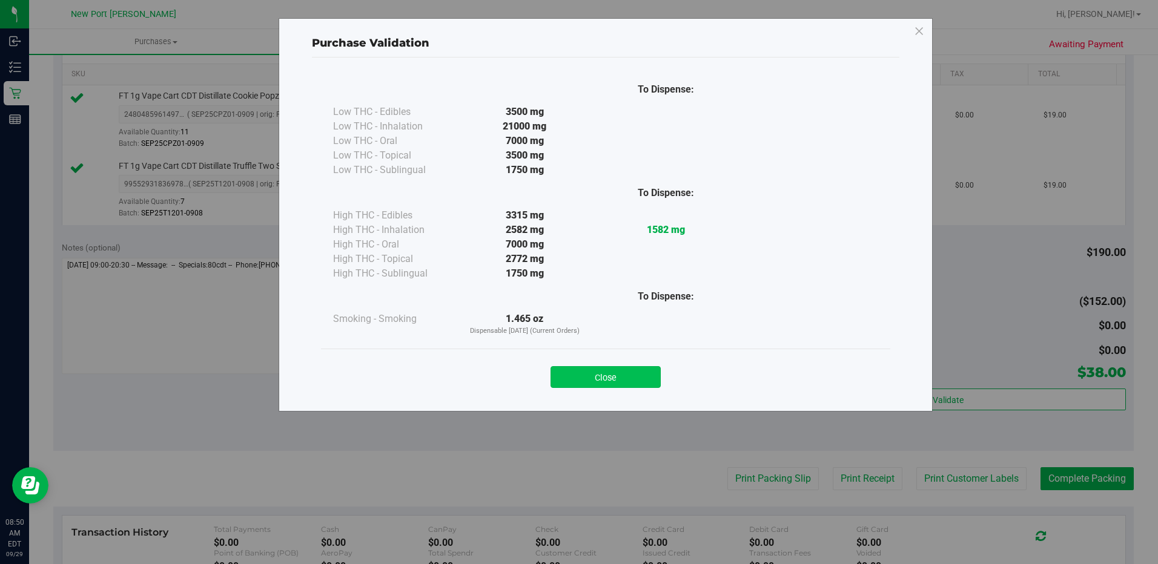
click at [645, 370] on button "Close" at bounding box center [605, 377] width 110 height 22
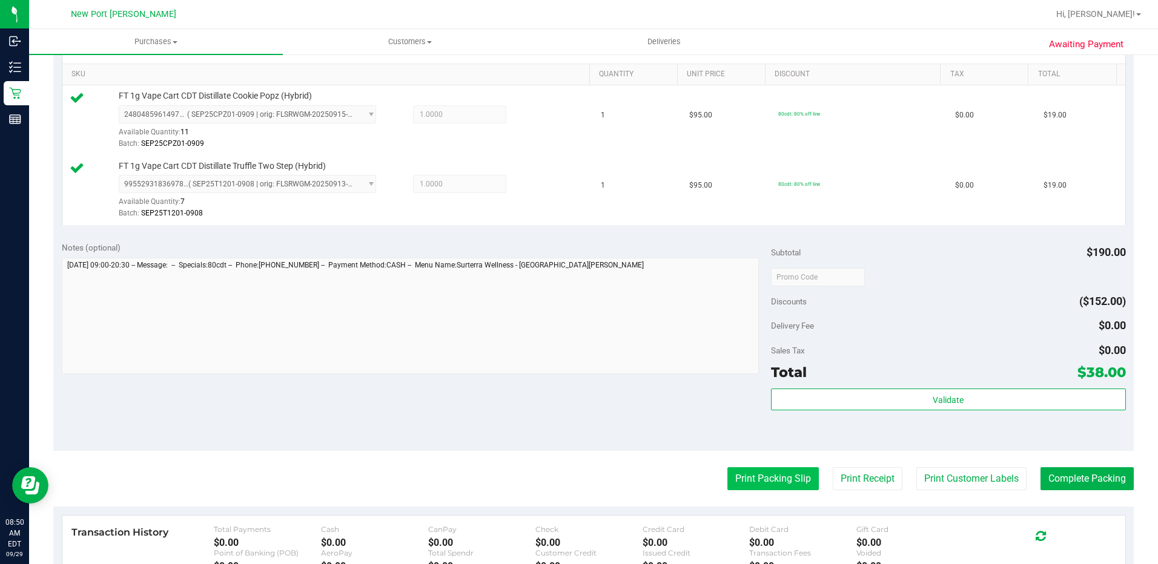
click at [761, 477] on button "Print Packing Slip" at bounding box center [772, 478] width 91 height 23
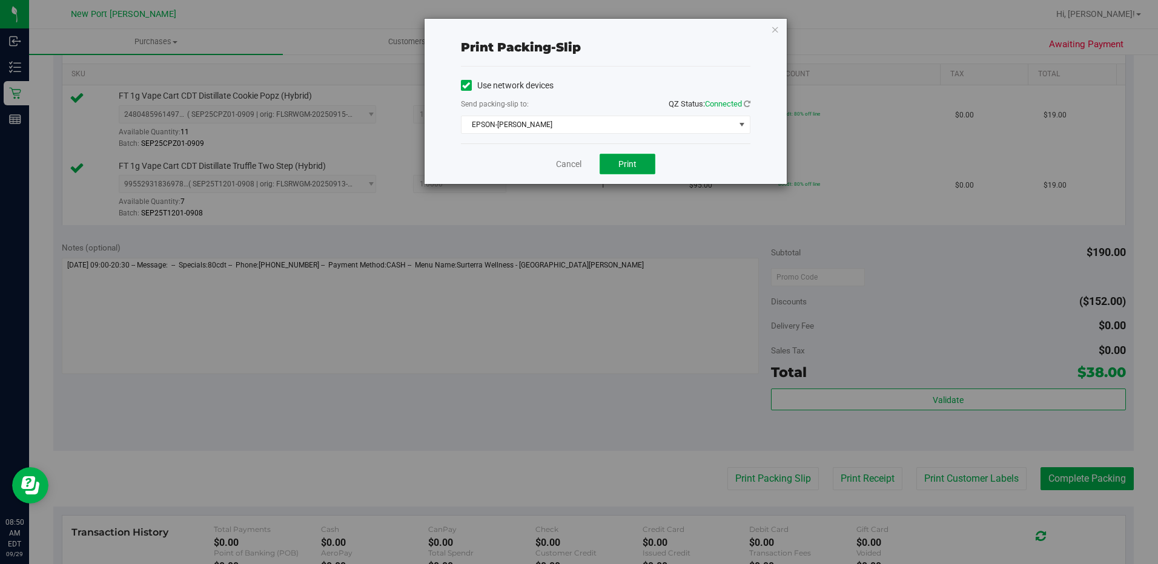
click at [629, 168] on span "Print" at bounding box center [627, 164] width 18 height 10
click at [570, 168] on link "Cancel" at bounding box center [568, 164] width 25 height 13
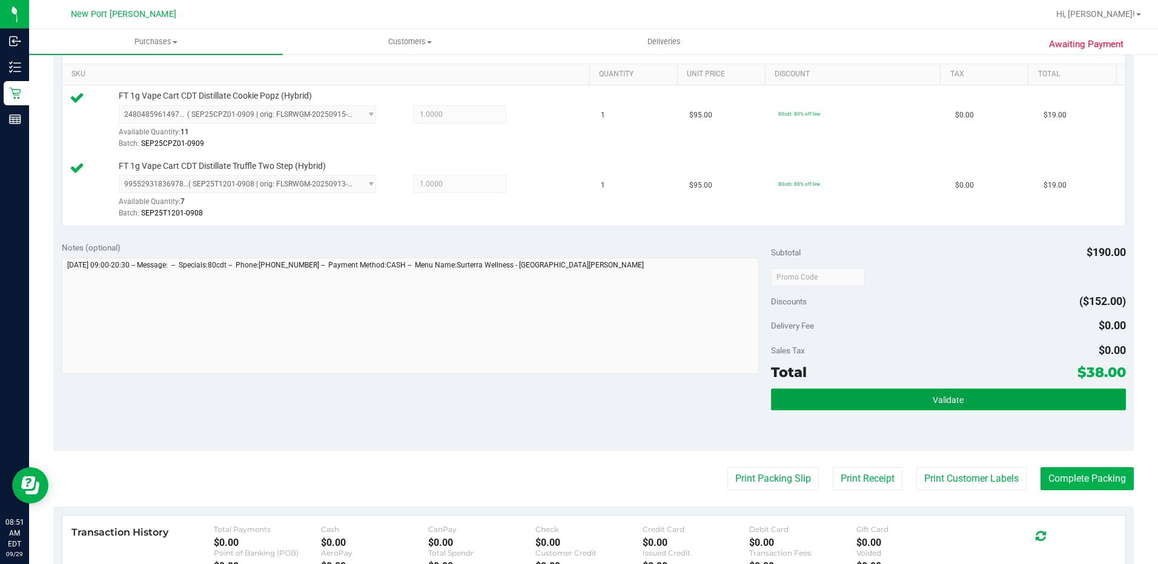
click at [842, 405] on button "Validate" at bounding box center [948, 400] width 355 height 22
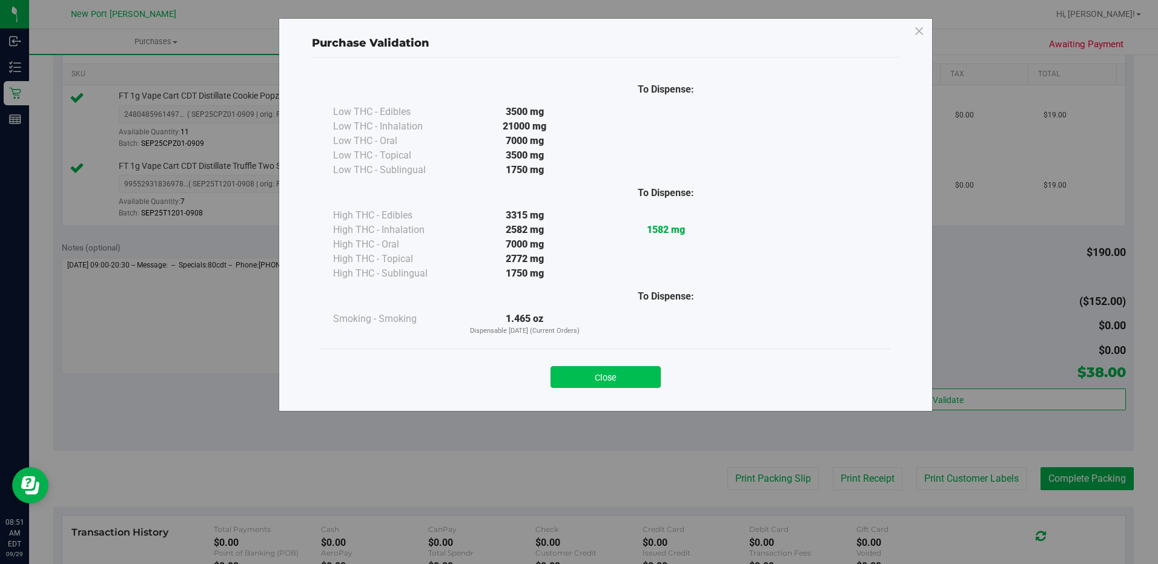
click at [632, 383] on button "Close" at bounding box center [605, 377] width 110 height 22
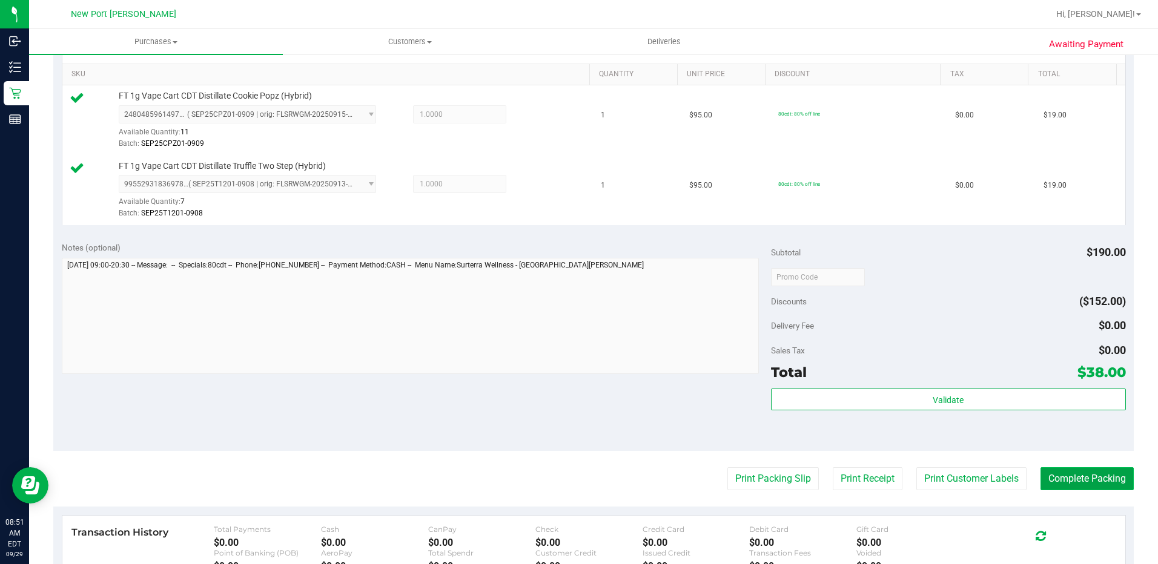
click at [1067, 477] on button "Complete Packing" at bounding box center [1086, 478] width 93 height 23
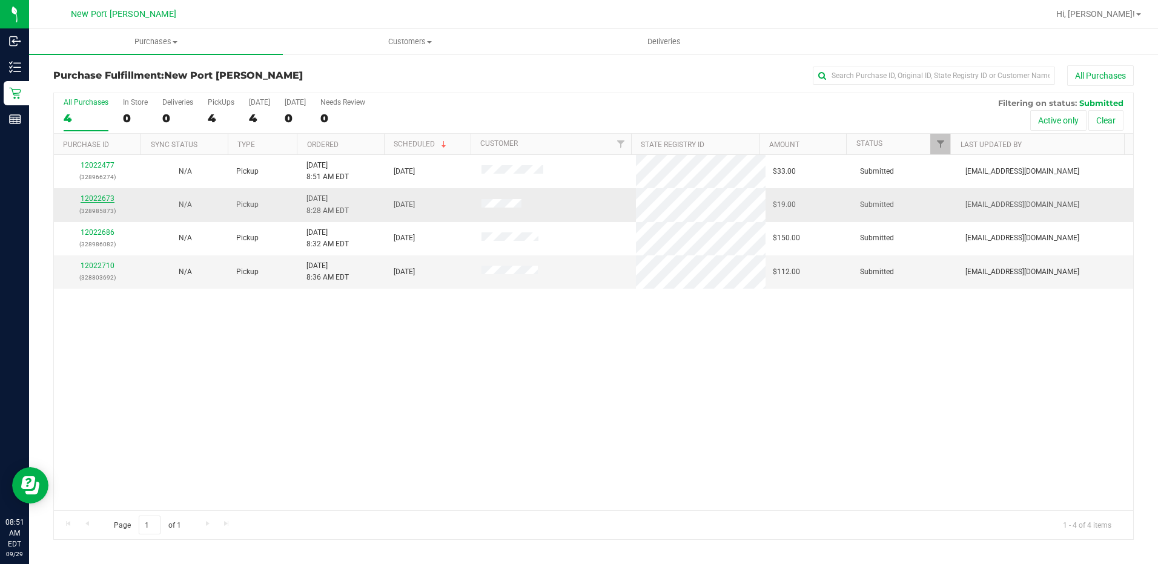
click at [102, 195] on link "12022673" at bounding box center [98, 198] width 34 height 8
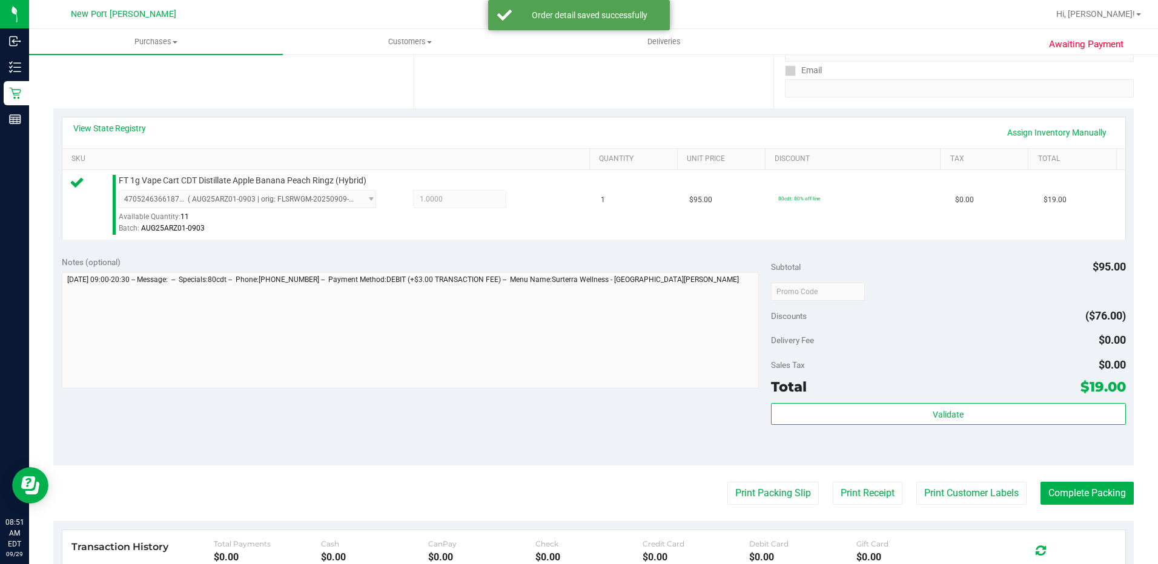
scroll to position [242, 0]
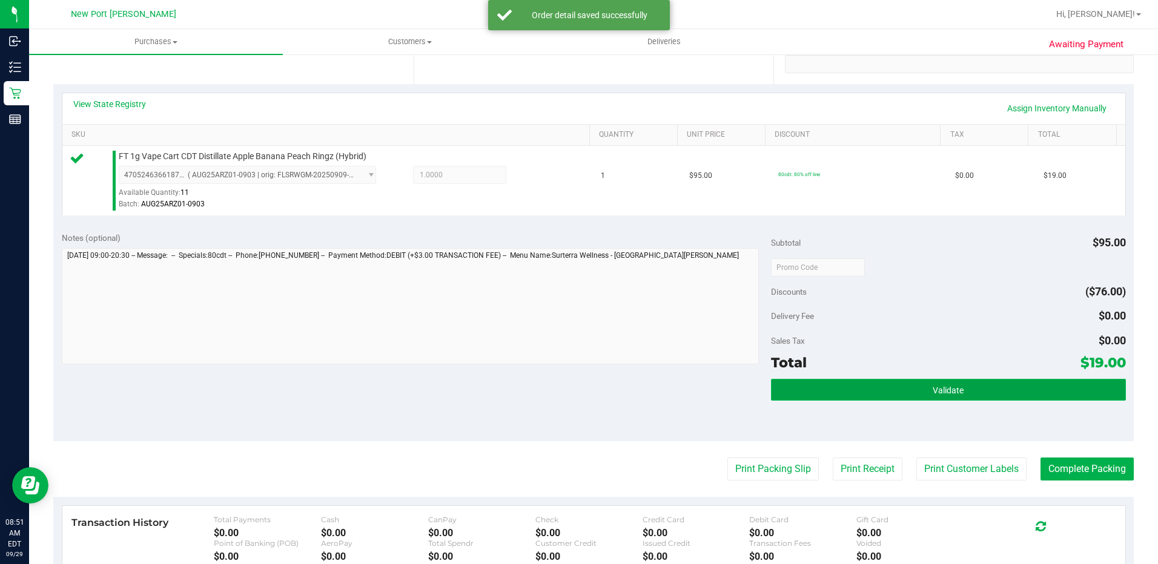
click at [932, 393] on span "Validate" at bounding box center [947, 391] width 31 height 10
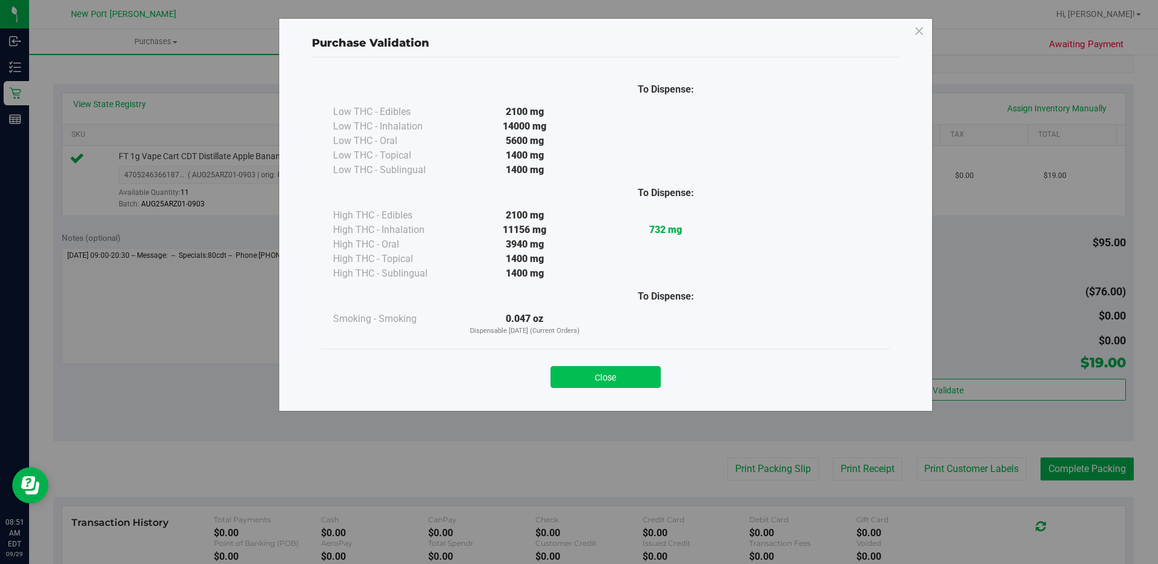
click at [636, 374] on button "Close" at bounding box center [605, 377] width 110 height 22
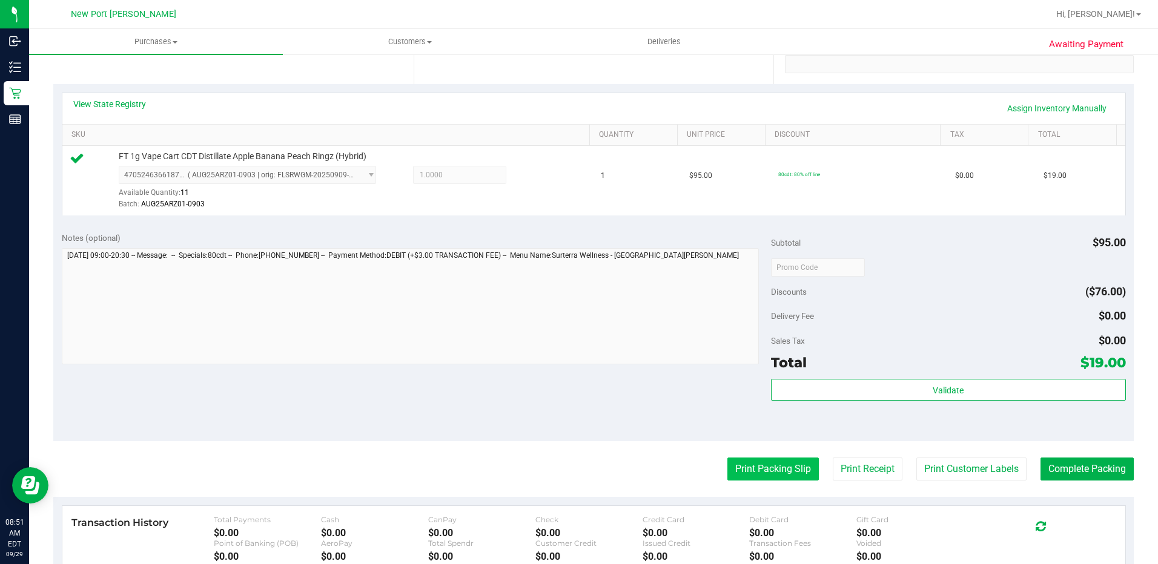
click at [751, 472] on button "Print Packing Slip" at bounding box center [772, 469] width 91 height 23
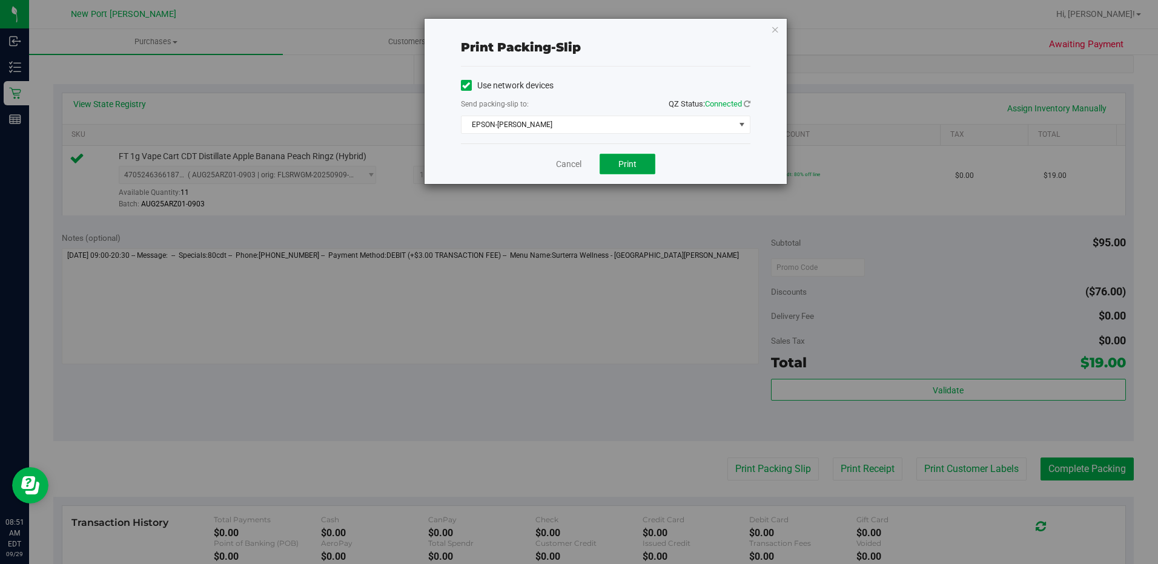
click at [631, 167] on span "Print" at bounding box center [627, 164] width 18 height 10
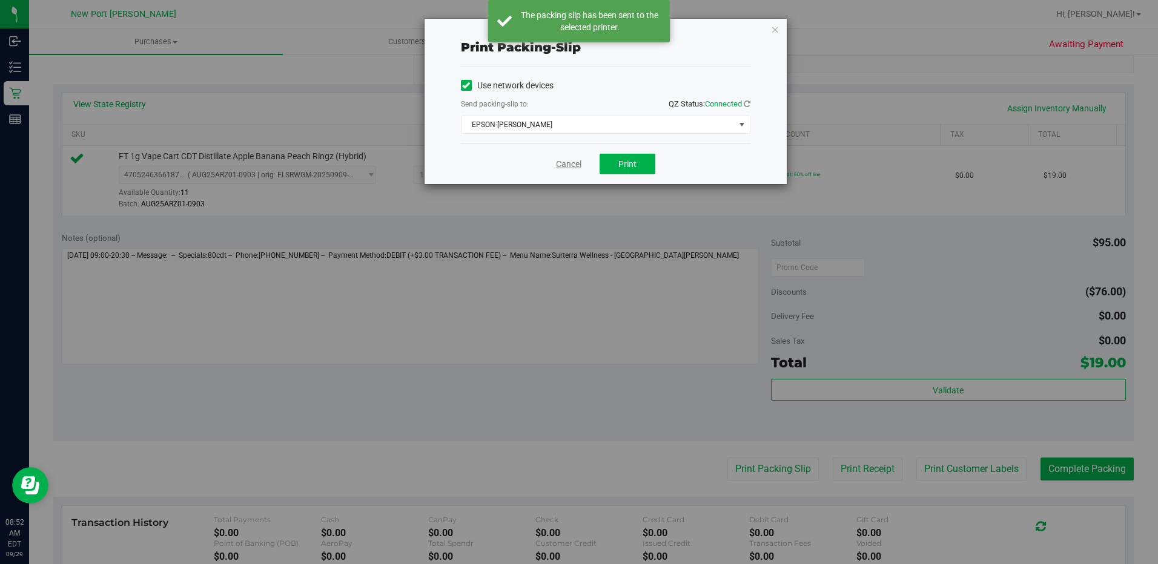
click at [569, 159] on link "Cancel" at bounding box center [568, 164] width 25 height 13
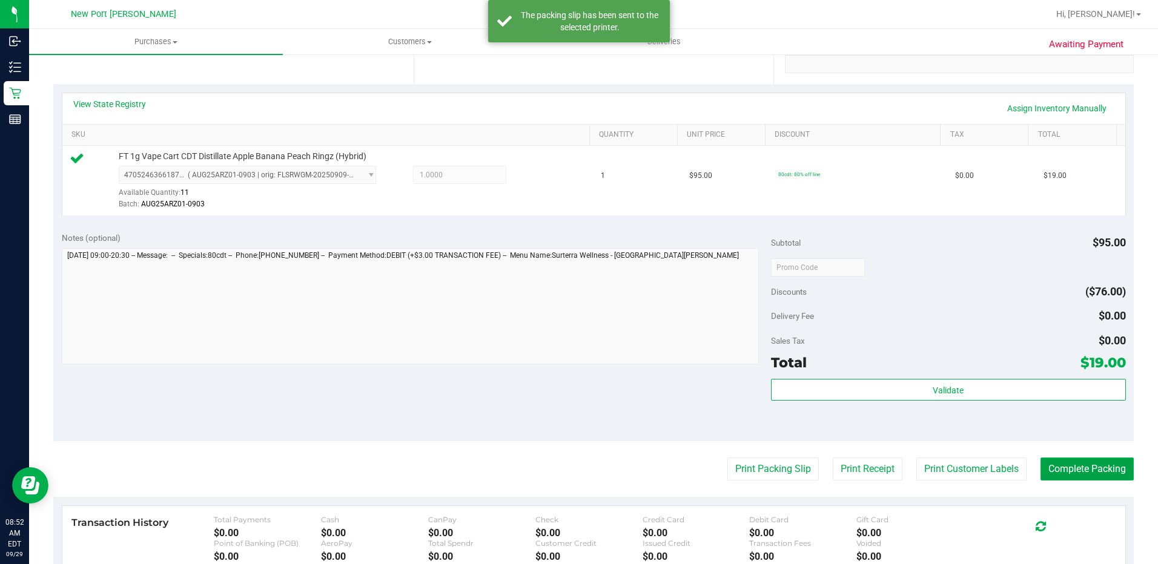
click at [1060, 470] on button "Complete Packing" at bounding box center [1086, 469] width 93 height 23
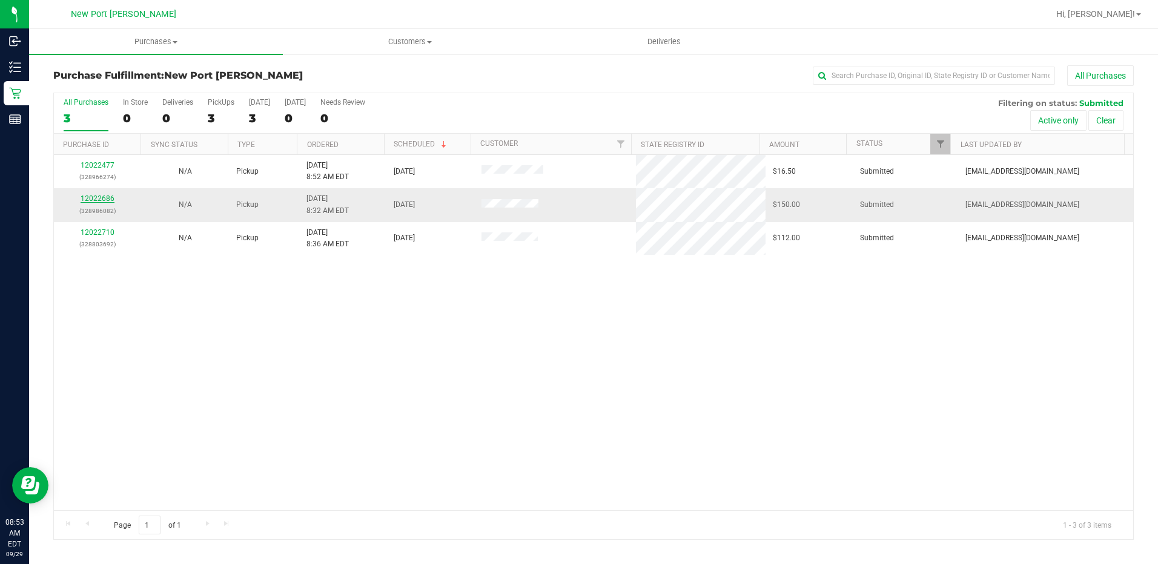
click at [98, 200] on link "12022686" at bounding box center [98, 198] width 34 height 8
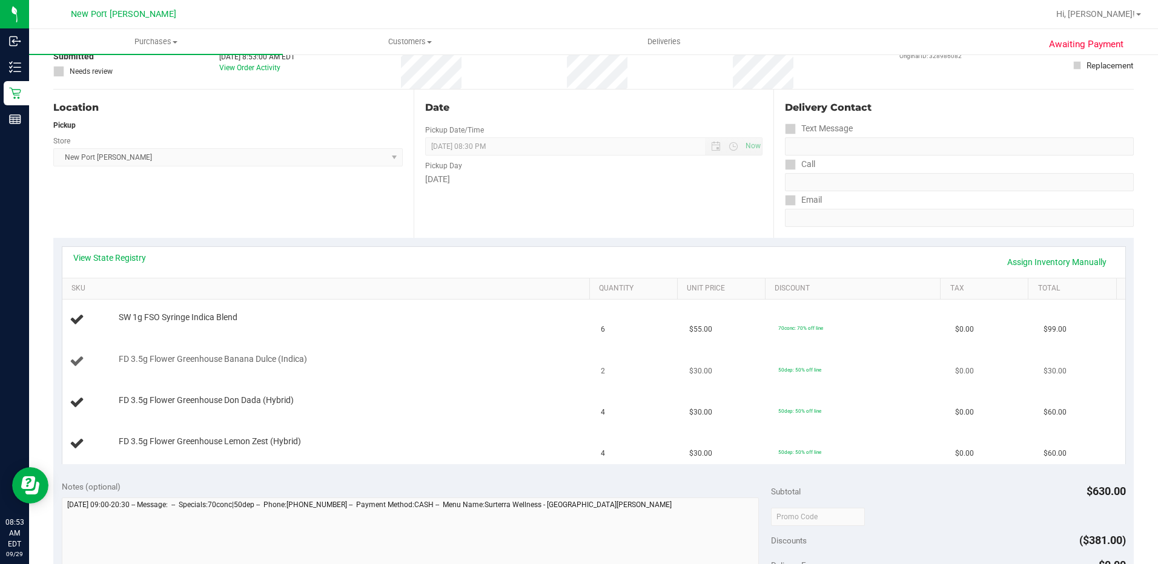
scroll to position [61, 0]
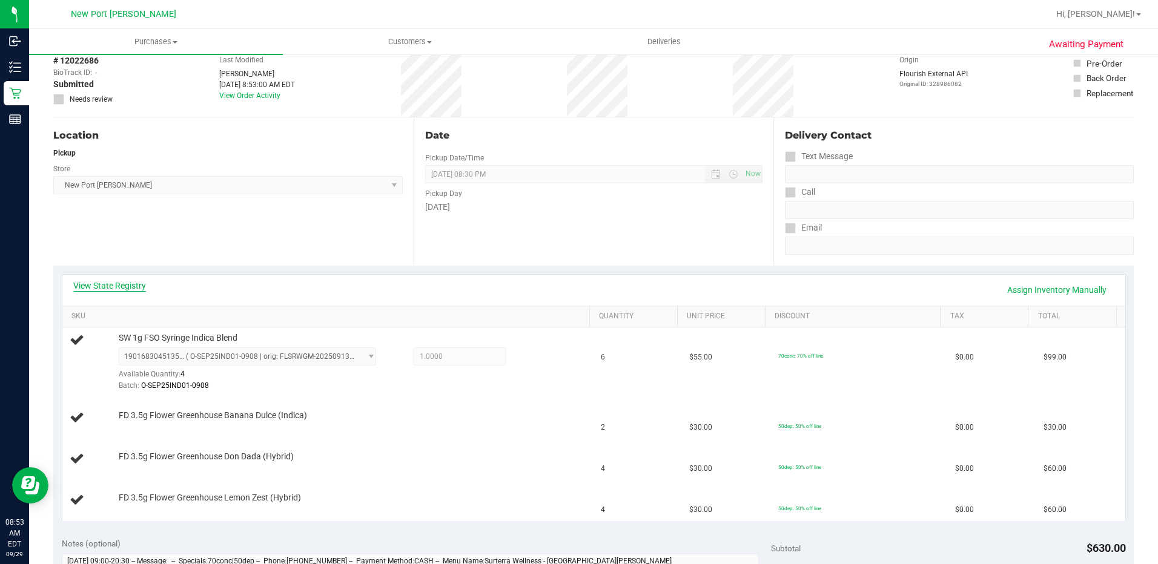
click at [106, 283] on link "View State Registry" at bounding box center [109, 286] width 73 height 12
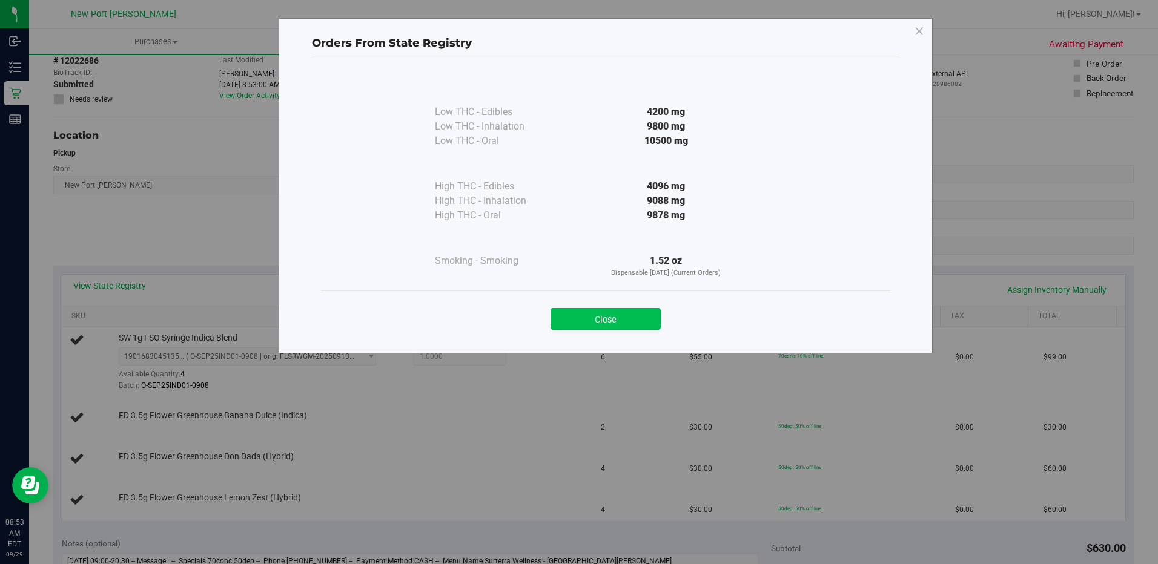
click at [581, 317] on button "Close" at bounding box center [605, 319] width 110 height 22
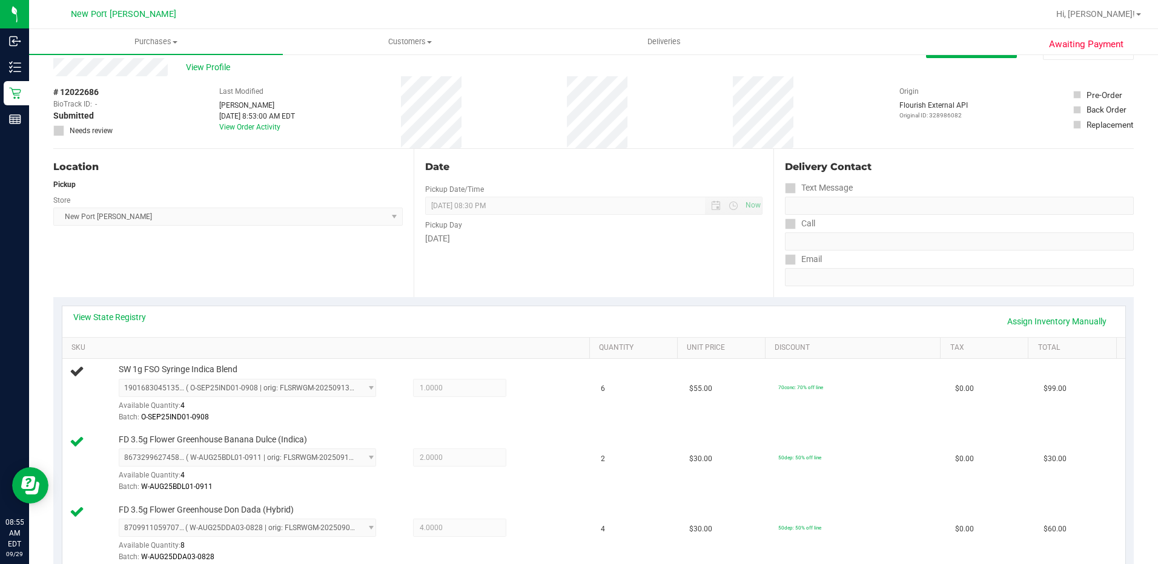
scroll to position [0, 0]
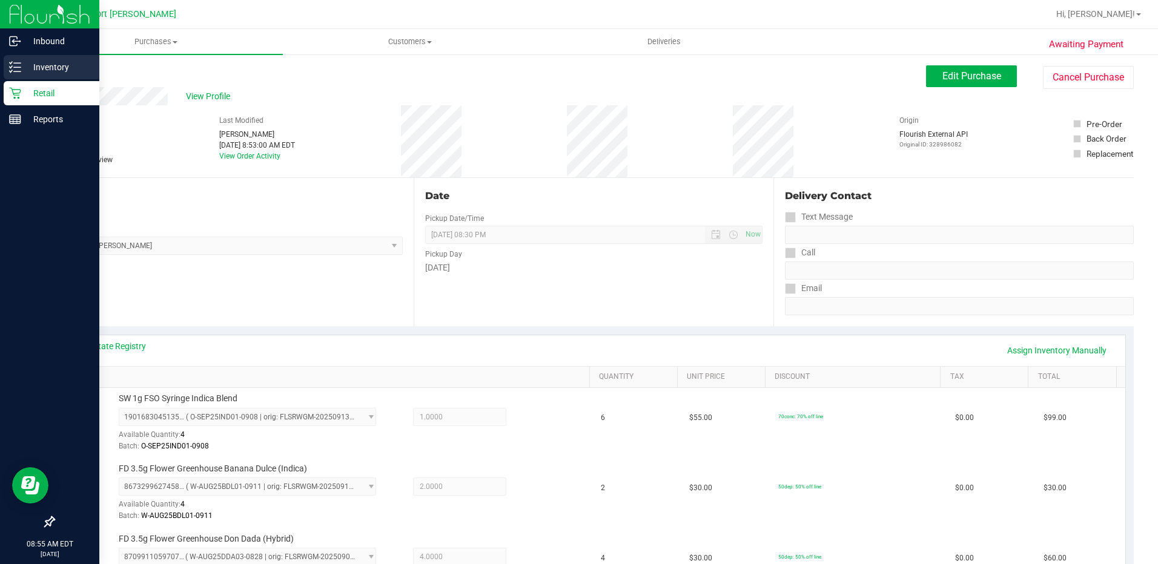
click at [51, 67] on p "Inventory" at bounding box center [57, 67] width 73 height 15
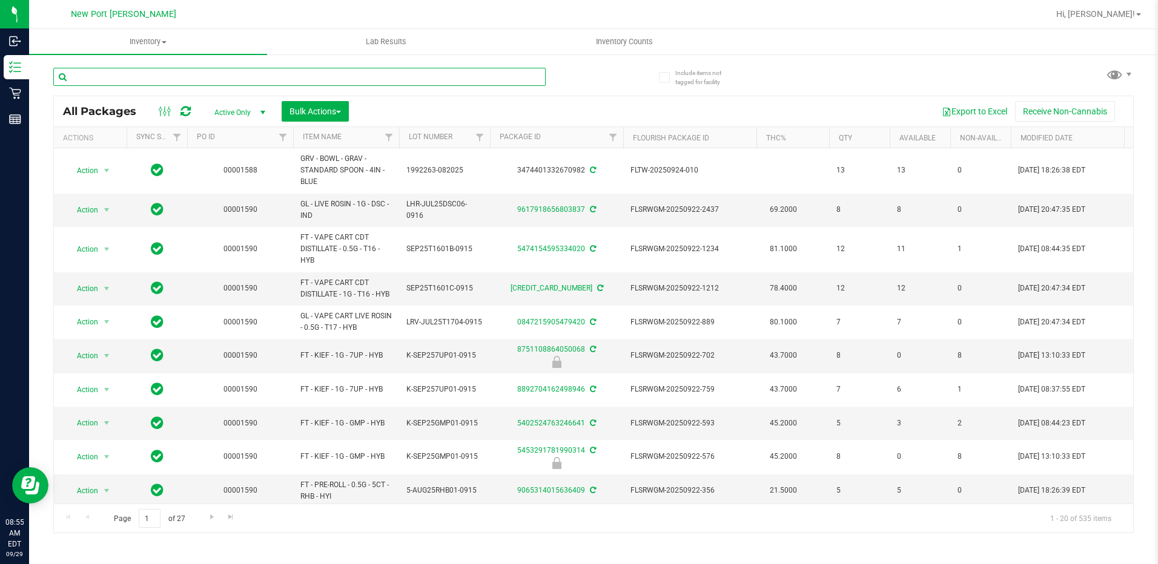
click at [106, 80] on input "text" at bounding box center [299, 77] width 492 height 18
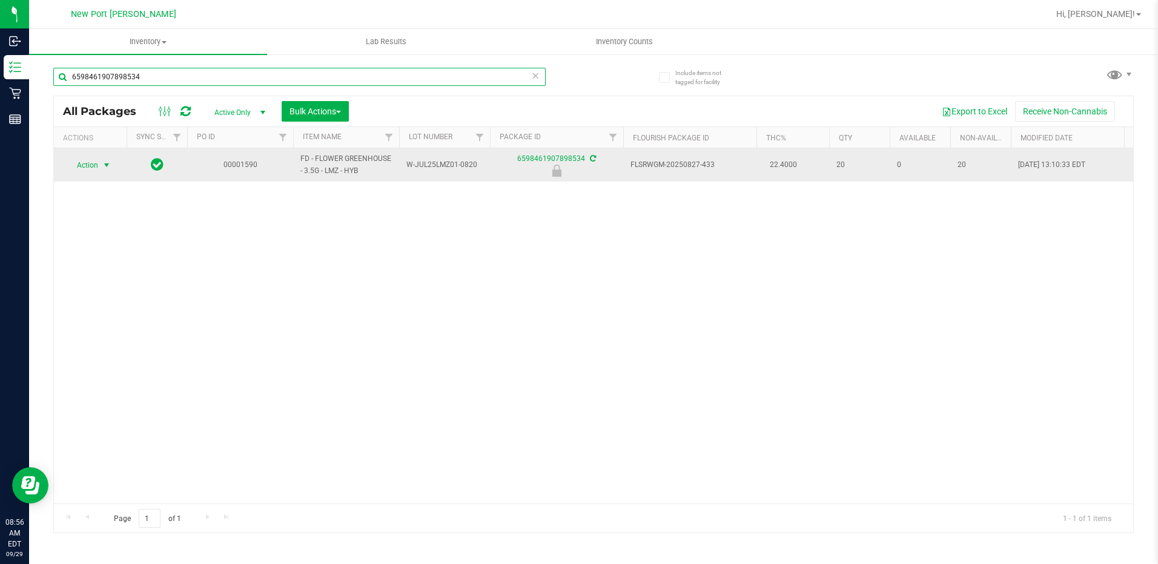
type input "6598461907898534"
click at [105, 166] on span "select" at bounding box center [107, 165] width 10 height 10
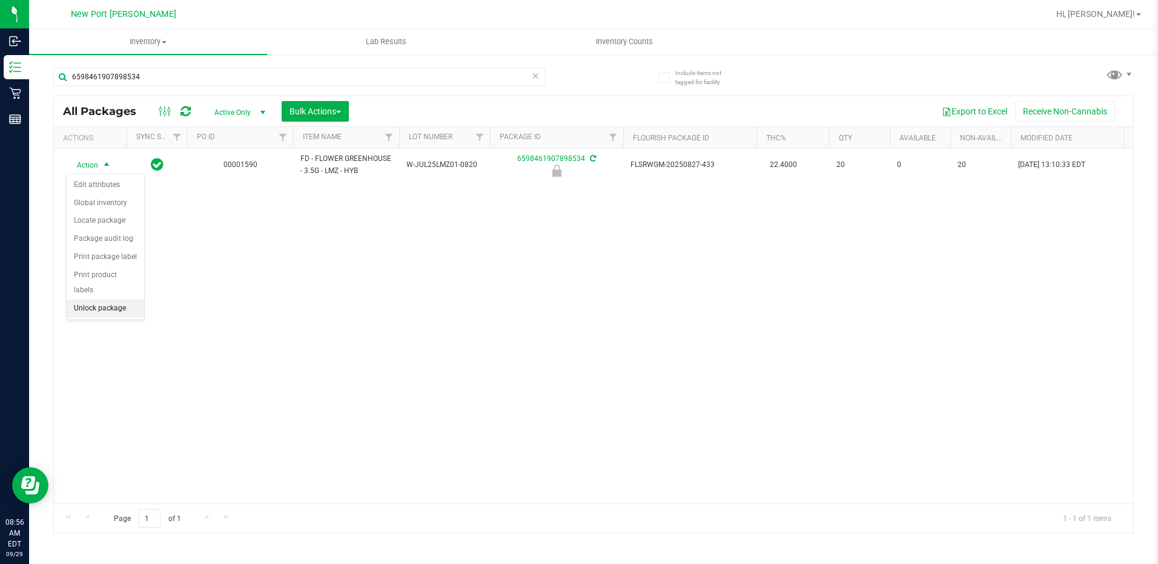
click at [127, 300] on li "Unlock package" at bounding box center [106, 309] width 78 height 18
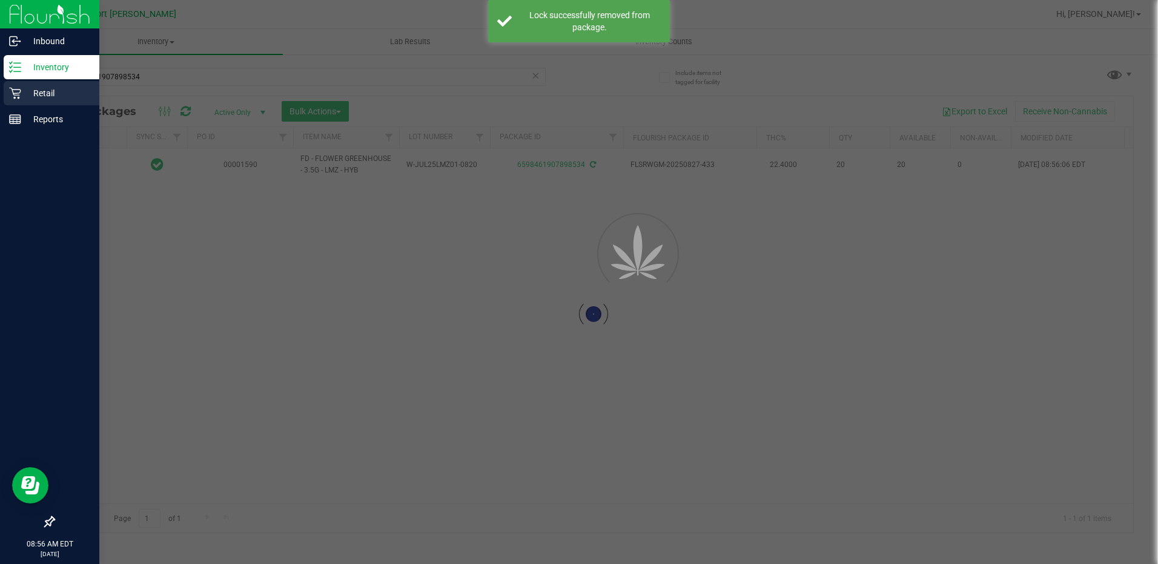
click at [13, 93] on icon at bounding box center [15, 94] width 12 height 12
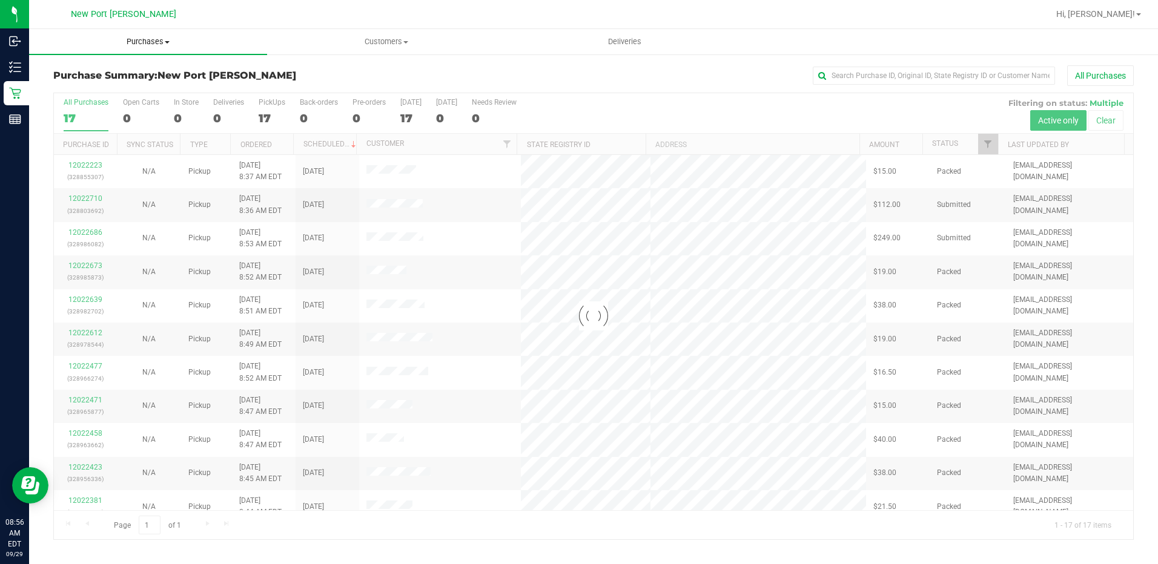
click at [154, 42] on span "Purchases" at bounding box center [148, 41] width 238 height 11
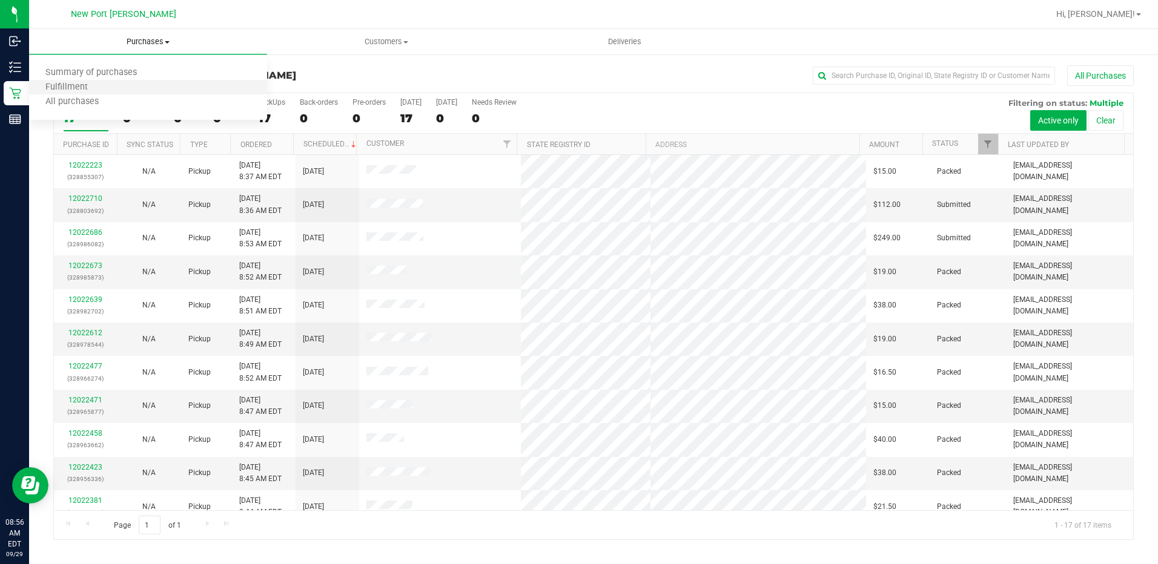
click at [136, 94] on li "Fulfillment" at bounding box center [148, 88] width 238 height 15
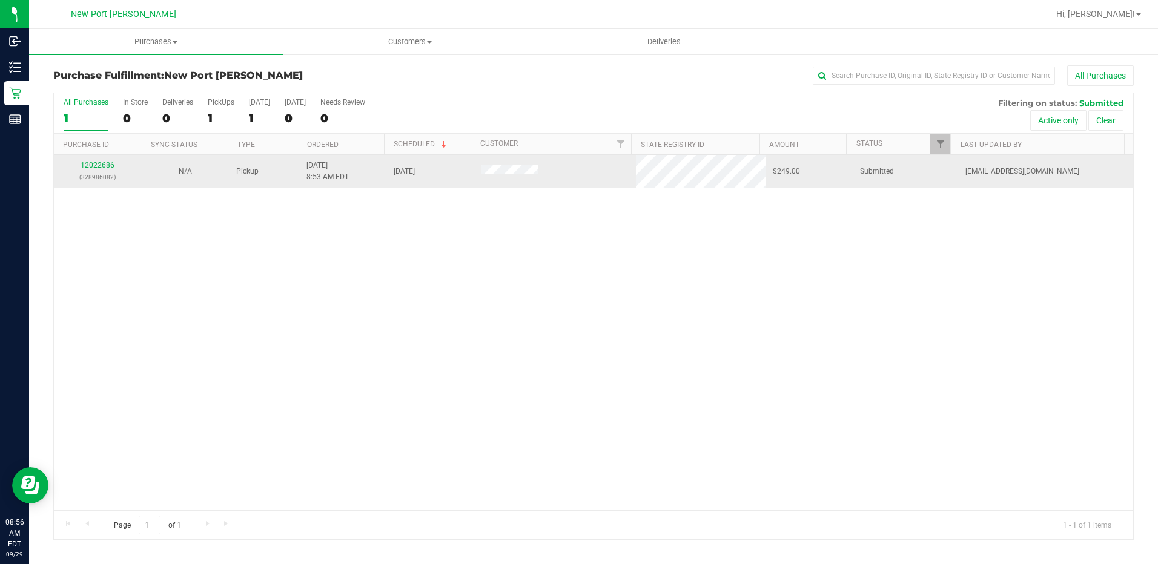
click at [104, 168] on link "12022686" at bounding box center [98, 165] width 34 height 8
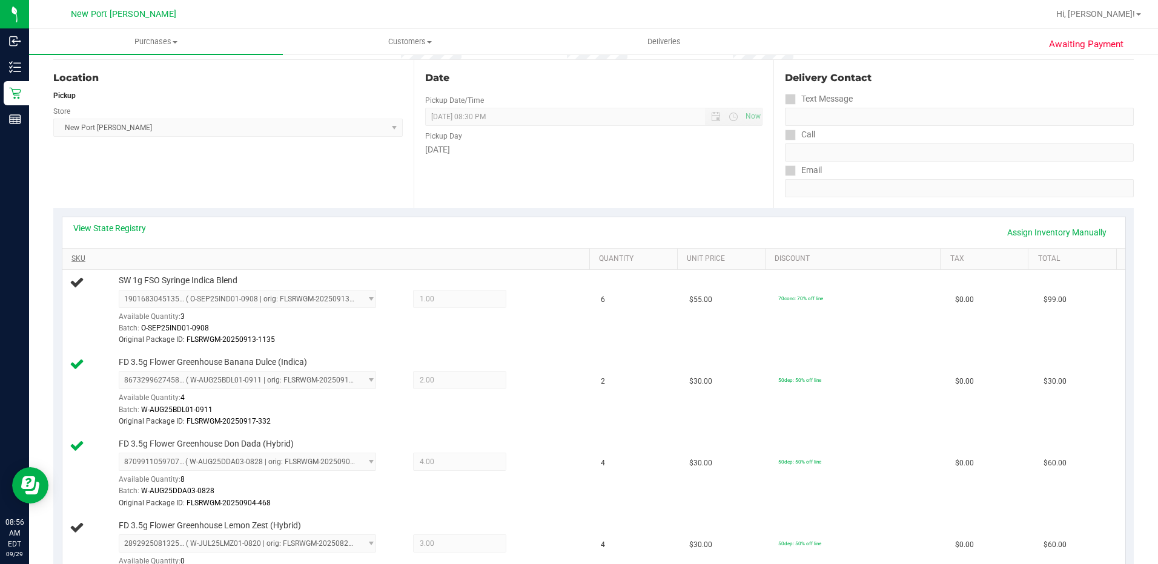
scroll to position [121, 0]
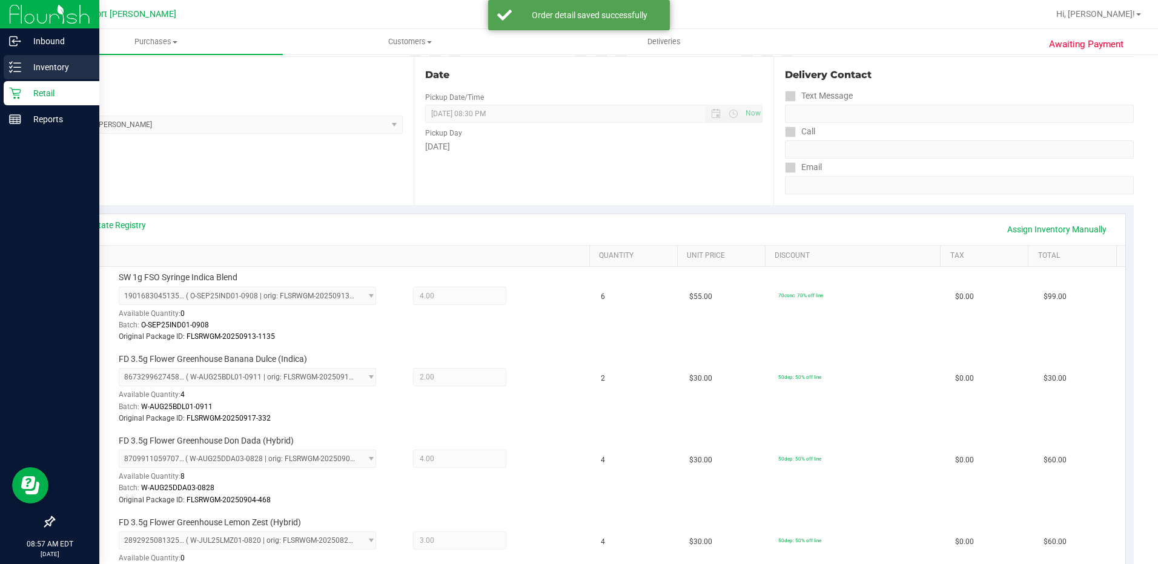
click at [8, 59] on div "Inventory" at bounding box center [52, 67] width 96 height 24
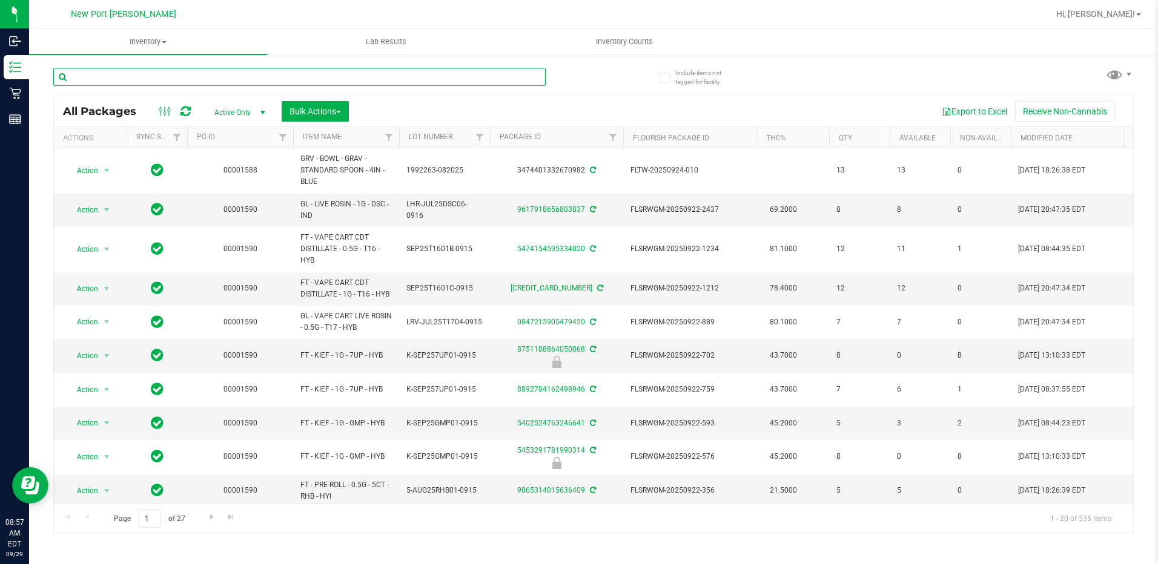
click at [115, 81] on input "text" at bounding box center [299, 77] width 492 height 18
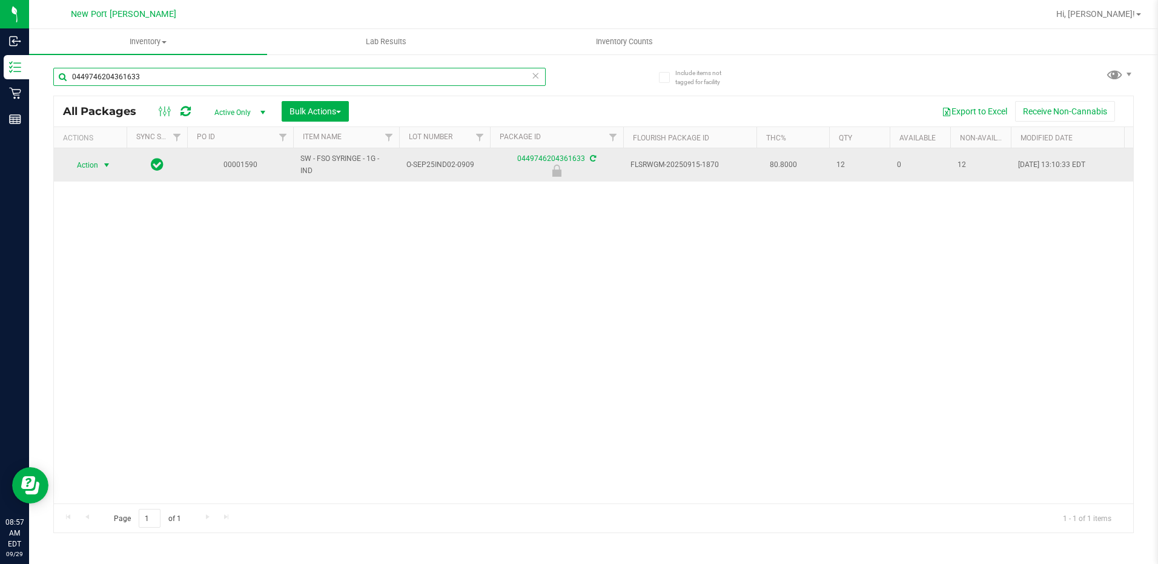
type input "0449746204361633"
click at [108, 166] on span "select" at bounding box center [107, 165] width 10 height 10
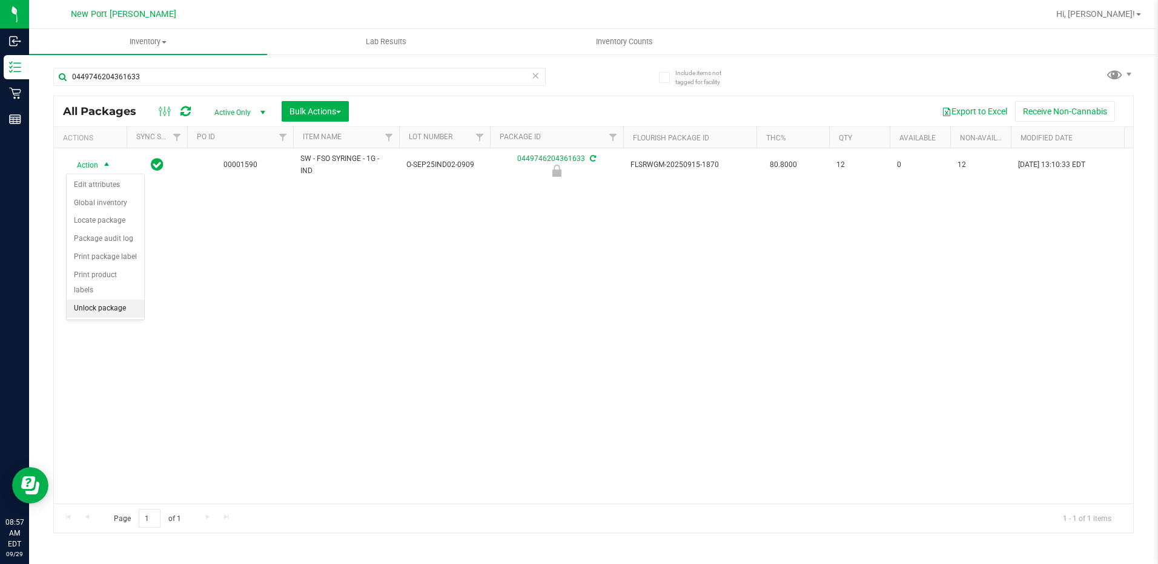
click at [123, 300] on li "Unlock package" at bounding box center [106, 309] width 78 height 18
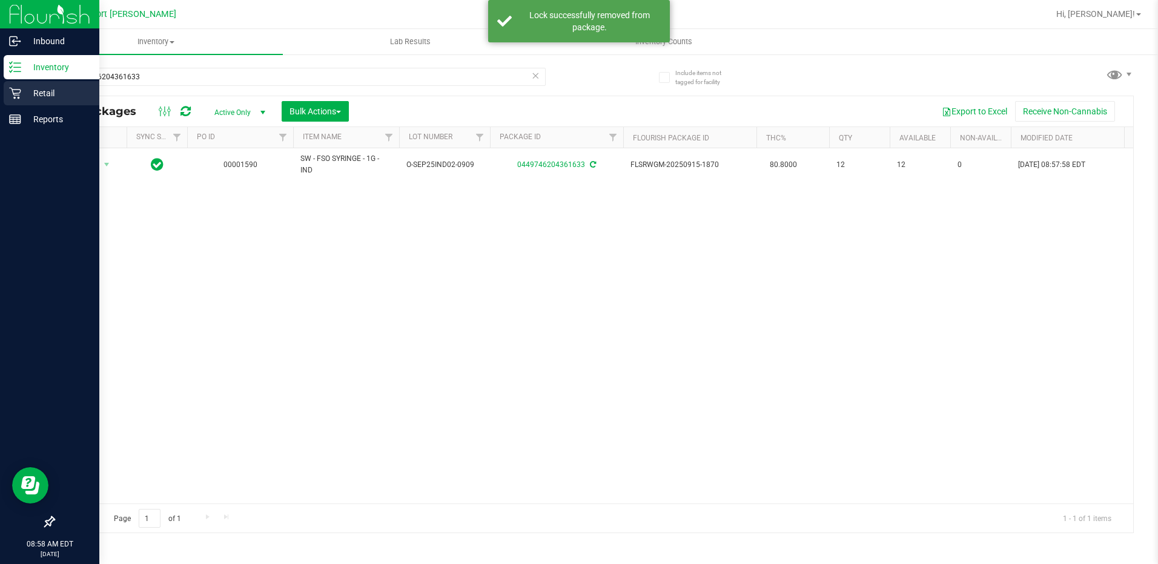
click at [19, 88] on icon at bounding box center [15, 93] width 12 height 12
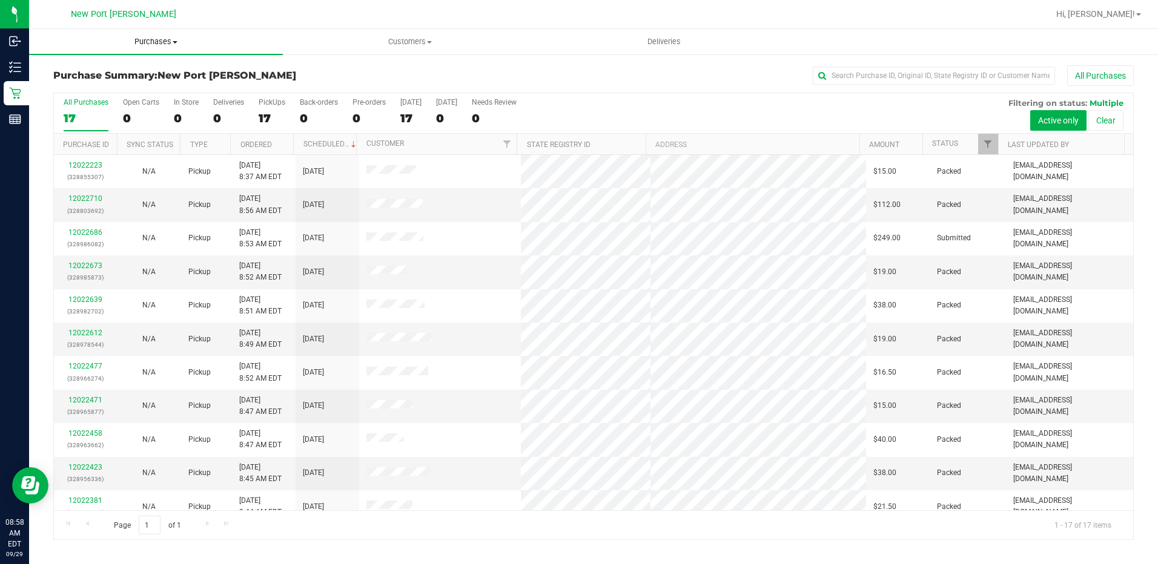
click at [160, 43] on span "Purchases" at bounding box center [156, 41] width 254 height 11
click at [154, 86] on li "Fulfillment" at bounding box center [156, 88] width 254 height 15
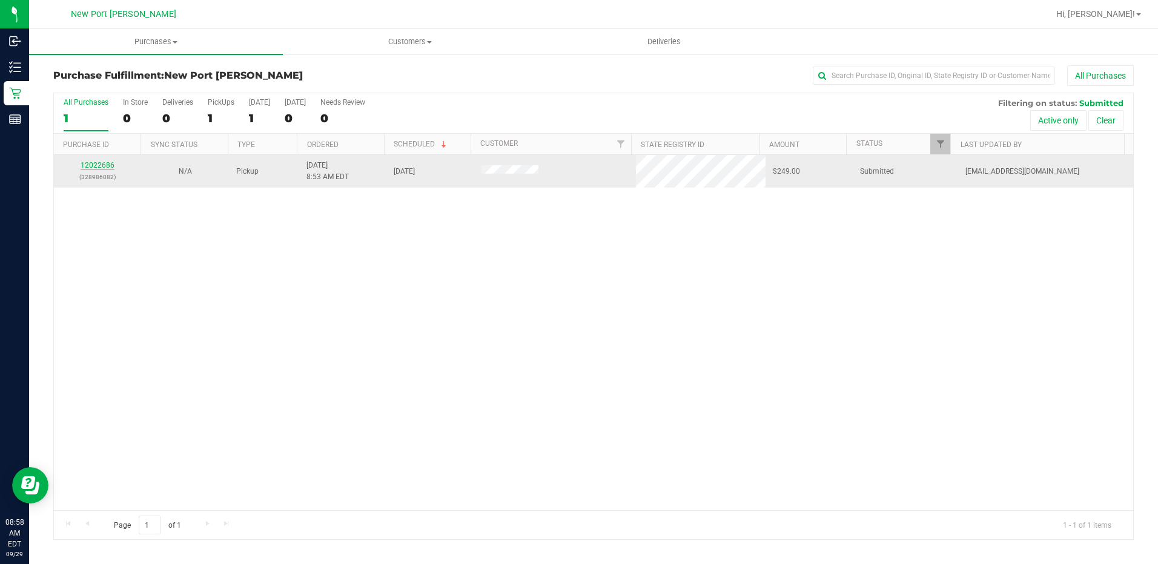
click at [104, 167] on link "12022686" at bounding box center [98, 165] width 34 height 8
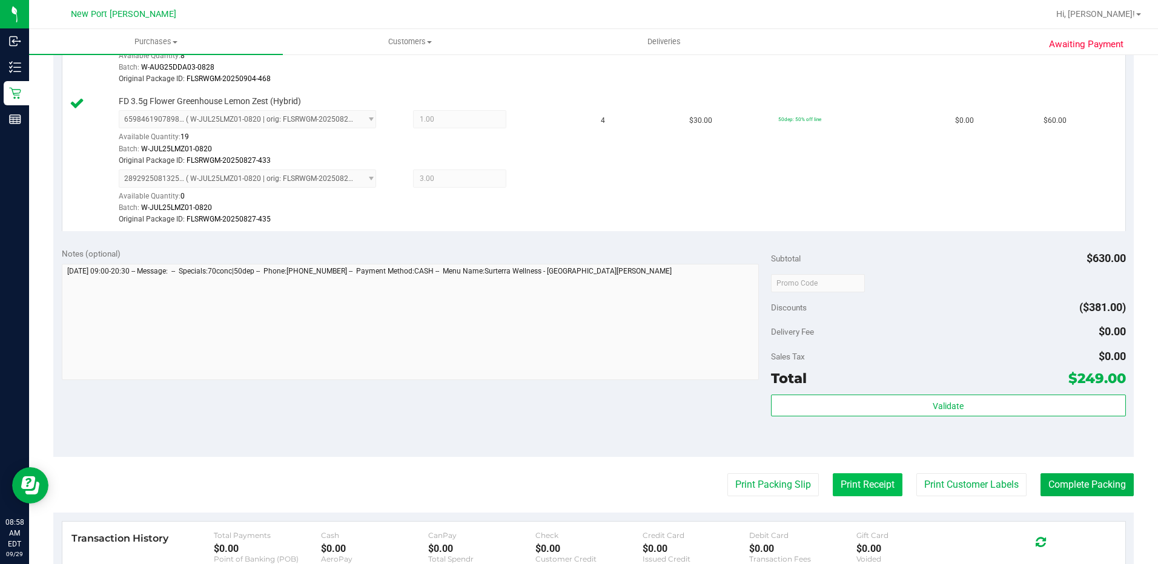
scroll to position [605, 0]
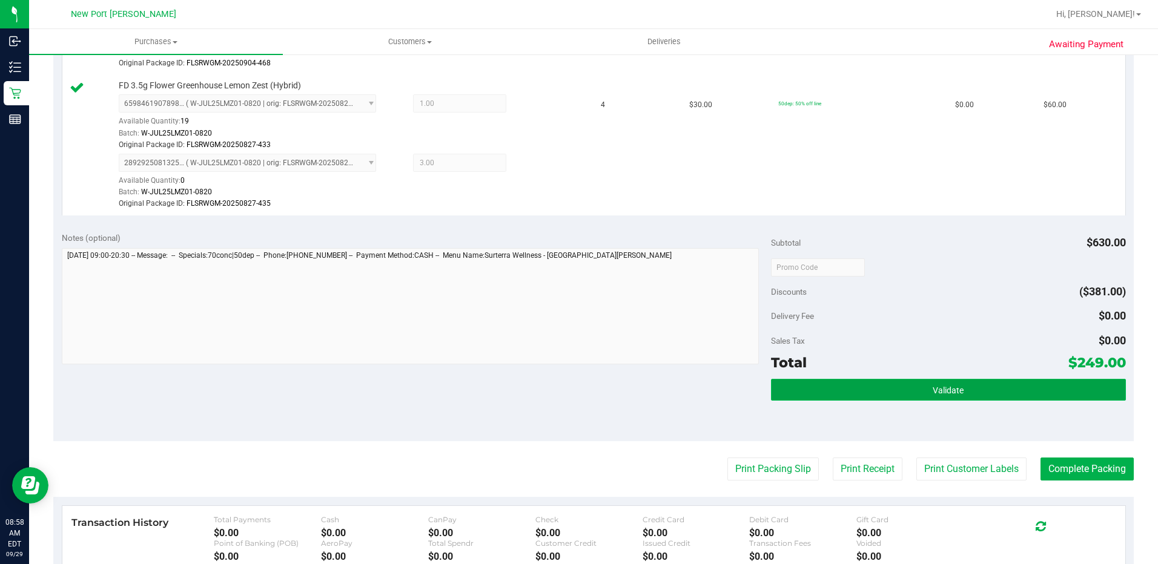
click at [907, 389] on button "Validate" at bounding box center [948, 390] width 355 height 22
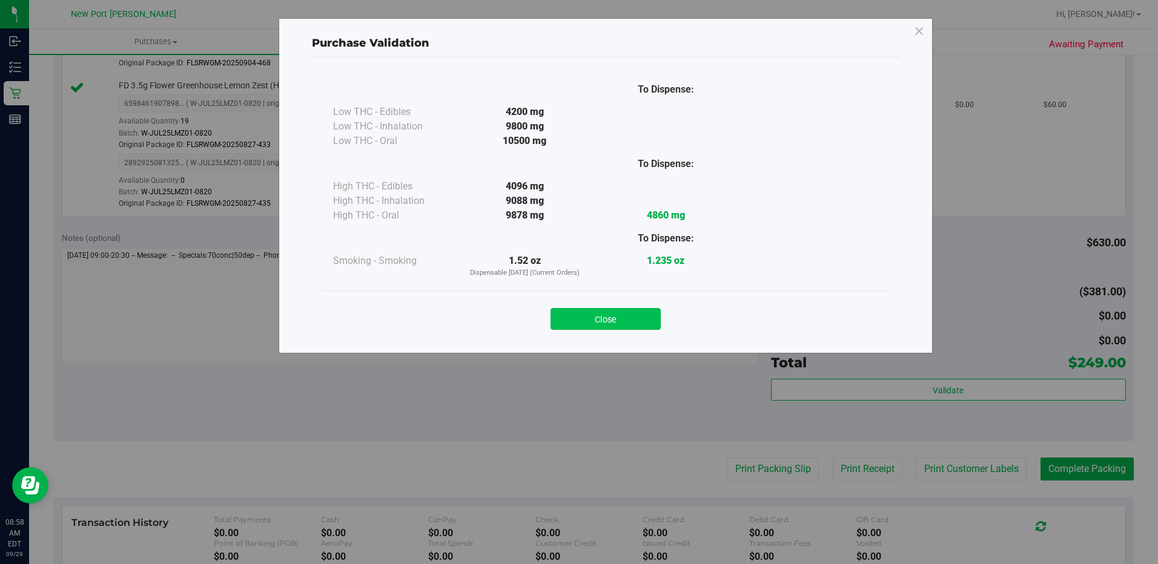
click at [641, 322] on button "Close" at bounding box center [605, 319] width 110 height 22
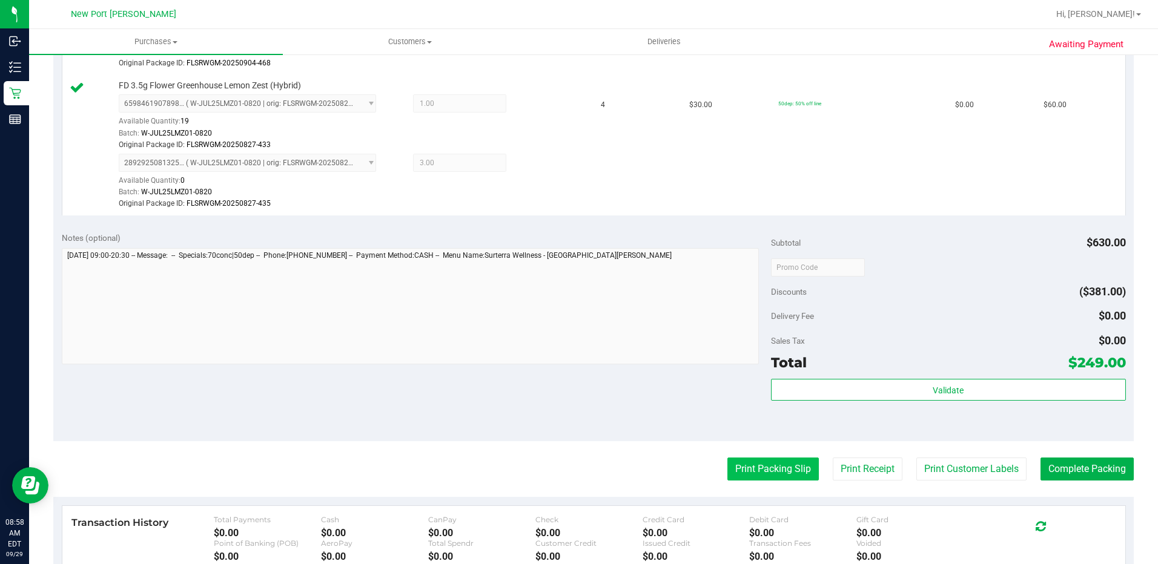
click at [765, 473] on button "Print Packing Slip" at bounding box center [772, 469] width 91 height 23
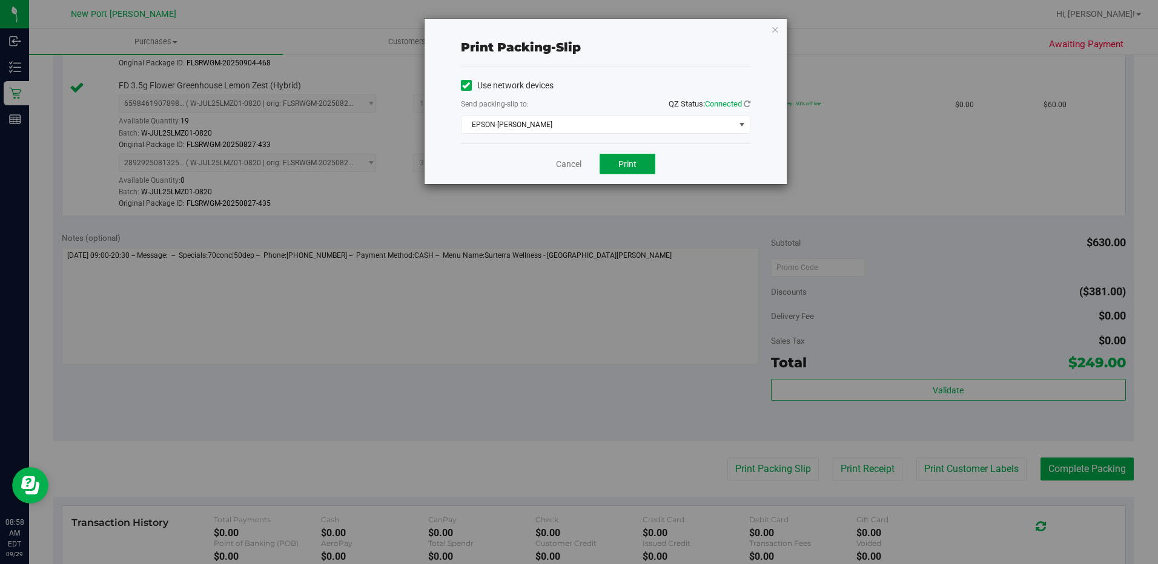
click at [632, 169] on button "Print" at bounding box center [627, 164] width 56 height 21
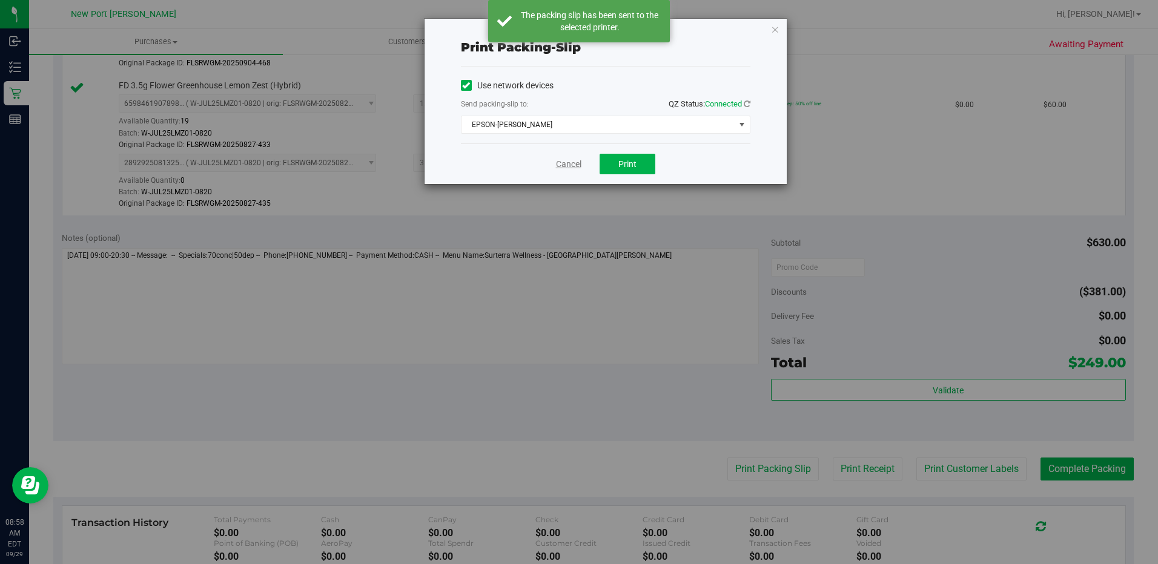
click at [564, 163] on link "Cancel" at bounding box center [568, 164] width 25 height 13
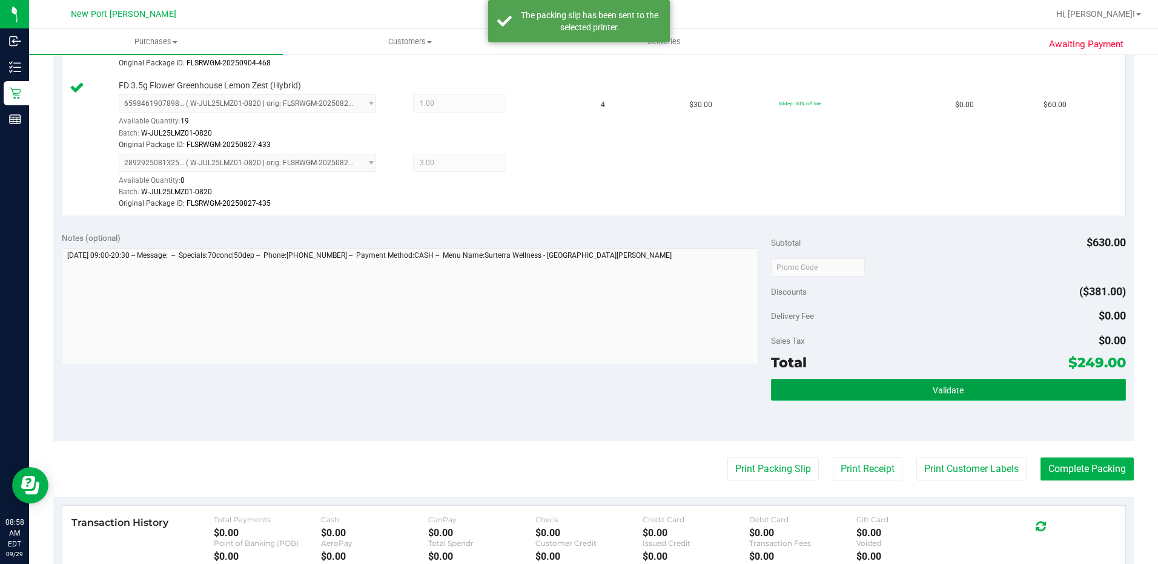
click at [864, 392] on button "Validate" at bounding box center [948, 390] width 355 height 22
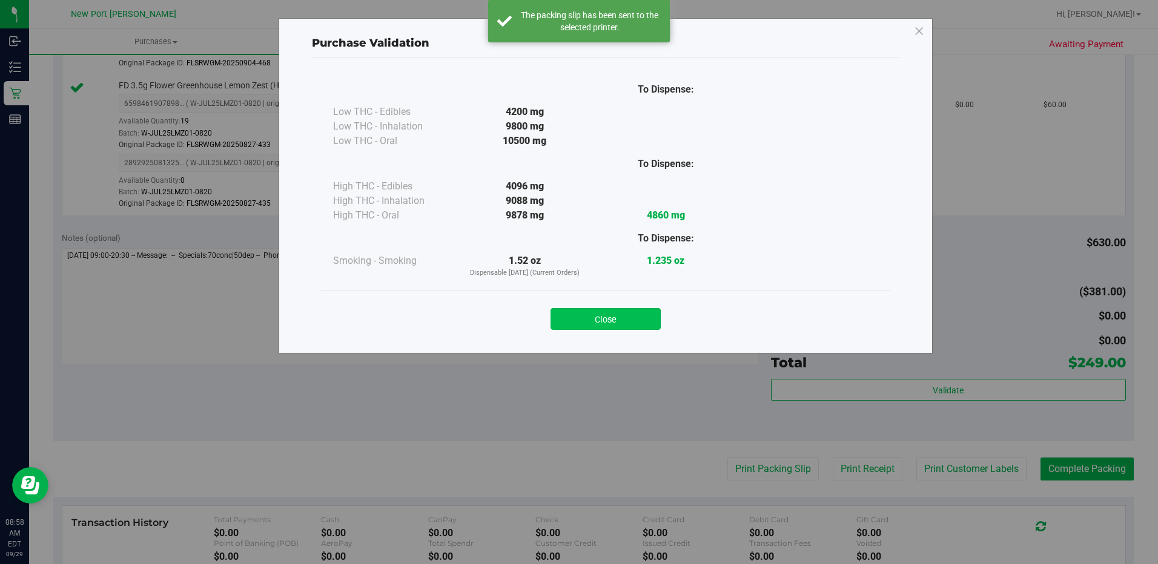
click at [645, 322] on button "Close" at bounding box center [605, 319] width 110 height 22
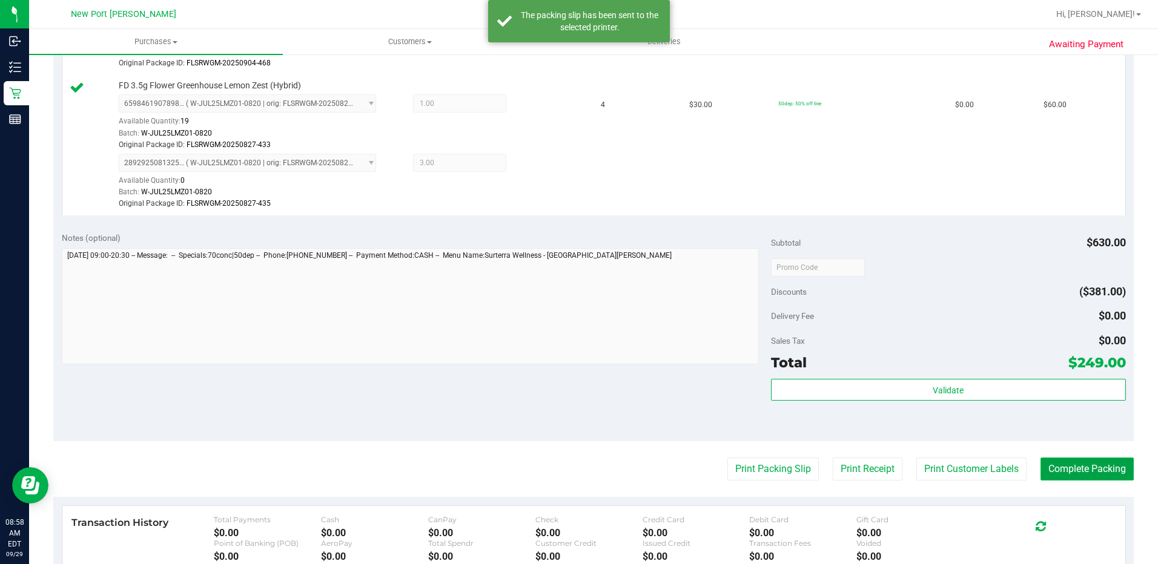
click at [1103, 469] on button "Complete Packing" at bounding box center [1086, 469] width 93 height 23
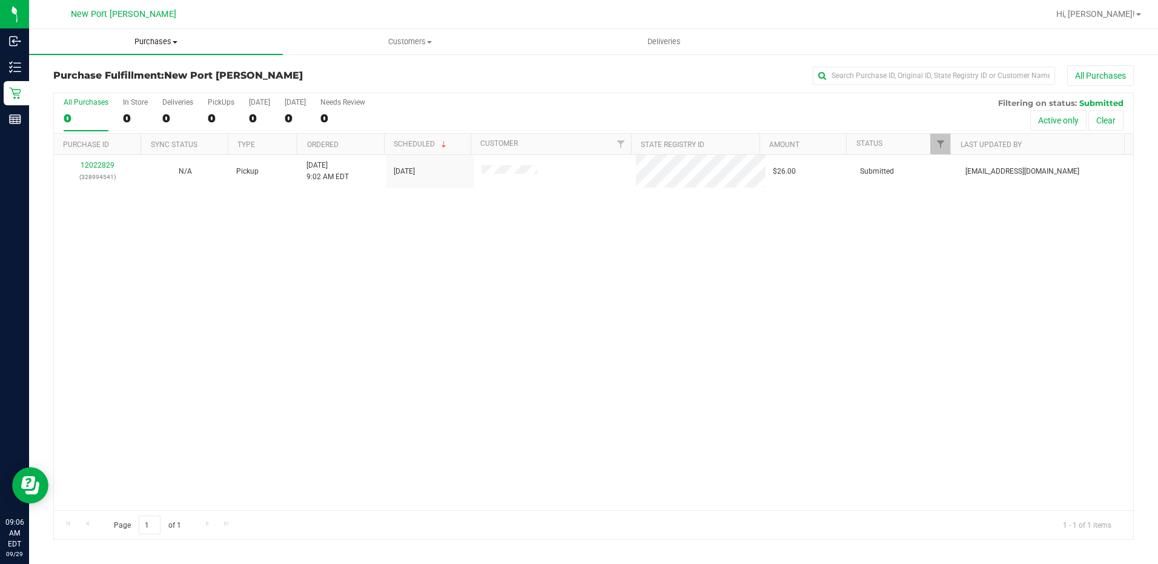
click at [165, 43] on span "Purchases" at bounding box center [156, 41] width 254 height 11
click at [151, 85] on li "Fulfillment" at bounding box center [156, 88] width 254 height 15
